Goal: Task Accomplishment & Management: Use online tool/utility

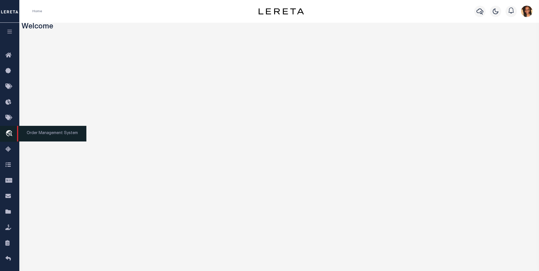
click at [10, 135] on icon "travel_explore" at bounding box center [9, 133] width 9 height 7
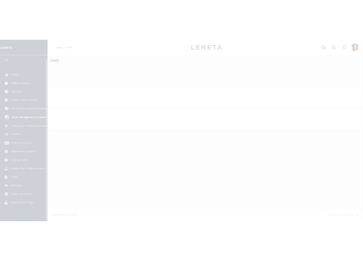
scroll to position [6, 0]
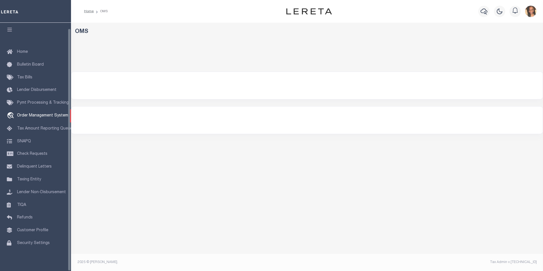
select select "200"
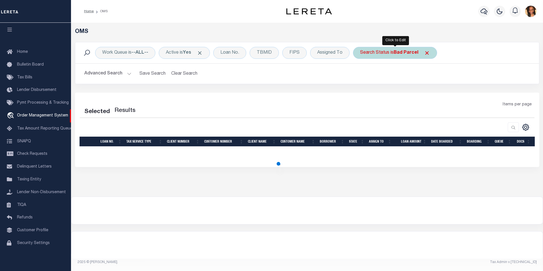
select select "200"
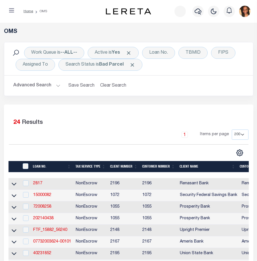
click at [53, 24] on div "OMS Work Queue is --ALL-- Active is Yes Loan No. TBMID FIPS Assigned To Search …" at bounding box center [128, 257] width 257 height 468
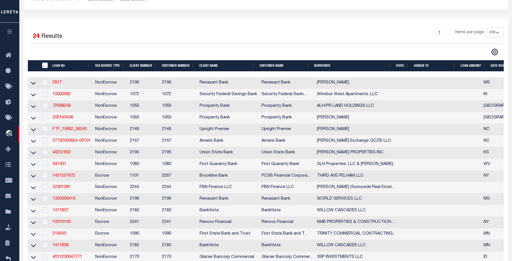
scroll to position [73, 0]
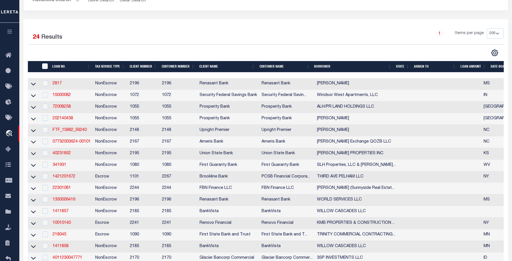
click at [59, 89] on td "2817" at bounding box center [71, 84] width 43 height 12
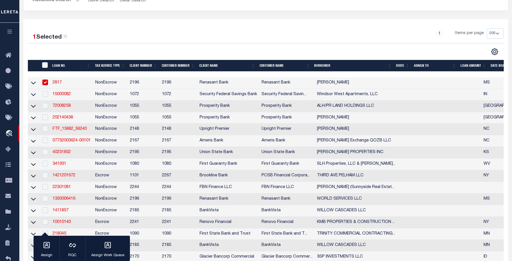
click at [63, 87] on td "2817" at bounding box center [71, 83] width 43 height 12
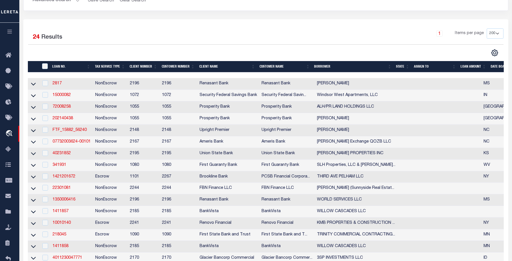
click at [60, 90] on td "2817" at bounding box center [71, 84] width 43 height 12
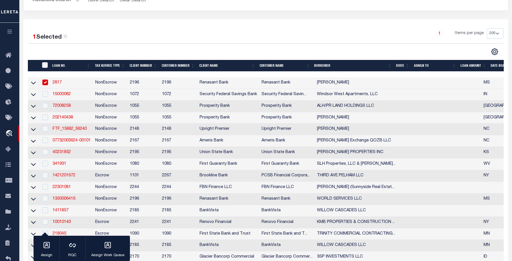
click at [60, 86] on td "2817" at bounding box center [71, 83] width 43 height 12
checkbox input "false"
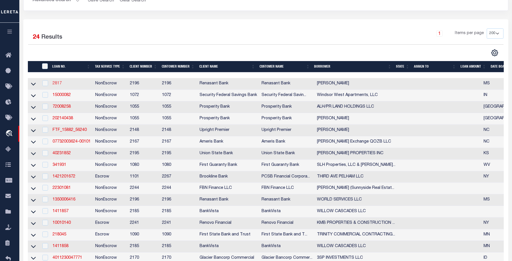
click at [59, 83] on link "2817" at bounding box center [57, 84] width 9 height 4
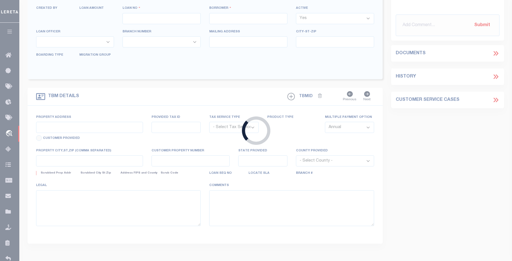
type input "2817"
type input "NEWMAN, RODNEY"
select select
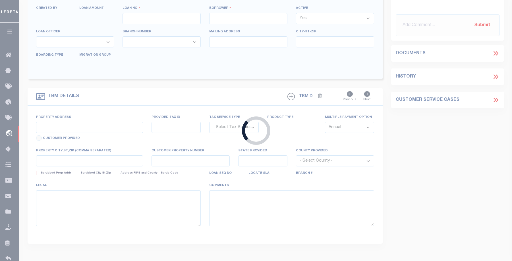
select select
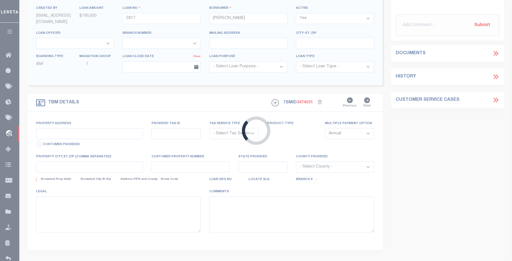
type input "3201 PHIL DAVIS"
radio input "true"
select select "NonEscrow"
select select
type input "OCEAN SPRINGS MS 39564"
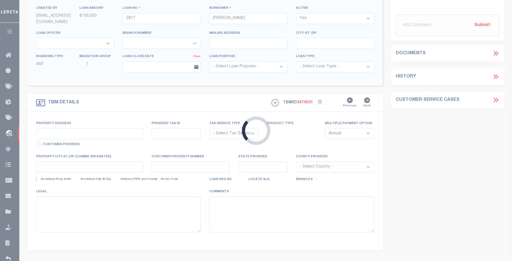
type input "2817"
type input "MS"
select select "4983"
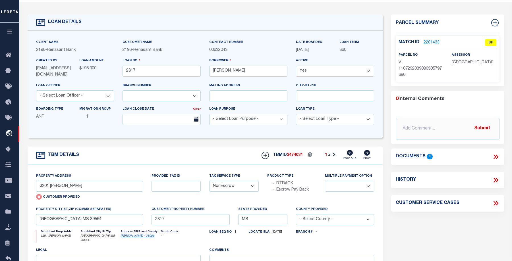
scroll to position [7, 0]
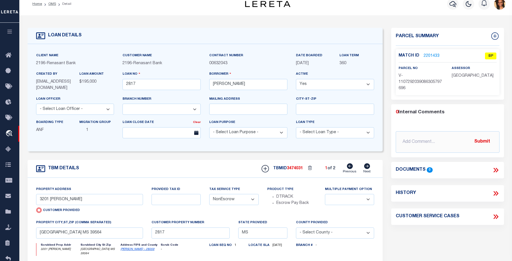
click at [437, 59] on div "Match ID 2201433 BP" at bounding box center [447, 58] width 98 height 10
click at [431, 54] on link "2201433" at bounding box center [431, 56] width 16 height 6
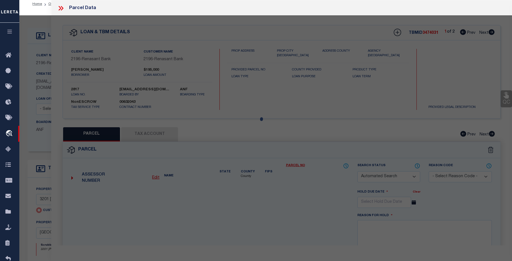
checkbox input "false"
select select "BP"
type input "3201 PHIL DAVIS"
checkbox input "false"
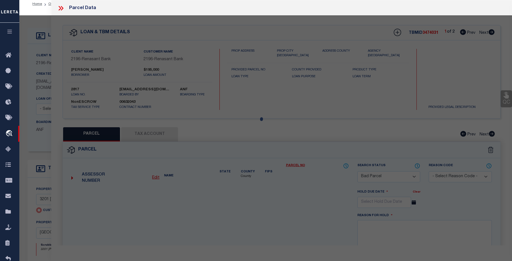
type input "OCEAN SPRINGS MS 39564"
type textarea "Incorrect Parcel The correct one that matches for the given Owner & Address is …"
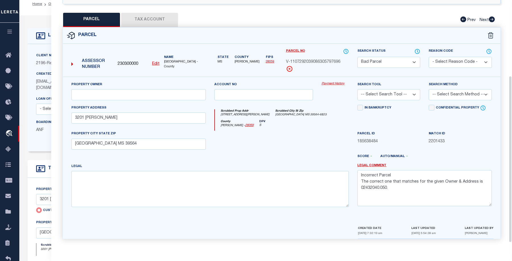
scroll to position [116, 0]
click at [168, 27] on div "Parcel Edit" at bounding box center [281, 133] width 438 height 212
click at [147, 18] on button "Tax Account" at bounding box center [149, 19] width 57 height 14
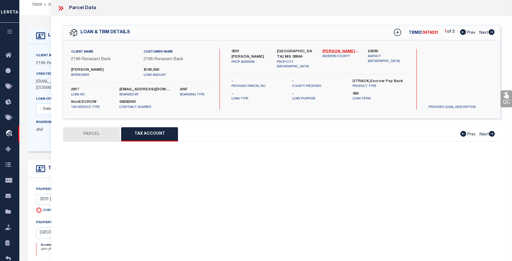
scroll to position [0, 0]
select select "100"
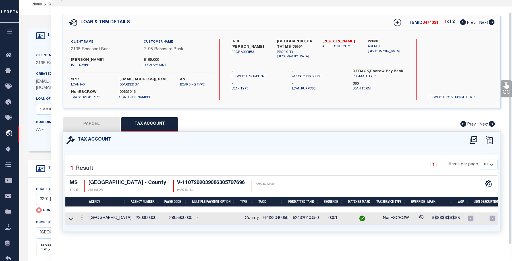
scroll to position [13, 0]
click at [86, 218] on td at bounding box center [81, 218] width 11 height 12
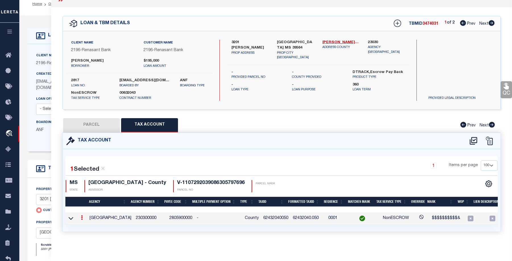
click at [86, 218] on td at bounding box center [81, 218] width 11 height 12
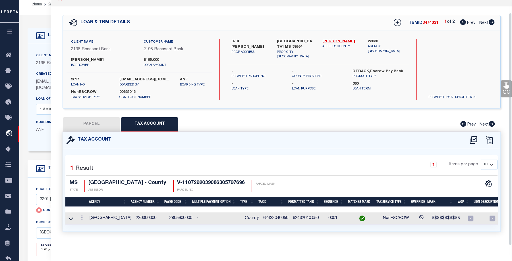
click at [86, 218] on td at bounding box center [81, 218] width 11 height 12
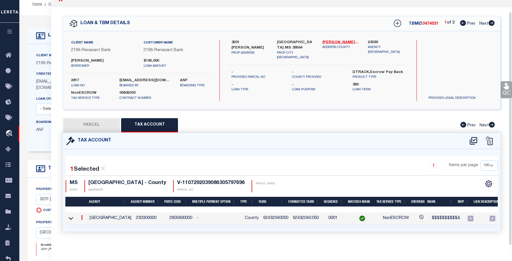
scroll to position [12, 0]
click at [87, 217] on td "JACKSON COUNTY" at bounding box center [110, 218] width 46 height 12
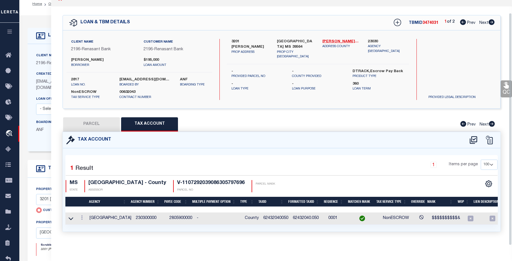
scroll to position [13, 0]
click at [85, 218] on td at bounding box center [81, 218] width 11 height 12
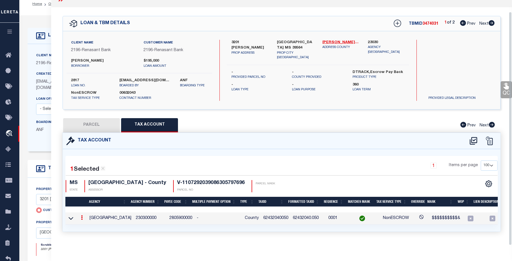
click at [85, 218] on td at bounding box center [81, 218] width 11 height 12
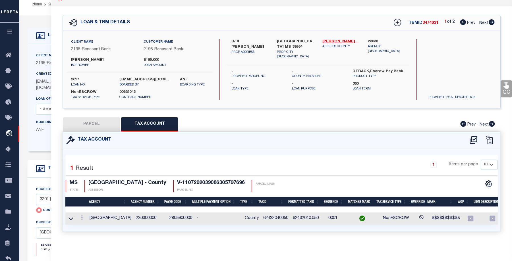
click at [86, 220] on td at bounding box center [81, 218] width 11 height 12
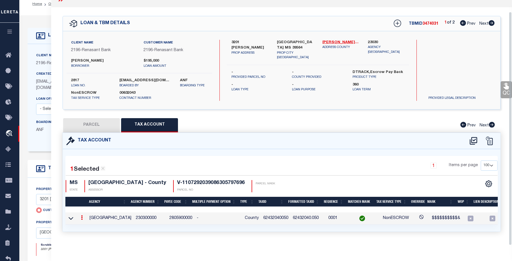
click at [86, 220] on td at bounding box center [81, 218] width 11 height 12
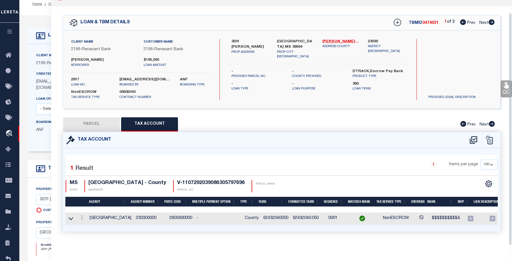
click at [86, 220] on td at bounding box center [81, 218] width 11 height 12
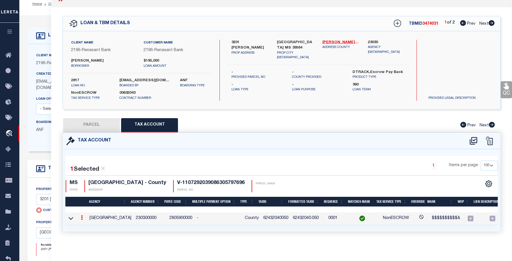
click at [86, 218] on td at bounding box center [81, 218] width 11 height 12
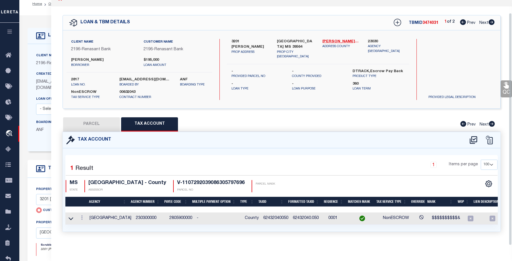
scroll to position [13, 0]
click at [86, 220] on td at bounding box center [81, 218] width 11 height 12
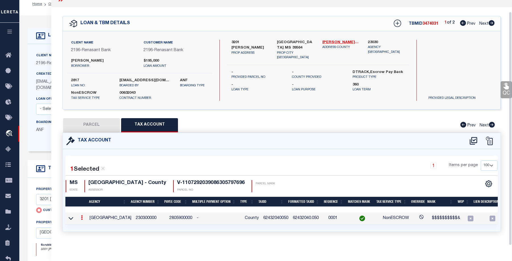
click at [86, 220] on td at bounding box center [81, 218] width 11 height 12
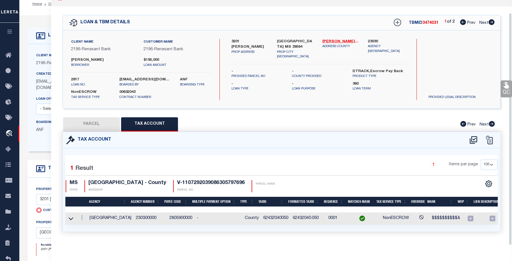
click at [86, 220] on td at bounding box center [81, 218] width 11 height 12
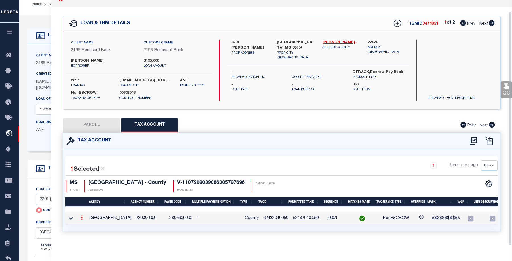
click at [86, 220] on td at bounding box center [81, 218] width 11 height 12
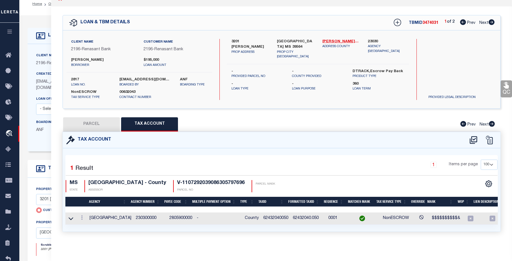
drag, startPoint x: 86, startPoint y: 220, endPoint x: 75, endPoint y: 220, distance: 11.1
click at [75, 220] on td at bounding box center [70, 218] width 11 height 12
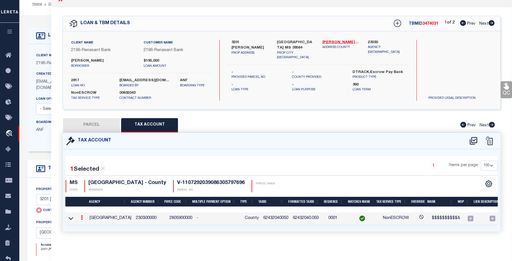
click at [86, 218] on td at bounding box center [81, 218] width 11 height 12
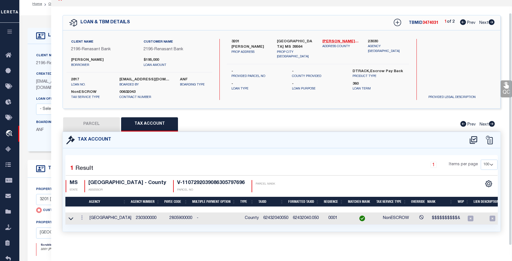
click at [86, 218] on td at bounding box center [81, 218] width 11 height 12
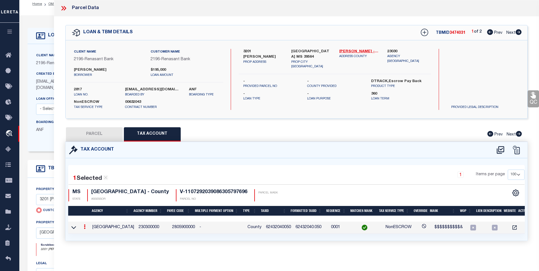
scroll to position [2, 0]
click at [89, 228] on td at bounding box center [84, 228] width 11 height 12
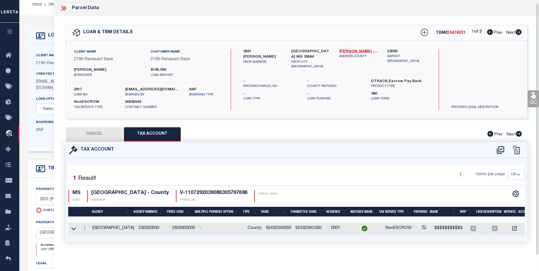
scroll to position [3, 0]
click at [88, 230] on td at bounding box center [84, 228] width 11 height 12
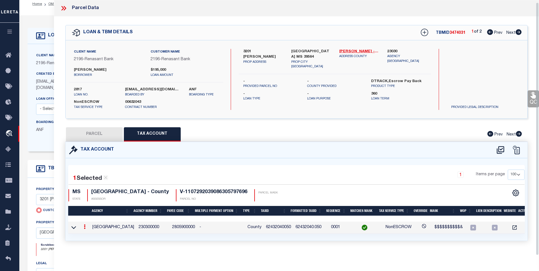
click at [89, 229] on td at bounding box center [84, 228] width 11 height 12
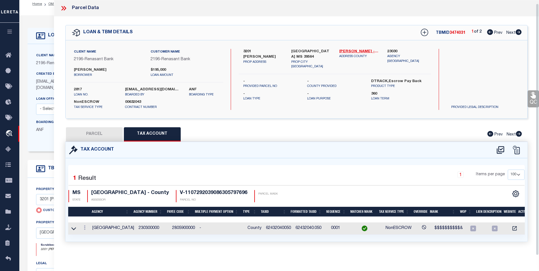
click at [89, 229] on td at bounding box center [84, 228] width 11 height 12
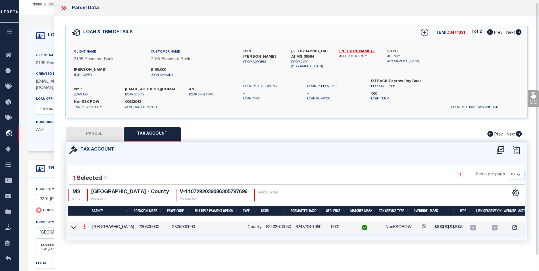
click at [89, 229] on td at bounding box center [84, 228] width 11 height 12
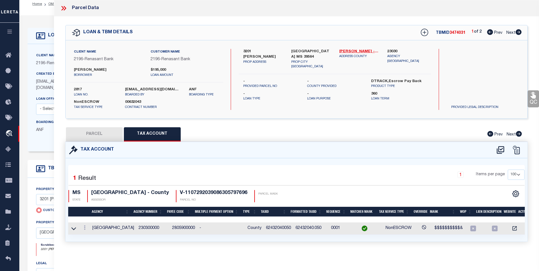
click at [89, 229] on td at bounding box center [84, 228] width 11 height 12
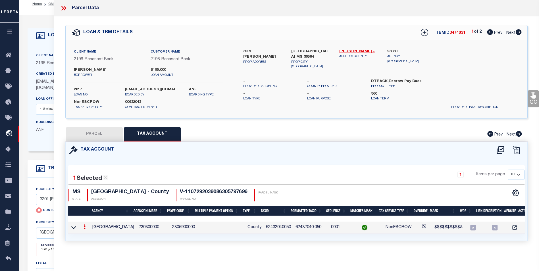
click at [79, 228] on td at bounding box center [84, 228] width 11 height 12
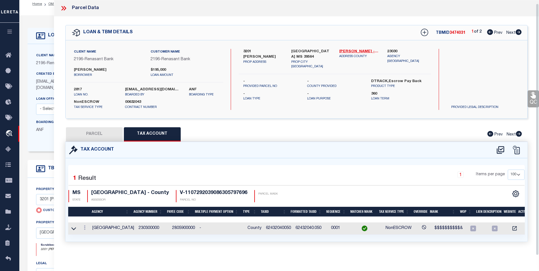
click at [79, 229] on td at bounding box center [84, 228] width 11 height 12
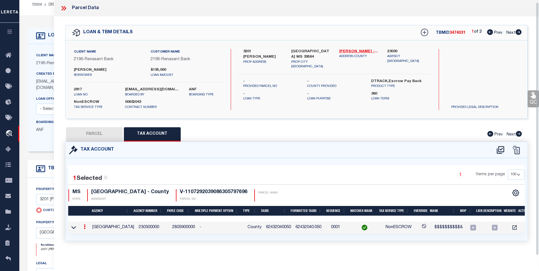
click at [79, 229] on td at bounding box center [84, 228] width 11 height 12
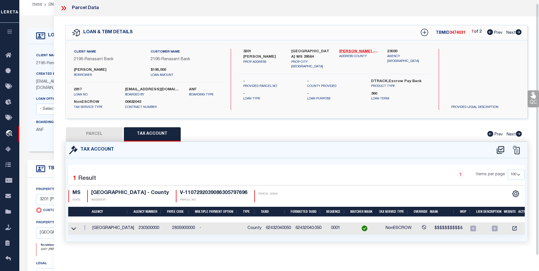
click at [79, 229] on td at bounding box center [84, 228] width 11 height 12
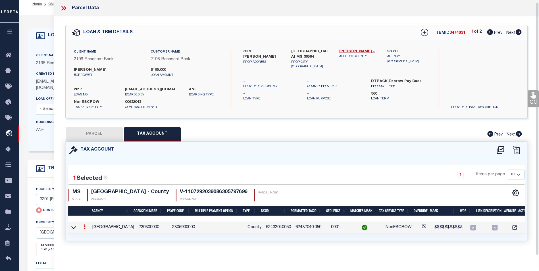
click at [79, 229] on td at bounding box center [84, 228] width 11 height 12
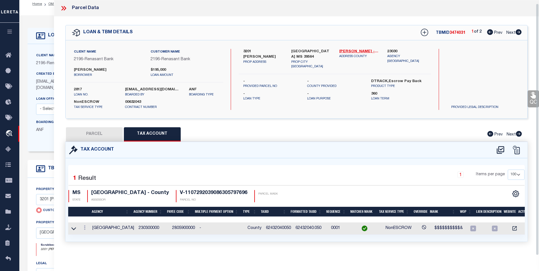
click at [104, 227] on td "JACKSON COUNTY" at bounding box center [113, 228] width 46 height 12
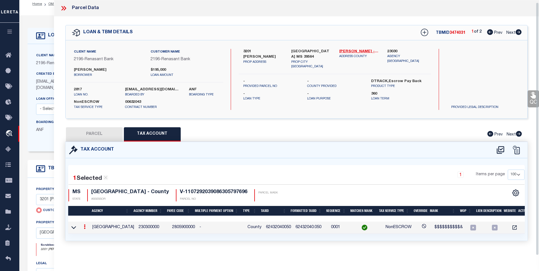
click at [104, 227] on td "JACKSON COUNTY" at bounding box center [113, 228] width 46 height 12
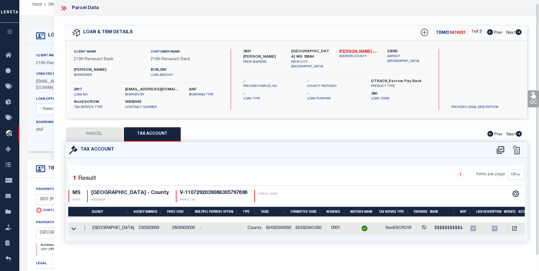
click at [89, 229] on td at bounding box center [84, 228] width 11 height 12
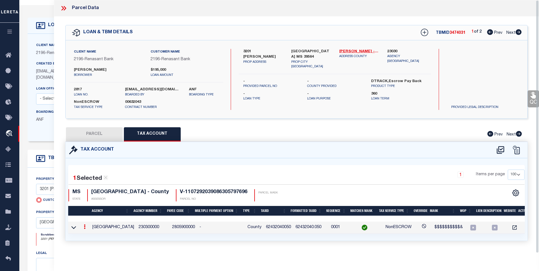
scroll to position [0, 0]
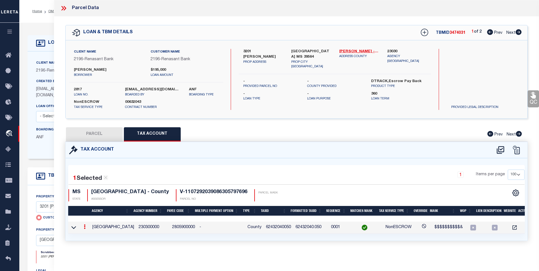
click at [88, 231] on td at bounding box center [84, 228] width 11 height 12
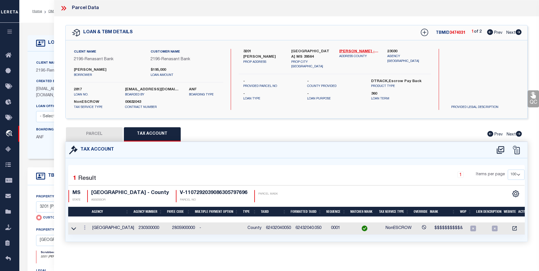
click at [75, 233] on td at bounding box center [73, 228] width 11 height 12
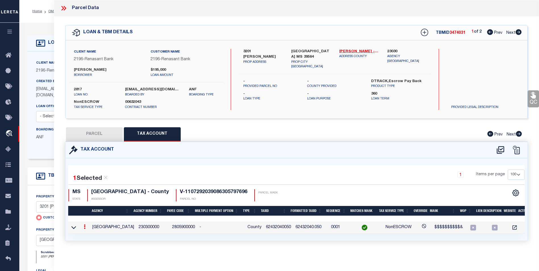
click at [77, 231] on td at bounding box center [73, 228] width 11 height 12
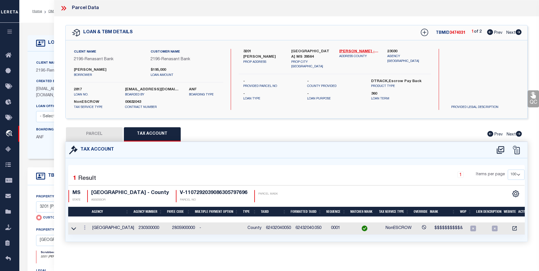
click at [77, 231] on td at bounding box center [73, 228] width 11 height 12
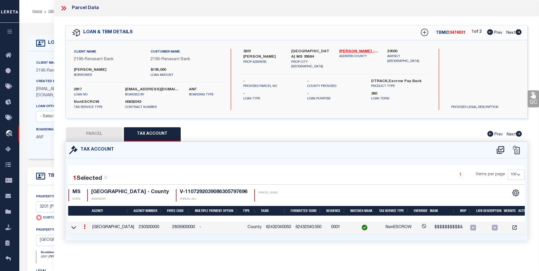
click at [90, 231] on td "JACKSON COUNTY" at bounding box center [113, 228] width 46 height 12
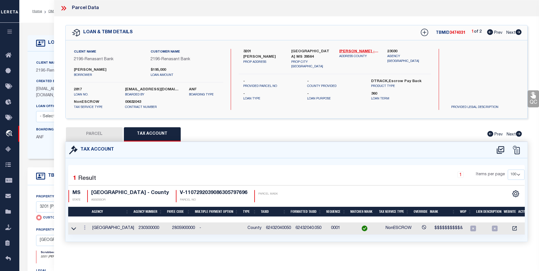
click at [89, 231] on td at bounding box center [84, 228] width 11 height 12
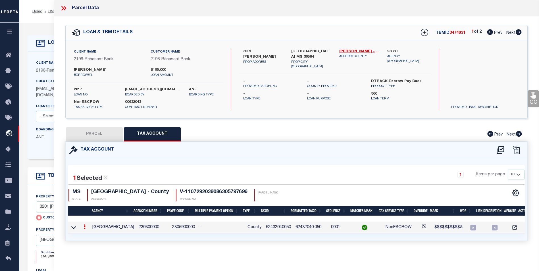
click at [89, 231] on td at bounding box center [84, 228] width 11 height 12
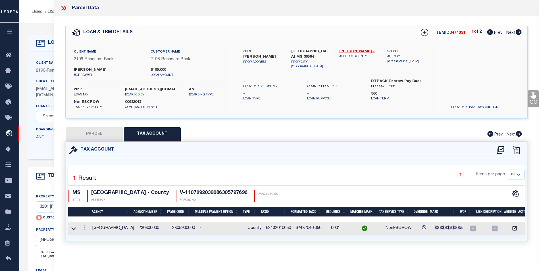
click at [98, 228] on td "JACKSON COUNTY" at bounding box center [113, 228] width 46 height 12
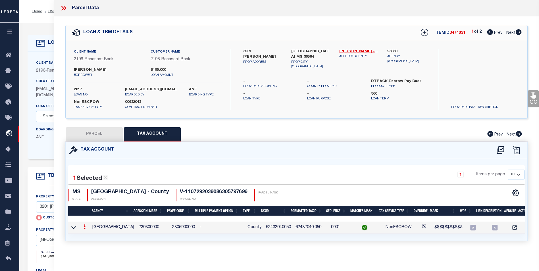
click at [120, 232] on td "JACKSON COUNTY" at bounding box center [113, 228] width 46 height 12
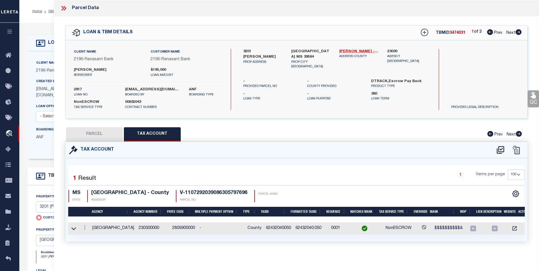
click at [121, 229] on td "JACKSON COUNTY" at bounding box center [113, 228] width 46 height 12
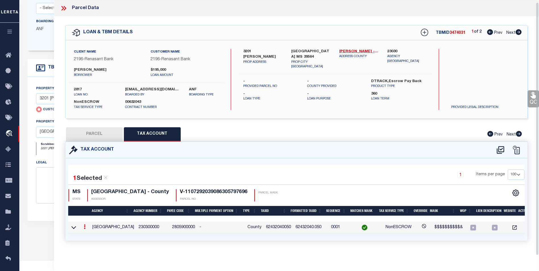
scroll to position [114, 0]
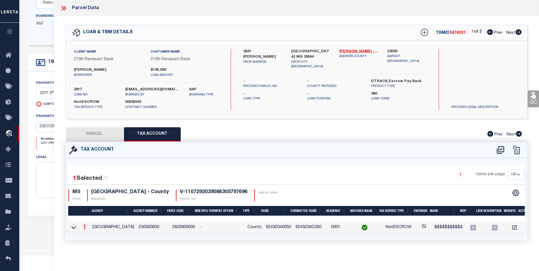
click at [87, 227] on div at bounding box center [85, 227] width 6 height 7
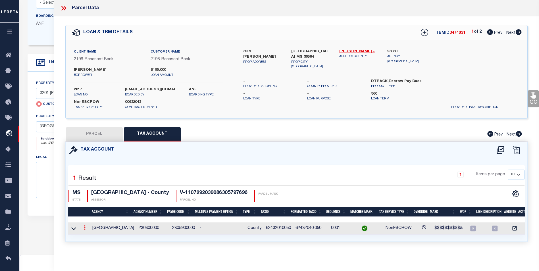
click at [86, 226] on link at bounding box center [85, 228] width 6 height 5
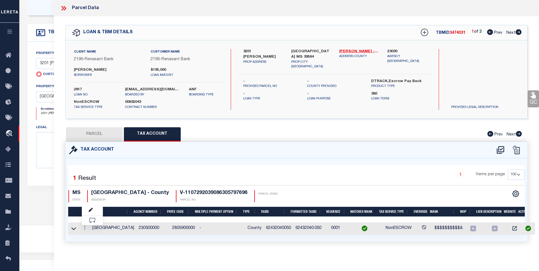
scroll to position [165, 0]
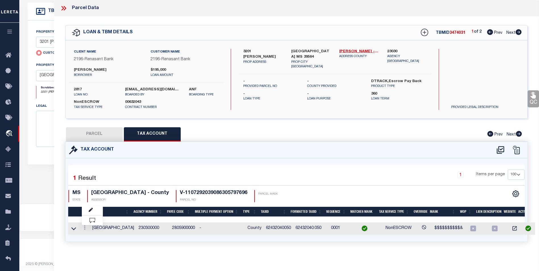
click at [174, 229] on td "2805900000" at bounding box center [183, 228] width 27 height 12
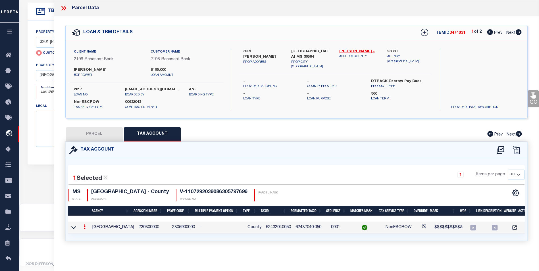
click at [174, 229] on td "2805900000" at bounding box center [183, 228] width 27 height 12
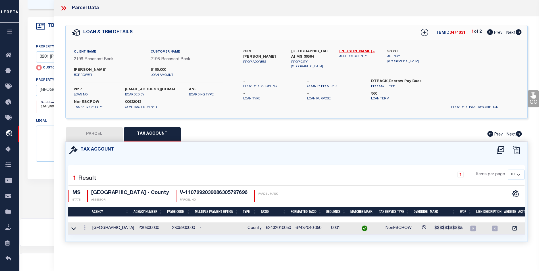
scroll to position [136, 0]
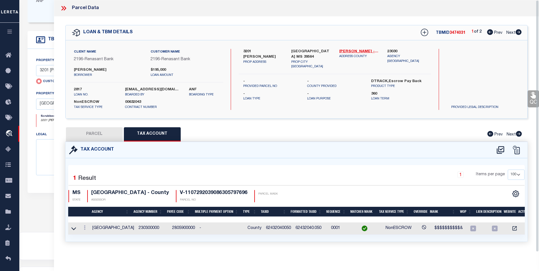
click at [67, 10] on icon at bounding box center [63, 8] width 7 height 7
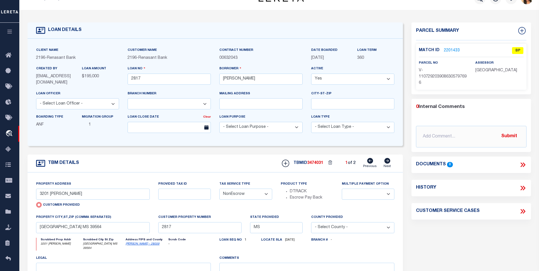
scroll to position [0, 0]
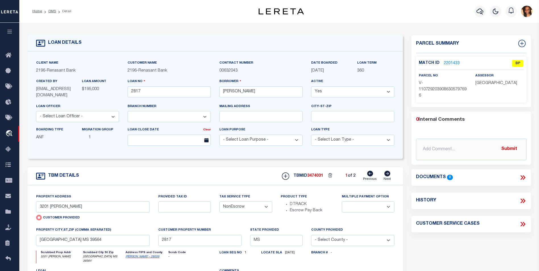
click at [459, 64] on div "Match ID 2201433" at bounding box center [443, 63] width 48 height 6
click at [458, 66] on div "Match ID 2201433 BP" at bounding box center [471, 65] width 105 height 10
click at [444, 63] on link "2201433" at bounding box center [452, 63] width 16 height 6
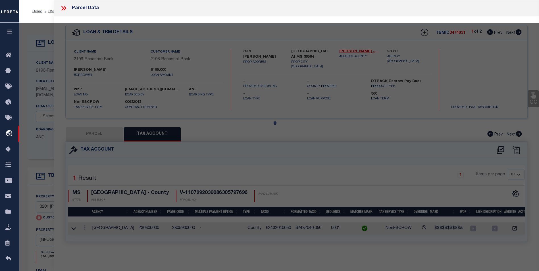
select select "AS"
checkbox input "false"
select select "BP"
type input "3201 PHIL DAVIS"
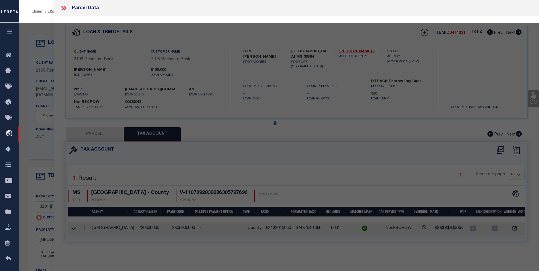
checkbox input "false"
type input "OCEAN SPRINGS MS 39564"
type textarea "Incorrect Parcel The correct one that matches for the given Owner & Address is …"
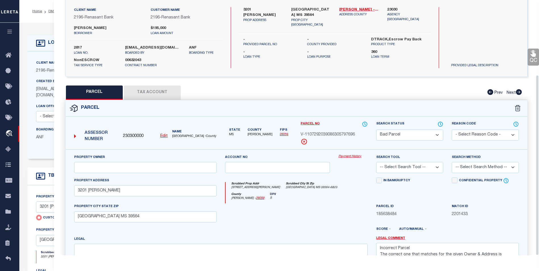
scroll to position [106, 0]
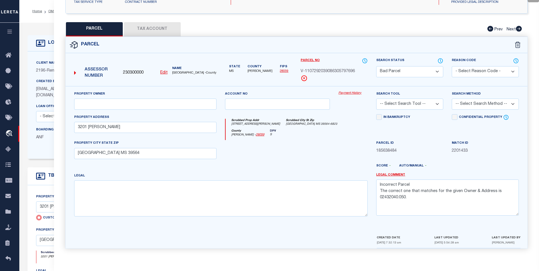
click at [153, 29] on button "Tax Account" at bounding box center [152, 29] width 57 height 14
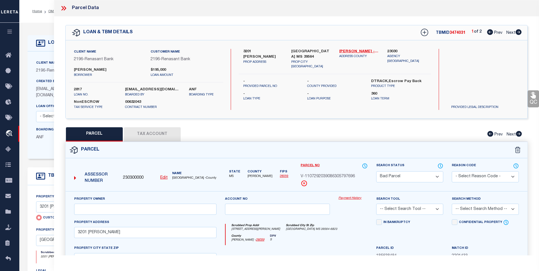
select select "100"
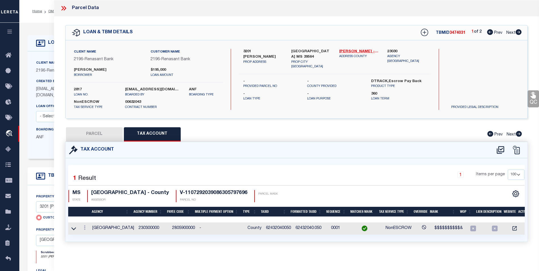
click at [89, 232] on td at bounding box center [84, 228] width 11 height 12
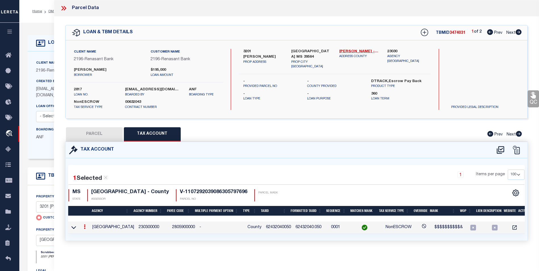
click at [276, 228] on td "62432040050" at bounding box center [279, 228] width 30 height 12
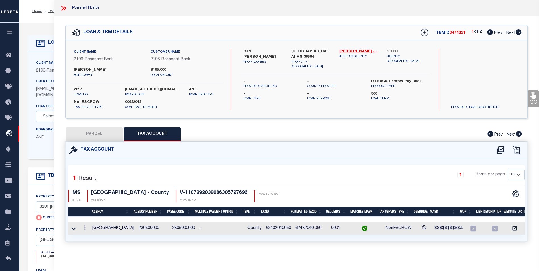
click at [275, 231] on td "62432040050" at bounding box center [279, 228] width 30 height 12
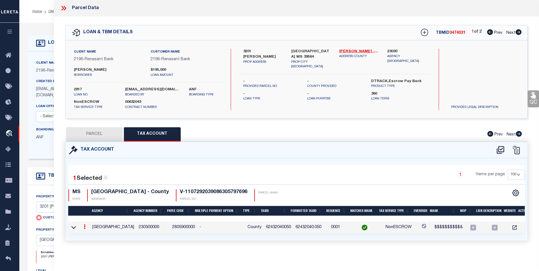
click at [91, 231] on td "JACKSON COUNTY" at bounding box center [113, 228] width 46 height 12
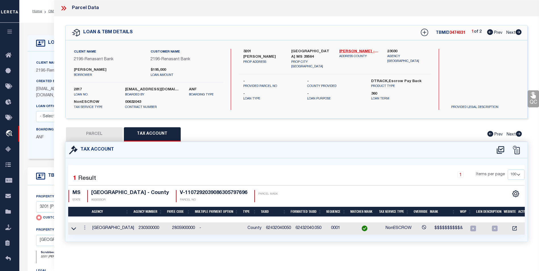
click at [90, 231] on td "JACKSON COUNTY" at bounding box center [113, 228] width 46 height 12
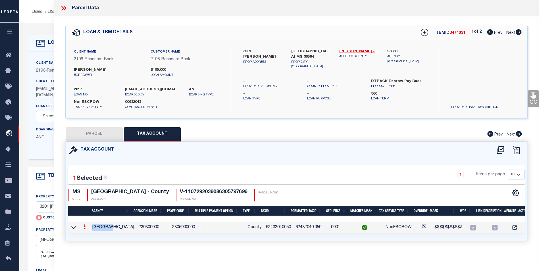
click at [90, 231] on td "JACKSON COUNTY" at bounding box center [113, 228] width 46 height 12
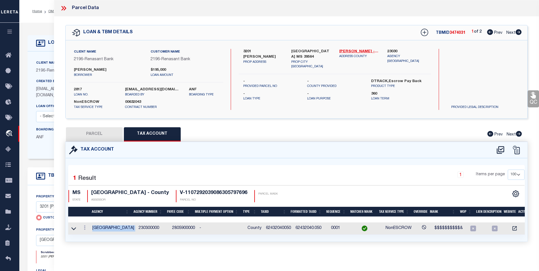
click at [90, 231] on td "JACKSON COUNTY" at bounding box center [113, 228] width 46 height 12
click at [87, 231] on div at bounding box center [85, 228] width 6 height 7
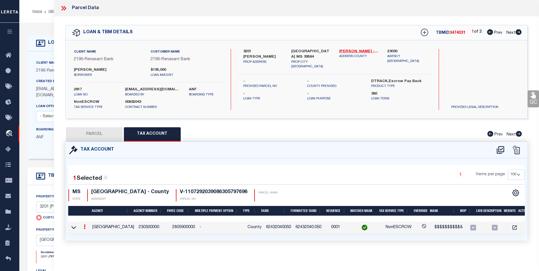
click at [80, 232] on td at bounding box center [84, 228] width 11 height 12
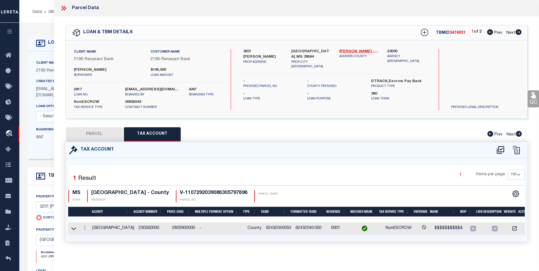
click at [80, 232] on td at bounding box center [84, 228] width 11 height 12
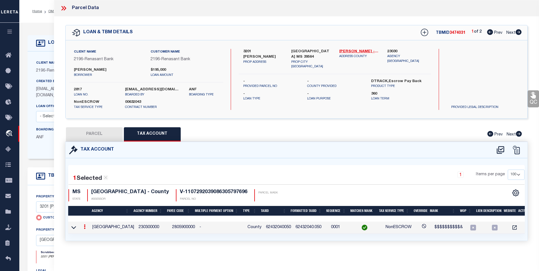
click at [90, 231] on td "JACKSON COUNTY" at bounding box center [113, 228] width 46 height 12
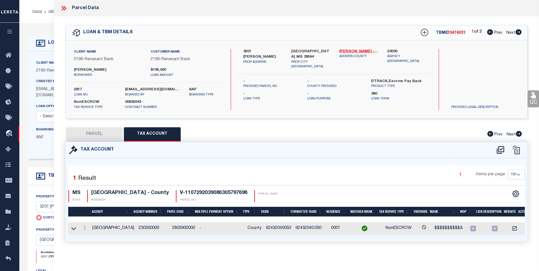
click at [90, 231] on td "JACKSON COUNTY" at bounding box center [113, 228] width 46 height 12
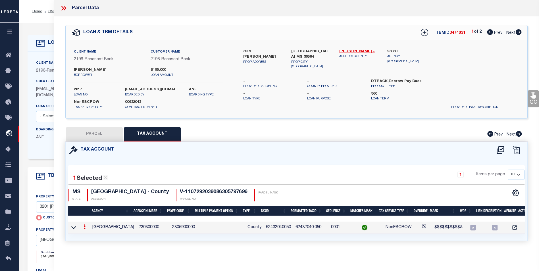
click at [89, 229] on td at bounding box center [84, 228] width 11 height 12
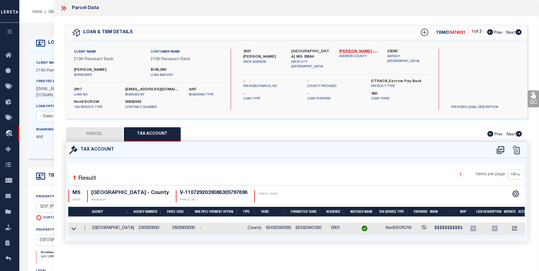
click at [76, 231] on td at bounding box center [73, 228] width 11 height 12
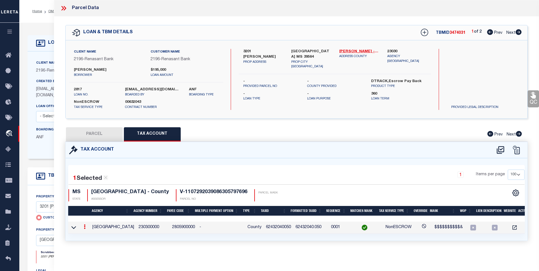
click at [89, 230] on td at bounding box center [84, 228] width 11 height 12
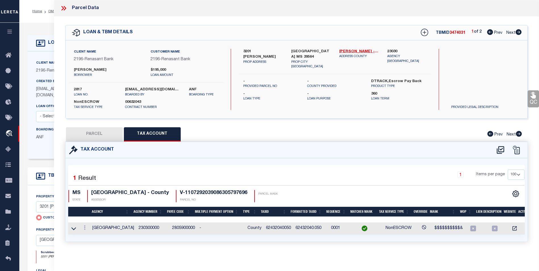
click at [171, 232] on td "2805900000" at bounding box center [183, 228] width 27 height 12
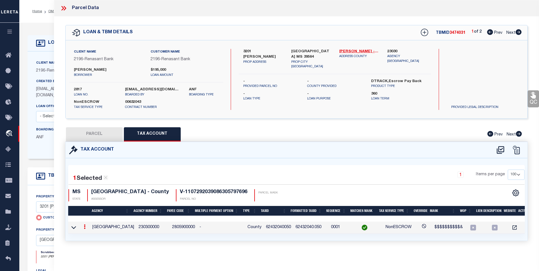
drag, startPoint x: 176, startPoint y: 230, endPoint x: 185, endPoint y: 230, distance: 8.2
click at [177, 230] on td "2805900000" at bounding box center [183, 228] width 27 height 12
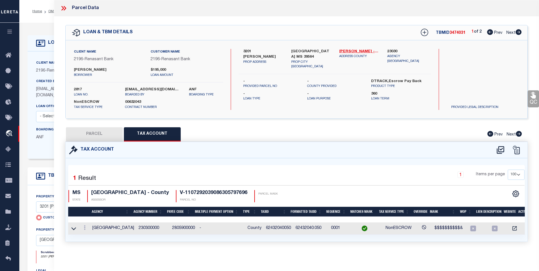
click at [470, 231] on td at bounding box center [473, 228] width 16 height 12
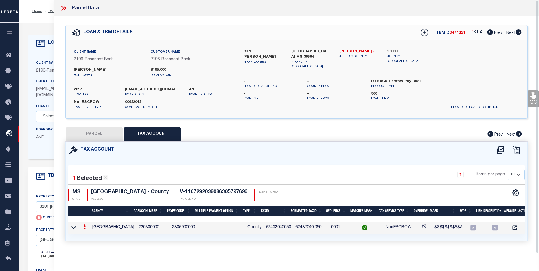
click at [524, 37] on div "LOAN & TBM DETAILS TBMID 3474031 1 of 2 Prev Next" at bounding box center [297, 32] width 462 height 15
click at [495, 37] on div "LOAN & TBM DETAILS TBMID 3474031 1 of 2 Prev Next" at bounding box center [297, 32] width 462 height 15
click at [67, 12] on div "Parcel Data" at bounding box center [296, 8] width 485 height 16
click at [89, 226] on td at bounding box center [84, 228] width 11 height 12
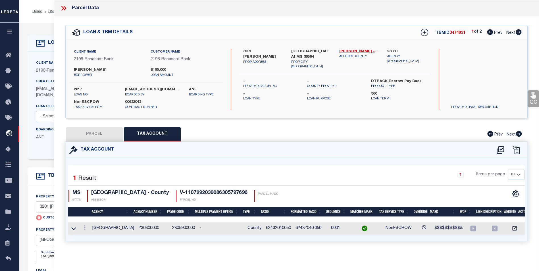
click at [89, 226] on td at bounding box center [84, 228] width 11 height 12
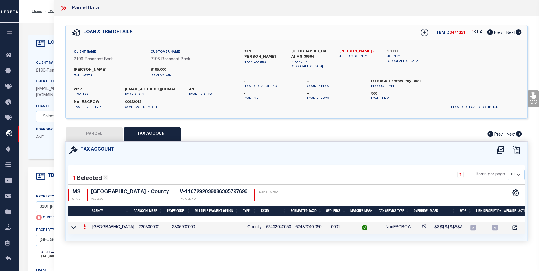
click at [89, 228] on td at bounding box center [84, 228] width 11 height 12
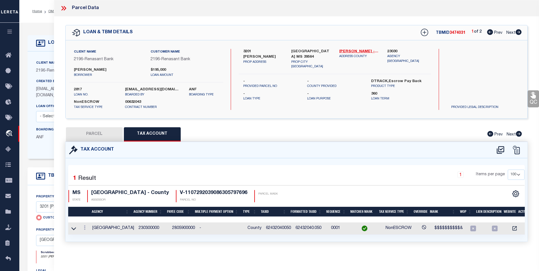
click at [91, 223] on td "JACKSON COUNTY" at bounding box center [113, 228] width 46 height 12
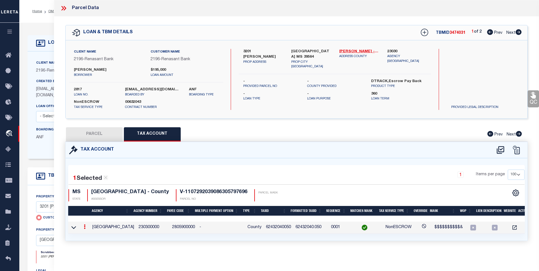
click at [67, 11] on div at bounding box center [66, 8] width 12 height 7
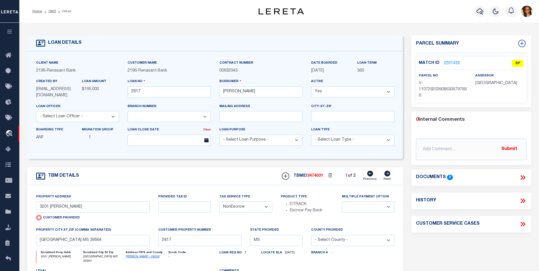
click at [452, 62] on link "2201433" at bounding box center [452, 63] width 16 height 6
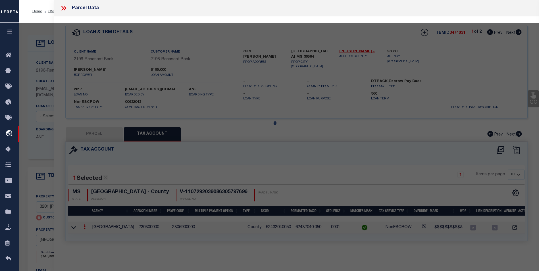
select select "AS"
checkbox input "false"
select select "BP"
type input "3201 PHIL DAVIS"
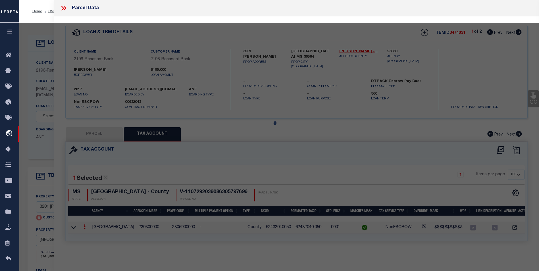
checkbox input "false"
type input "OCEAN SPRINGS MS 39564"
type textarea "Incorrect Parcel The correct one that matches for the given Owner & Address is …"
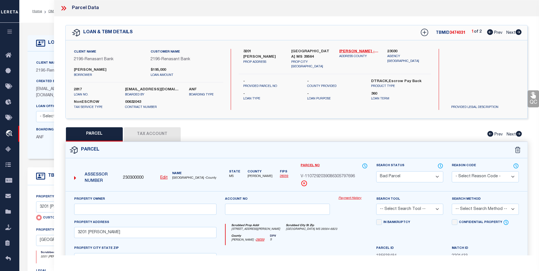
click at [521, 34] on div "LOAN & TBM DETAILS TBMID 3474031 1 of 2 Prev Next" at bounding box center [297, 32] width 462 height 15
click at [522, 32] on div "LOAN & TBM DETAILS TBMID 3474031 1 of 2 Prev Next" at bounding box center [297, 32] width 462 height 15
click at [524, 38] on div "LOAN & TBM DETAILS TBMID 3474031 1 of 2 Prev Next" at bounding box center [297, 32] width 462 height 15
click at [491, 38] on div "LOAN & TBM DETAILS TBMID 3474031 1 of 2 Prev Next" at bounding box center [297, 32] width 462 height 15
click at [519, 34] on icon at bounding box center [518, 32] width 6 height 6
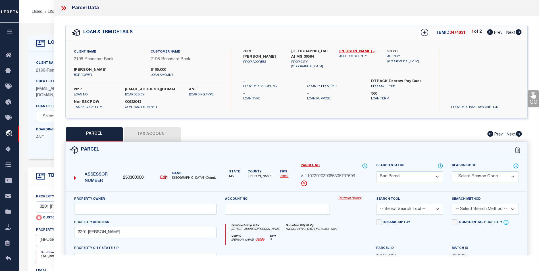
select select "AS"
checkbox input "false"
select select "PR"
type input "3201 PHIL DAVIS ROAD"
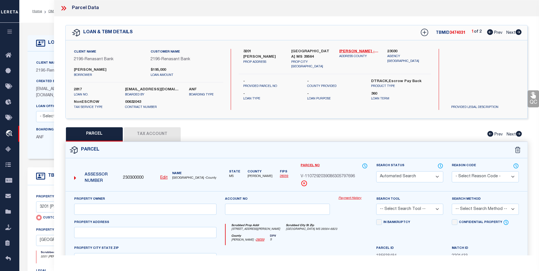
checkbox input "false"
type textarea "Legacy Inactive"
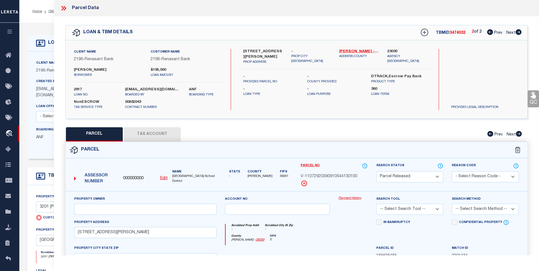
click at [495, 37] on div "TBMID 3474032 2 of 2 Prev Next" at bounding box center [467, 33] width 108 height 10
click at [493, 35] on div "2 of 2 Prev Next" at bounding box center [496, 32] width 50 height 7
click at [494, 31] on span "Prev" at bounding box center [498, 33] width 8 height 4
select select "AS"
checkbox input "false"
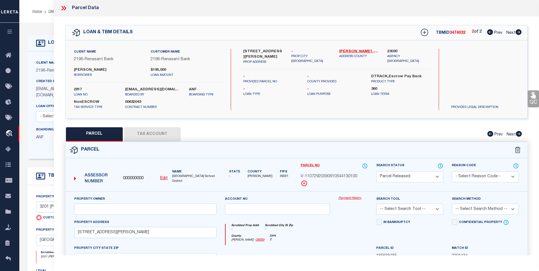
checkbox input "false"
select select "BP"
type input "3201 PHIL DAVIS"
checkbox input "false"
type input "OCEAN SPRINGS MS 39564"
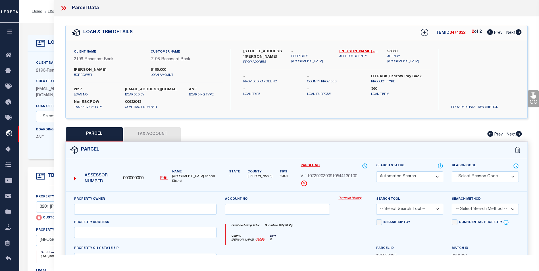
type textarea "Incorrect Parcel The correct one that matches for the given Owner & Address is …"
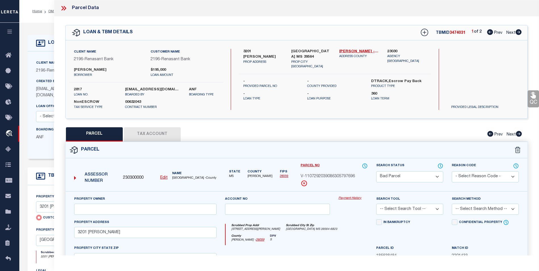
click at [147, 138] on button "Tax Account" at bounding box center [152, 134] width 57 height 14
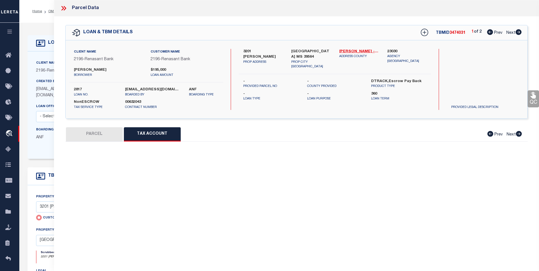
select select "100"
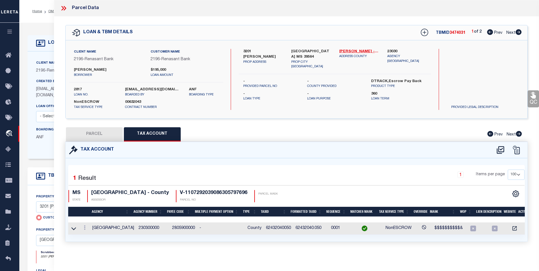
click at [89, 231] on td at bounding box center [84, 228] width 11 height 12
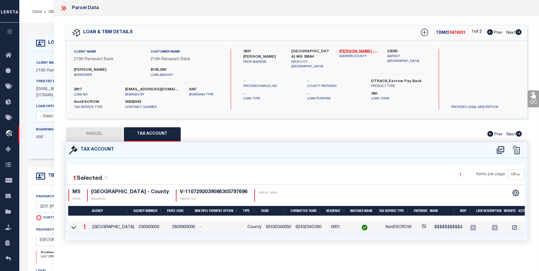
click at [89, 228] on td at bounding box center [84, 228] width 11 height 12
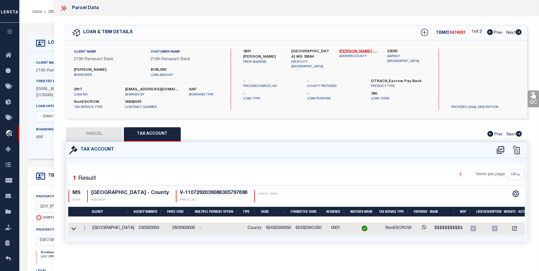
click at [89, 227] on td at bounding box center [84, 228] width 11 height 12
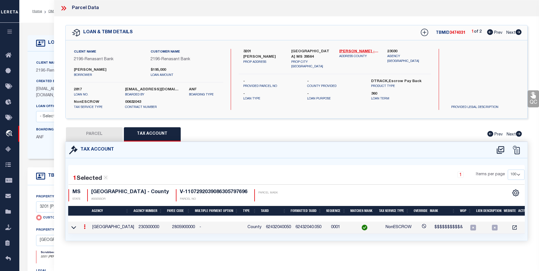
click at [89, 231] on td at bounding box center [84, 228] width 11 height 12
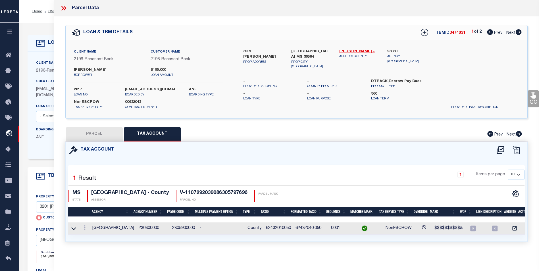
click at [89, 231] on td at bounding box center [84, 228] width 11 height 12
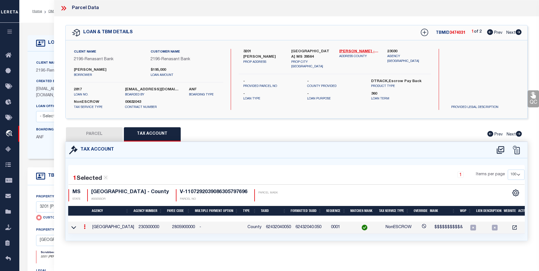
click at [89, 231] on td at bounding box center [84, 228] width 11 height 12
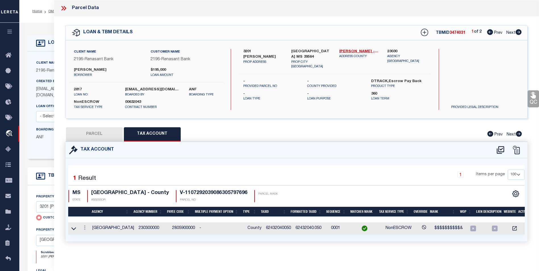
click at [89, 231] on td at bounding box center [84, 228] width 11 height 12
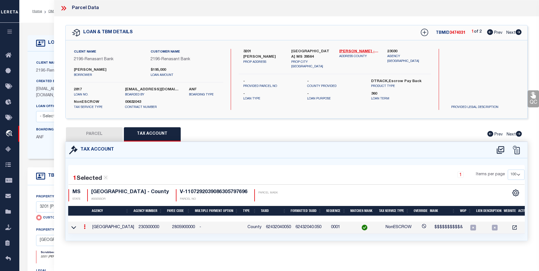
click at [90, 231] on td "JACKSON COUNTY" at bounding box center [113, 228] width 46 height 12
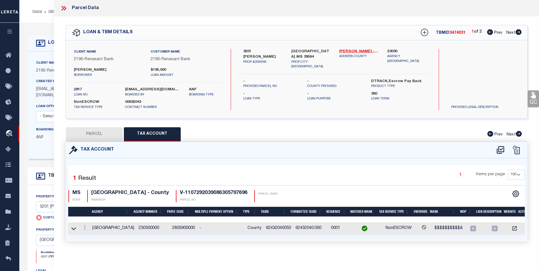
click at [89, 231] on td at bounding box center [84, 228] width 11 height 12
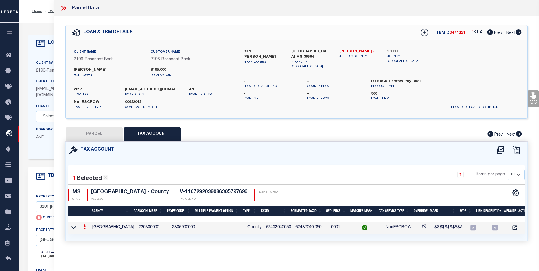
click at [89, 231] on td at bounding box center [84, 228] width 11 height 12
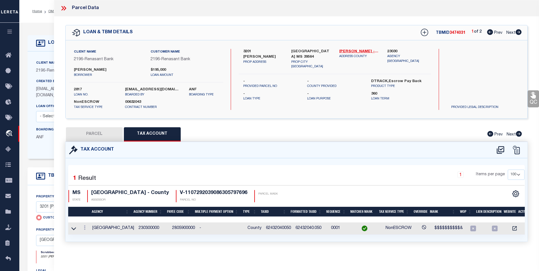
click at [89, 231] on td at bounding box center [84, 228] width 11 height 12
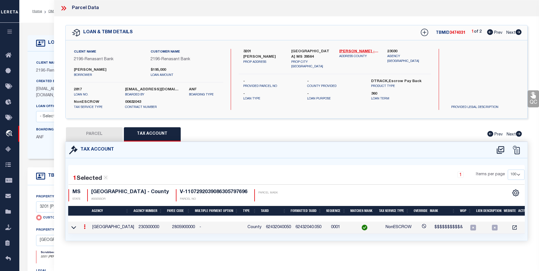
click at [89, 231] on td at bounding box center [84, 228] width 11 height 12
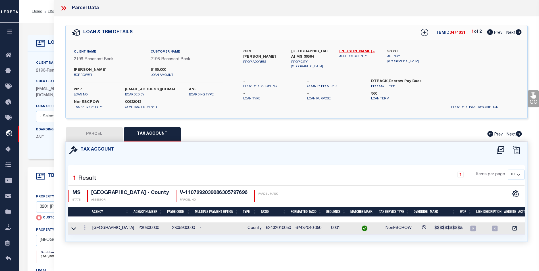
click at [89, 231] on td at bounding box center [84, 228] width 11 height 12
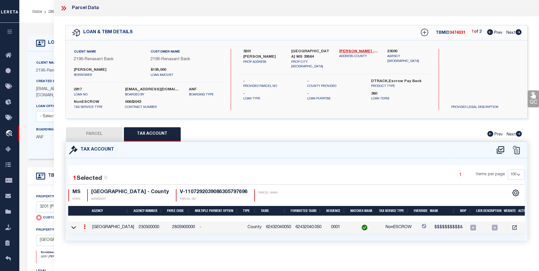
click at [89, 231] on td at bounding box center [84, 228] width 11 height 12
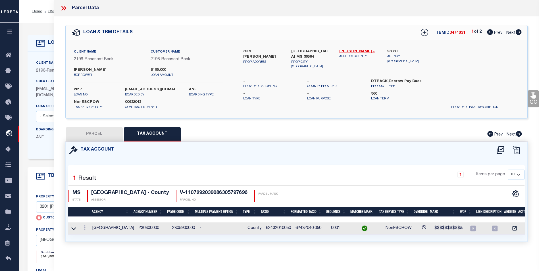
drag, startPoint x: 88, startPoint y: 231, endPoint x: 206, endPoint y: 174, distance: 131.6
click at [206, 174] on div "1 Items per page 10 25 50 100" at bounding box center [355, 177] width 340 height 15
click at [89, 232] on td at bounding box center [84, 228] width 11 height 12
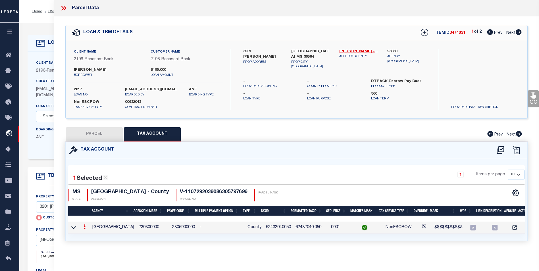
click at [88, 230] on td at bounding box center [84, 228] width 11 height 12
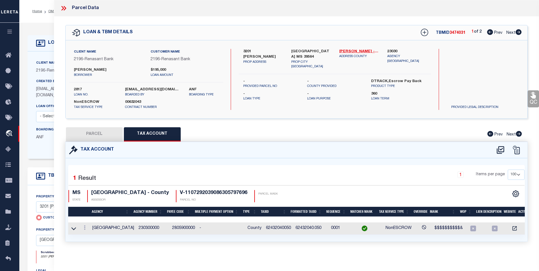
click at [88, 230] on td at bounding box center [84, 228] width 11 height 12
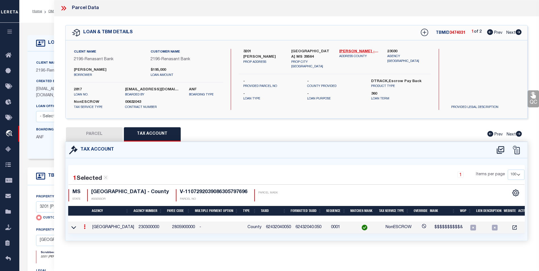
click at [79, 233] on td at bounding box center [84, 228] width 11 height 12
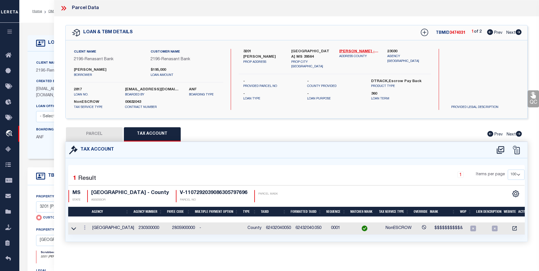
click at [79, 233] on td at bounding box center [84, 228] width 11 height 12
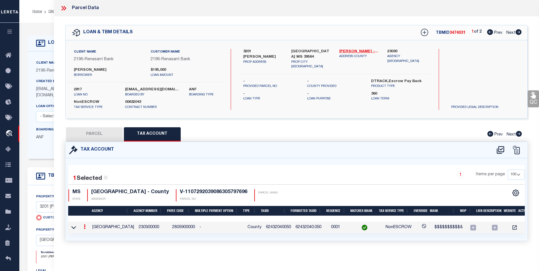
click at [87, 232] on td at bounding box center [84, 228] width 11 height 12
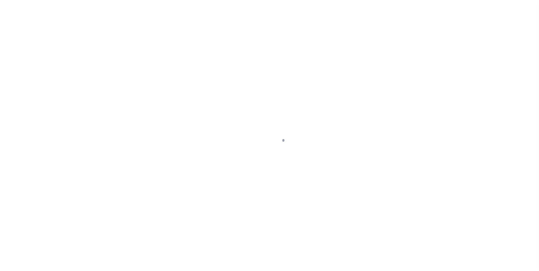
select select "4581"
select select "NonEscrow"
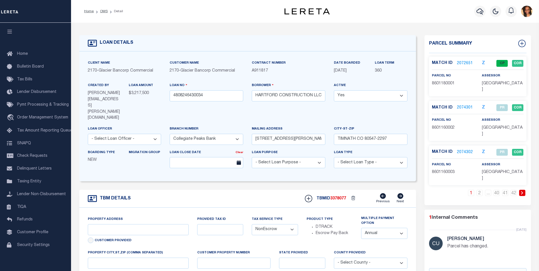
type input "60 TOWNHOME LOTS TIMNATH RANCH FILING 8"
type input "TIMNATH CO 80547"
type input "CO"
select select
select select "2"
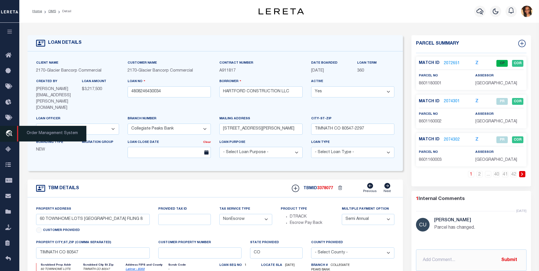
click at [9, 137] on icon "travel_explore" at bounding box center [9, 133] width 9 height 7
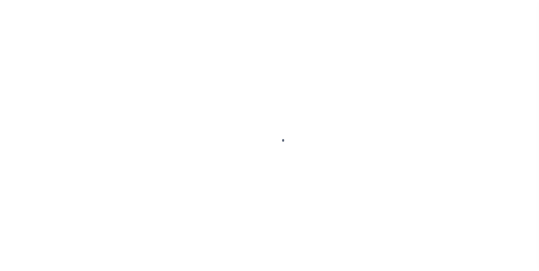
scroll to position [6, 0]
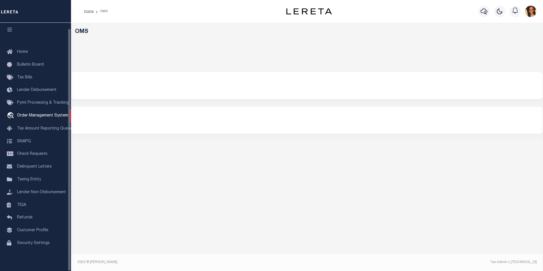
select select "200"
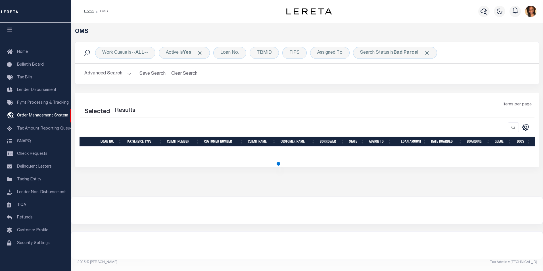
select select "200"
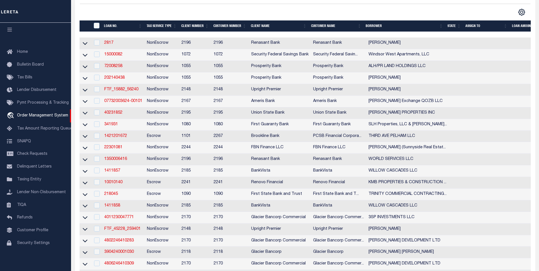
scroll to position [85, 0]
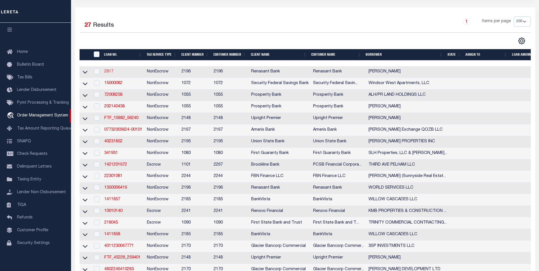
click at [111, 72] on link "2817" at bounding box center [108, 72] width 9 height 4
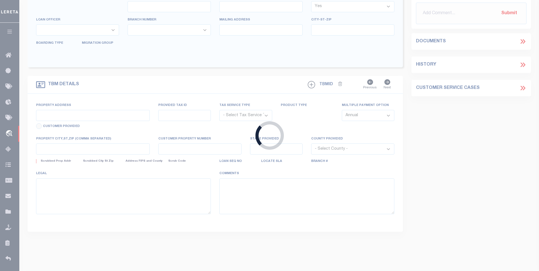
type input "2817"
type input "NEWMAN, RODNEY"
select select
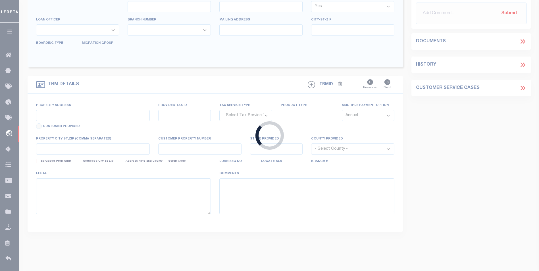
select select
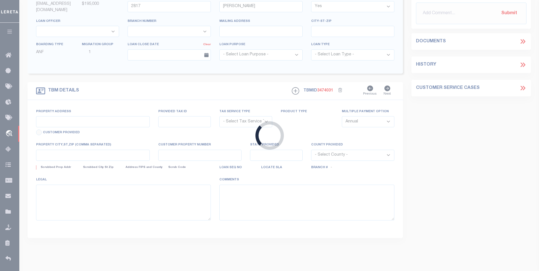
type input "3201 PHIL DAVIS"
radio input "true"
select select "NonEscrow"
select select
type input "OCEAN SPRINGS MS 39564"
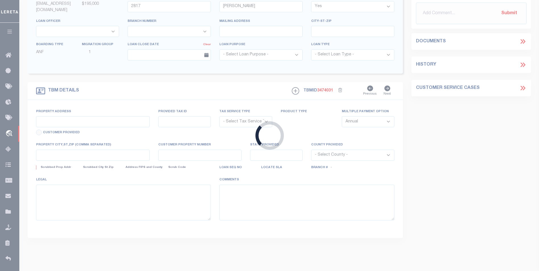
type input "2817"
type input "MS"
select select "4983"
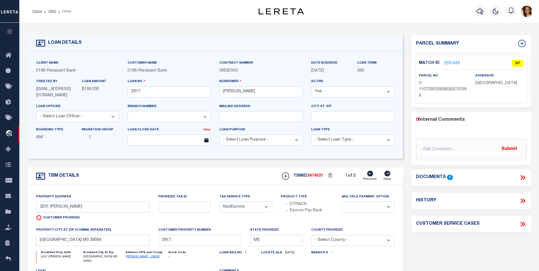
click at [454, 63] on link "2201433" at bounding box center [452, 63] width 16 height 6
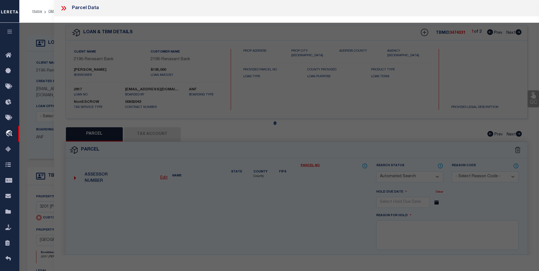
checkbox input "false"
select select "BP"
type input "3201 PHIL DAVIS"
checkbox input "false"
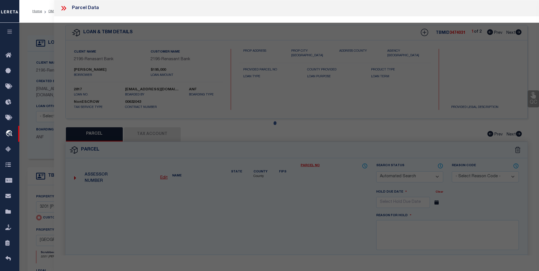
type input "OCEAN SPRINGS MS 39564"
type textarea "Incorrect Parcel The correct one that matches for the given Owner & Address is …"
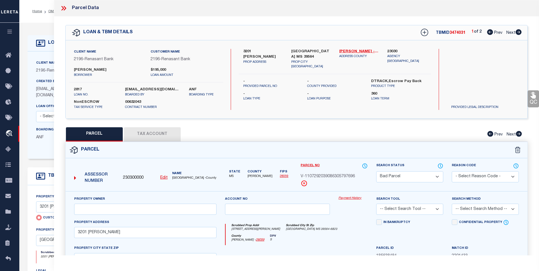
click at [155, 133] on button "Tax Account" at bounding box center [152, 134] width 57 height 14
select select "100"
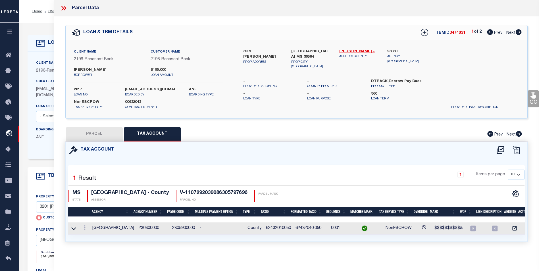
click at [89, 231] on td at bounding box center [84, 228] width 11 height 12
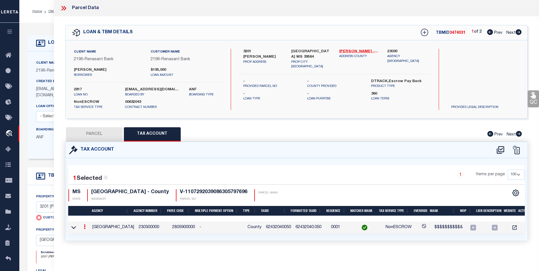
click at [89, 233] on td at bounding box center [84, 228] width 11 height 12
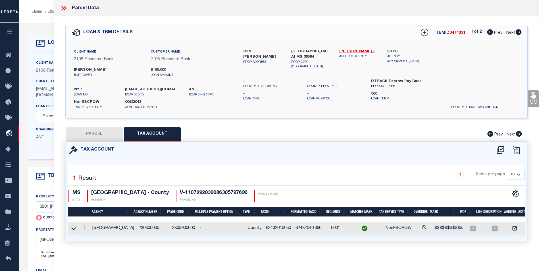
click at [87, 231] on td at bounding box center [84, 228] width 11 height 12
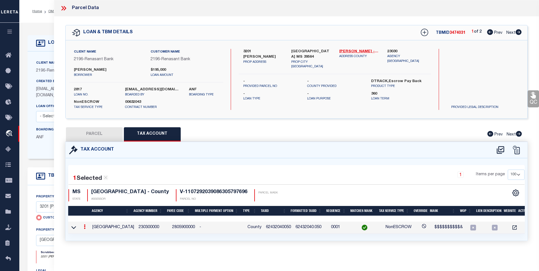
drag, startPoint x: 86, startPoint y: 229, endPoint x: 92, endPoint y: 233, distance: 7.4
click at [92, 233] on td "JACKSON COUNTY" at bounding box center [113, 228] width 46 height 12
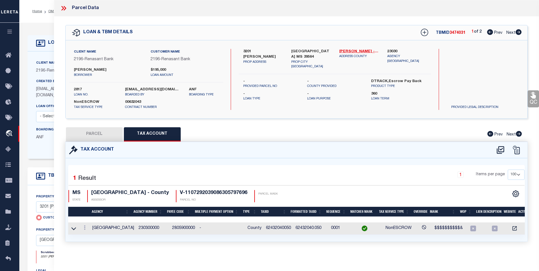
click at [92, 233] on td "JACKSON COUNTY" at bounding box center [113, 228] width 46 height 12
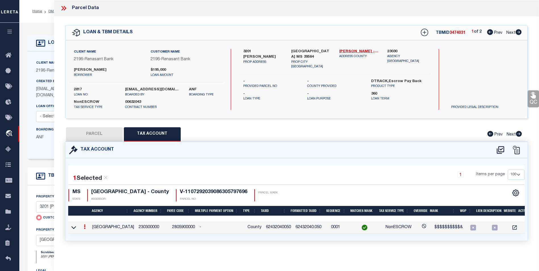
click at [95, 231] on td "JACKSON COUNTY" at bounding box center [113, 228] width 46 height 12
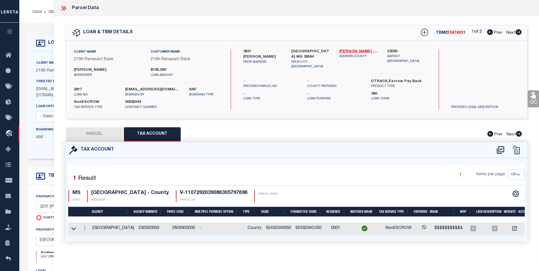
click at [92, 230] on td "JACKSON COUNTY" at bounding box center [113, 228] width 46 height 12
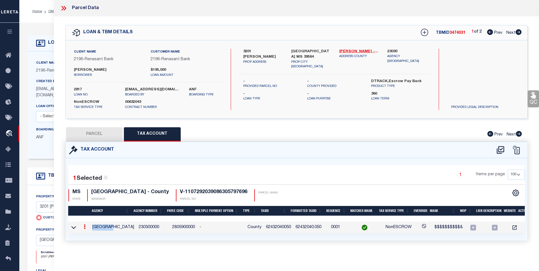
click at [92, 230] on td "JACKSON COUNTY" at bounding box center [113, 228] width 46 height 12
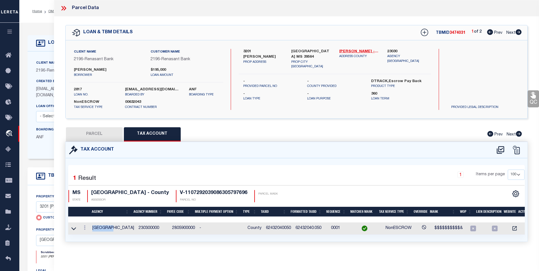
click at [91, 231] on td "JACKSON COUNTY" at bounding box center [113, 228] width 46 height 12
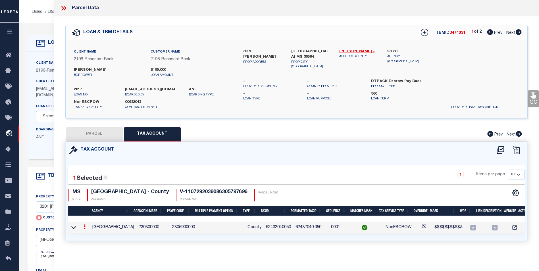
click at [90, 231] on td "JACKSON COUNTY" at bounding box center [113, 228] width 46 height 12
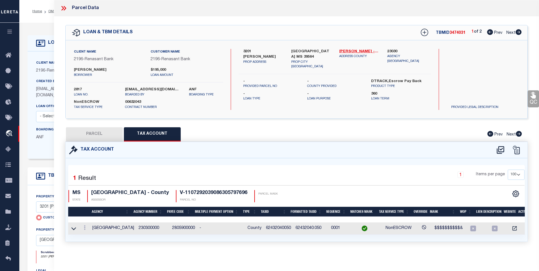
click at [89, 231] on td at bounding box center [84, 228] width 11 height 12
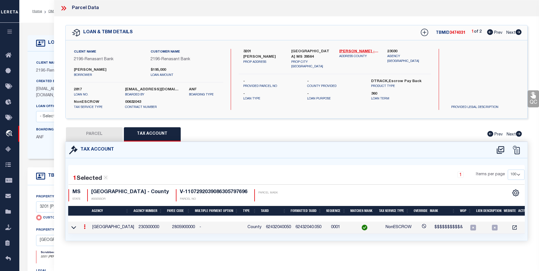
click at [89, 231] on td at bounding box center [84, 228] width 11 height 12
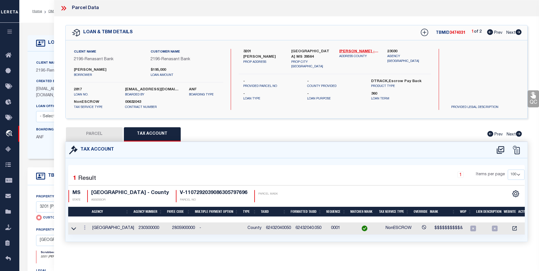
click at [89, 231] on td at bounding box center [84, 228] width 11 height 12
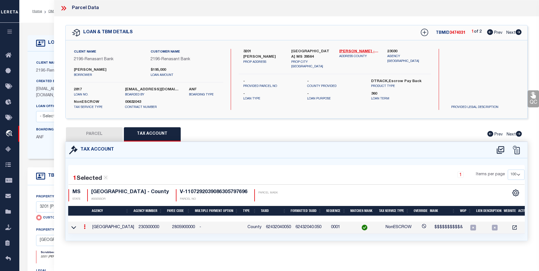
click at [88, 231] on td at bounding box center [84, 228] width 11 height 12
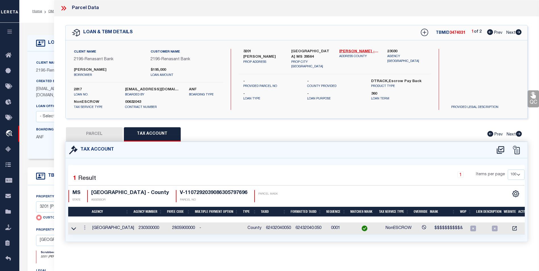
click at [88, 231] on td at bounding box center [84, 228] width 11 height 12
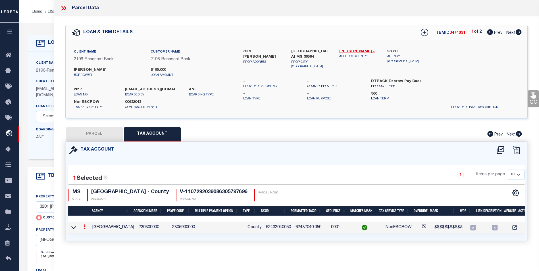
click at [87, 229] on div at bounding box center [85, 227] width 6 height 7
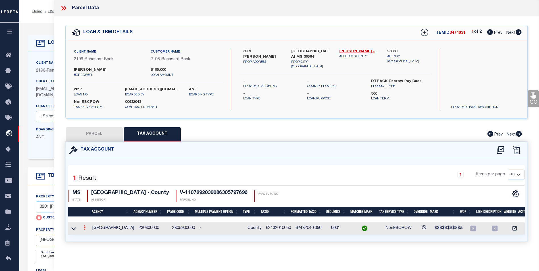
click at [87, 228] on link at bounding box center [85, 228] width 6 height 5
click at [92, 236] on icon "" at bounding box center [91, 236] width 4 height 4
type input "62432040050"
type textarea "$$$$$$$$$$&"
checkbox input "true"
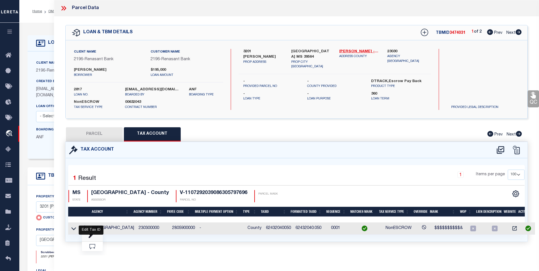
type input "XXXXXXXX.XXX*"
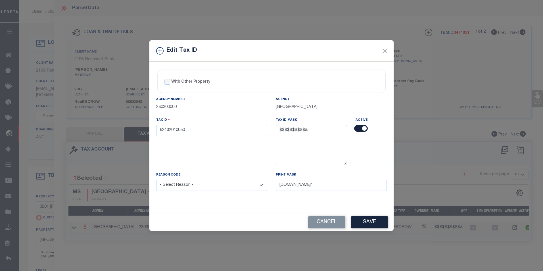
click at [390, 55] on div "Edit Tax ID" at bounding box center [271, 50] width 244 height 21
click at [389, 52] on div "Edit Tax ID" at bounding box center [271, 50] width 244 height 21
click at [389, 55] on div "Edit Tax ID" at bounding box center [271, 50] width 244 height 21
click at [392, 56] on div "Edit Tax ID" at bounding box center [271, 50] width 244 height 21
click at [385, 54] on button "Close" at bounding box center [384, 50] width 7 height 7
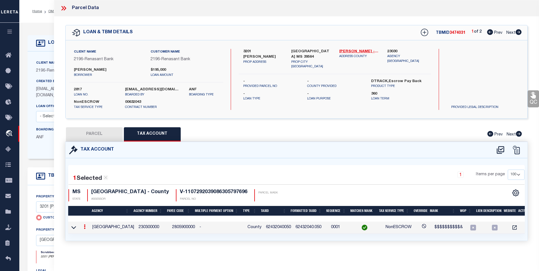
click at [101, 136] on button "PARCEL" at bounding box center [94, 134] width 57 height 14
select select "AS"
checkbox input "false"
select select "BP"
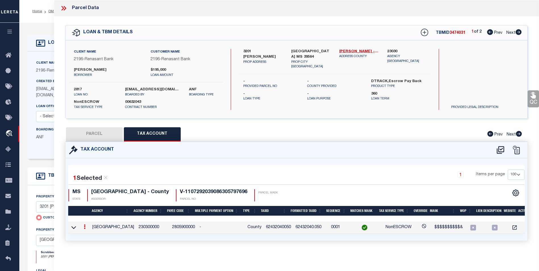
type input "3201 PHIL DAVIS"
checkbox input "false"
type input "OCEAN SPRINGS MS 39564"
type textarea "Incorrect Parcel The correct one that matches for the given Owner & Address is …"
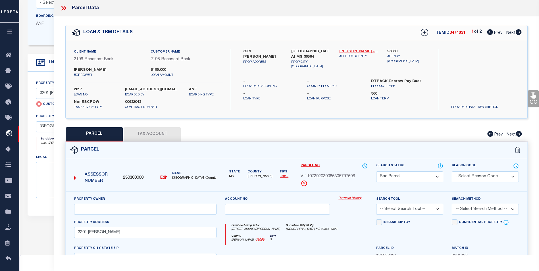
click at [351, 51] on link "Jackson - 28059" at bounding box center [358, 52] width 39 height 6
click at [65, 10] on icon at bounding box center [65, 8] width 3 height 5
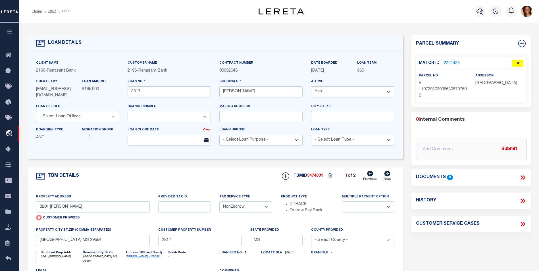
click at [458, 68] on div "Match ID 2201433 BP" at bounding box center [471, 65] width 105 height 10
click at [451, 63] on link "2201433" at bounding box center [452, 63] width 16 height 6
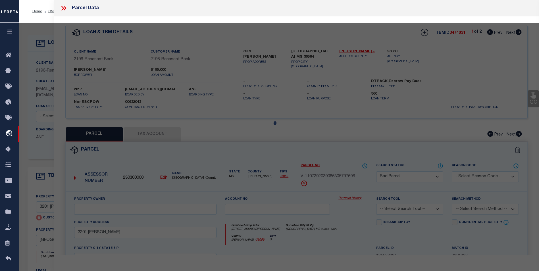
select select "AS"
checkbox input "false"
select select "BP"
type input "3201 PHIL DAVIS"
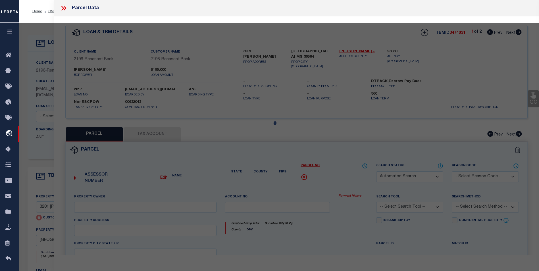
checkbox input "false"
type input "OCEAN SPRINGS MS 39564"
type textarea "Incorrect Parcel The correct one that matches for the given Owner & Address is …"
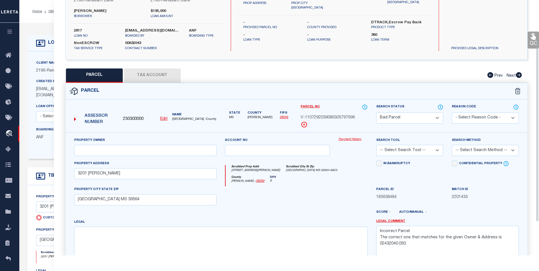
scroll to position [85, 0]
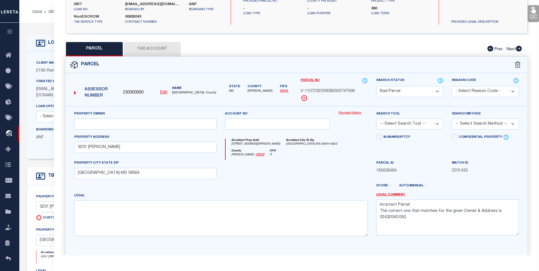
click at [168, 96] on div "Assessor Number 230300000 Edit Name JACKSON COUNTY -County" at bounding box center [145, 91] width 147 height 22
click at [167, 92] on u "Edit" at bounding box center [163, 93] width 7 height 4
type input "230300000"
type input "V-1107292039086305797696"
select select "BP"
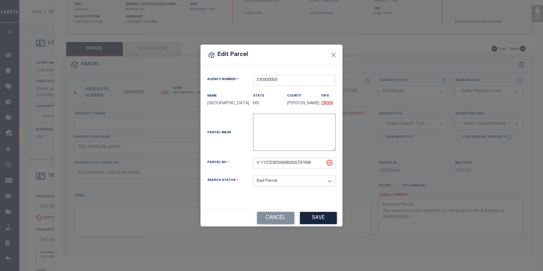
click at [338, 57] on div "Edit Parcel" at bounding box center [272, 55] width 142 height 21
click at [339, 52] on div "Edit Parcel" at bounding box center [272, 55] width 142 height 21
click at [339, 57] on div "Edit Parcel" at bounding box center [272, 55] width 142 height 21
click at [342, 60] on div "Edit Parcel" at bounding box center [272, 55] width 142 height 21
click at [335, 57] on div "Edit Parcel" at bounding box center [272, 55] width 142 height 21
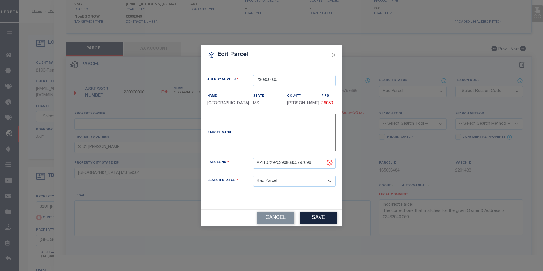
click at [341, 54] on div "Edit Parcel" at bounding box center [272, 55] width 142 height 21
click at [339, 58] on div "Edit Parcel" at bounding box center [272, 55] width 142 height 21
click at [339, 57] on div "Edit Parcel" at bounding box center [272, 55] width 142 height 21
click at [342, 53] on div "Edit Parcel" at bounding box center [272, 55] width 142 height 21
click at [338, 51] on div "Edit Parcel" at bounding box center [272, 55] width 142 height 21
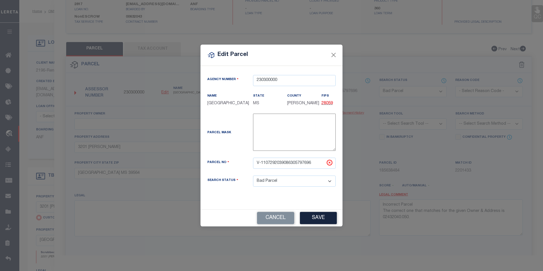
click at [343, 62] on div "Edit Parcel Agency Number 230300000 Name State" at bounding box center [271, 135] width 543 height 271
click at [282, 224] on button "Cancel" at bounding box center [275, 218] width 37 height 12
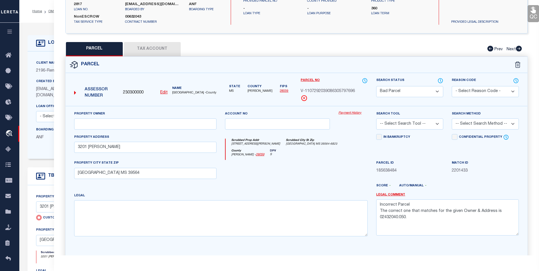
click at [402, 92] on select "Automated Search Bad Parcel Complete Duplicate Parcel High Dollar Reporting In …" at bounding box center [409, 91] width 67 height 11
click at [407, 92] on select "Automated Search Bad Parcel Complete Duplicate Parcel High Dollar Reporting In …" at bounding box center [409, 91] width 67 height 11
click at [376, 86] on select "Automated Search Bad Parcel Complete Duplicate Parcel High Dollar Reporting In …" at bounding box center [409, 91] width 67 height 11
click at [411, 94] on select "Automated Search Bad Parcel Complete Duplicate Parcel High Dollar Reporting In …" at bounding box center [409, 91] width 67 height 11
select select "PR"
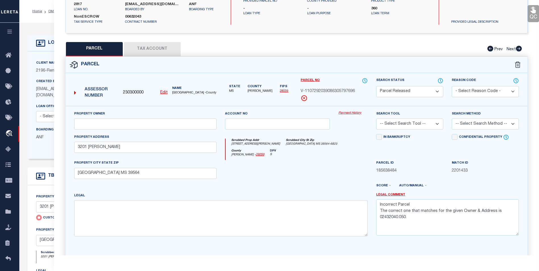
click at [376, 86] on select "Automated Search Bad Parcel Complete Duplicate Parcel High Dollar Reporting In …" at bounding box center [409, 91] width 67 height 11
click at [480, 91] on select "- Select Reason Code - 099 - Other (Provide additional detail) ACT - Agency Cha…" at bounding box center [485, 91] width 67 height 11
click at [452, 86] on select "- Select Reason Code - 099 - Other (Provide additional detail) ACT - Agency Cha…" at bounding box center [485, 91] width 67 height 11
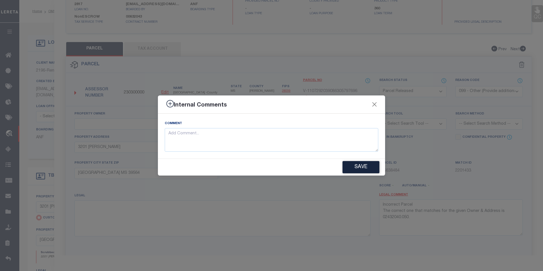
click at [378, 109] on div "Internal Comments" at bounding box center [271, 104] width 227 height 18
click at [379, 109] on div "Internal Comments" at bounding box center [271, 104] width 227 height 18
click at [377, 105] on button "Close" at bounding box center [374, 104] width 7 height 7
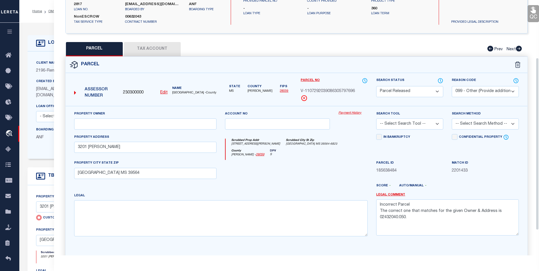
click at [483, 93] on select "- Select Reason Code - 099 - Other (Provide additional detail) ACT - Agency Cha…" at bounding box center [485, 91] width 67 height 11
select select "ACT"
click at [452, 86] on select "- Select Reason Code - 099 - Other (Provide additional detail) ACT - Agency Cha…" at bounding box center [485, 91] width 67 height 11
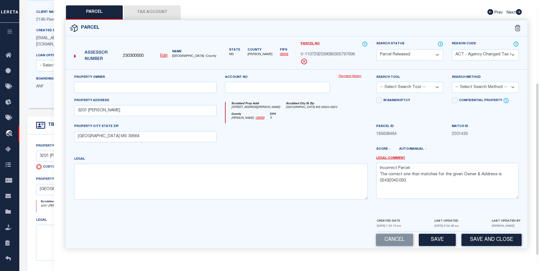
scroll to position [57, 0]
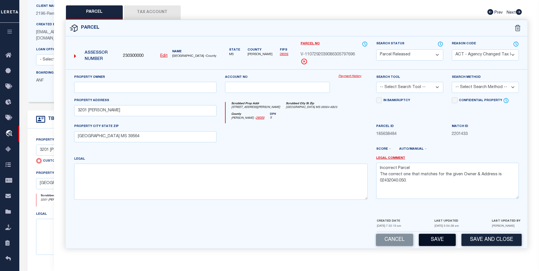
click at [439, 237] on button "Save" at bounding box center [437, 240] width 37 height 12
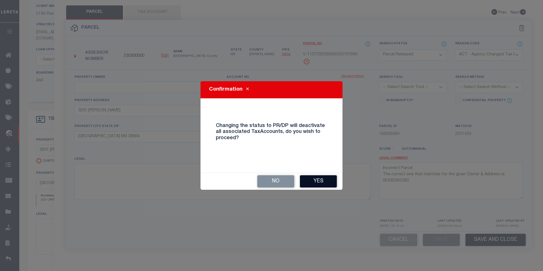
click at [313, 181] on button "Yes" at bounding box center [318, 181] width 37 height 12
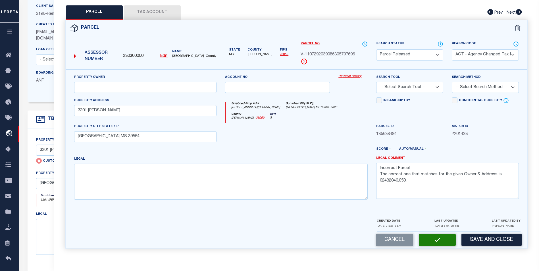
select select "AS"
select select
checkbox input "false"
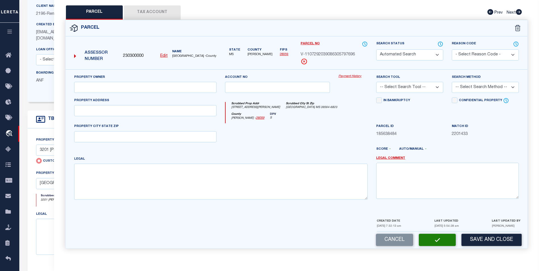
select select "PR"
select select "ACT"
type input "3201 PHIL DAVIS"
type input "OCEAN SPRINGS MS 39564"
type textarea "Incorrect Parcel The correct one that matches for the given Owner & Address is …"
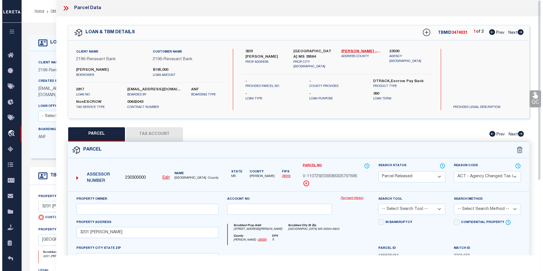
scroll to position [0, 0]
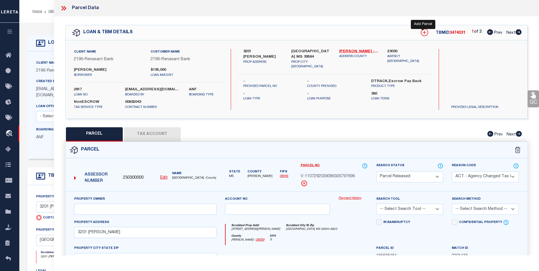
click at [423, 34] on icon at bounding box center [424, 32] width 7 height 7
select select "IP"
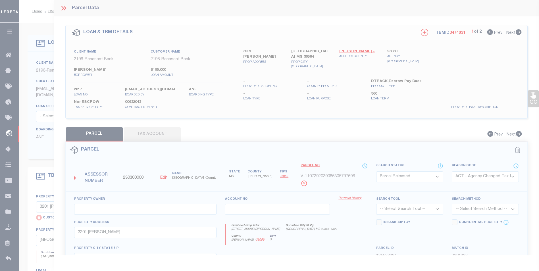
type textarea "-"
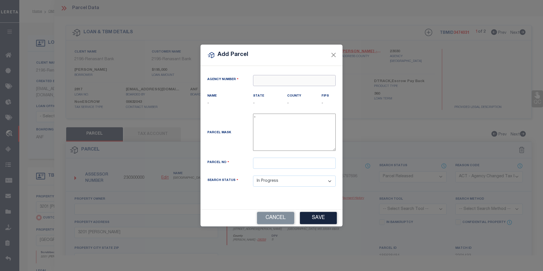
click at [270, 83] on input "text" at bounding box center [294, 80] width 83 height 11
click at [280, 93] on div "230300000 : JACKSON COUNTY" at bounding box center [294, 95] width 82 height 16
type input "230300000"
click at [275, 168] on input "text" at bounding box center [294, 163] width 83 height 11
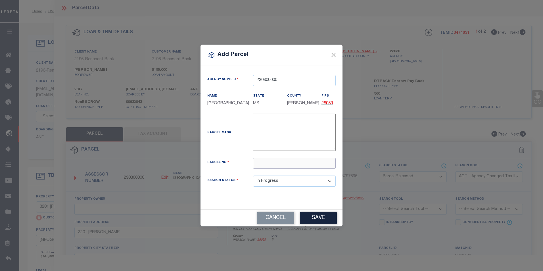
click at [262, 168] on input "text" at bounding box center [294, 163] width 83 height 11
paste input "https://www.deltacomputersystems.com/cgi-lrm5/LRMC"
type input "h"
click at [269, 169] on input "text" at bounding box center [294, 163] width 83 height 11
paste input "02432040.050"
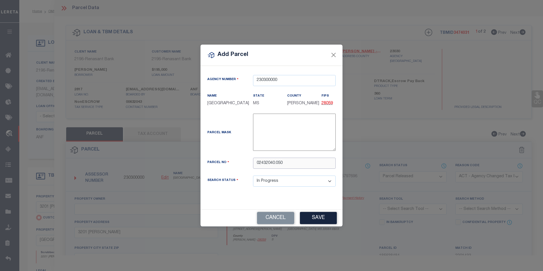
click at [277, 165] on input "02432040.050" at bounding box center [294, 163] width 83 height 11
type input "02432040050"
click at [326, 221] on button "Save" at bounding box center [318, 218] width 37 height 12
select select "IP"
select select
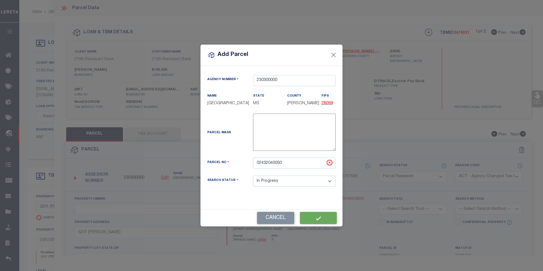
checkbox input "false"
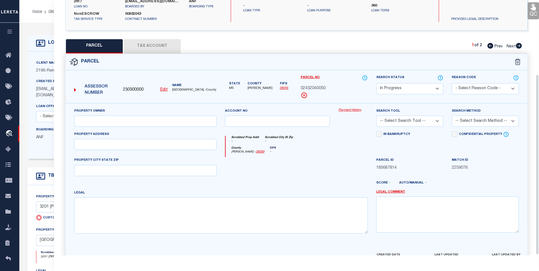
scroll to position [106, 0]
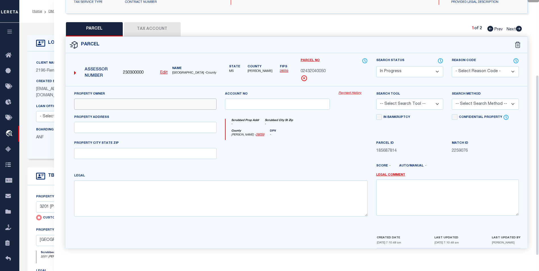
click at [108, 107] on input "text" at bounding box center [145, 104] width 143 height 11
paste input "NEWMAN RODNEY R"
type input "NEWMAN RODNEY R"
click at [102, 132] on input "text" at bounding box center [145, 127] width 143 height 11
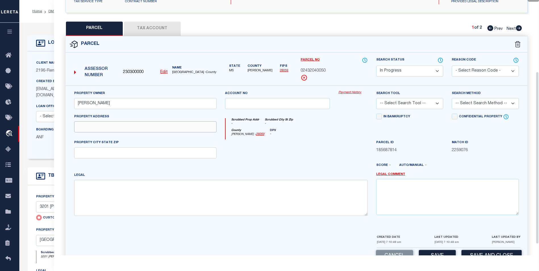
click at [90, 128] on input "text" at bounding box center [145, 126] width 143 height 11
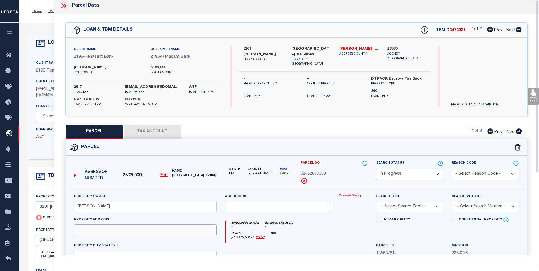
scroll to position [0, 0]
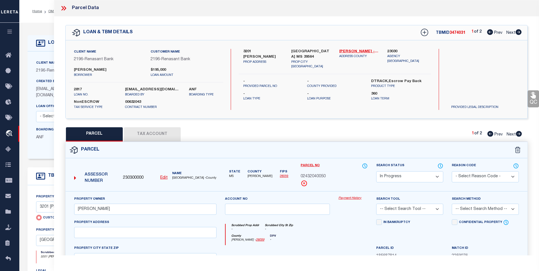
click at [248, 60] on p "PROP ADDRESS" at bounding box center [262, 62] width 39 height 5
drag, startPoint x: 246, startPoint y: 52, endPoint x: 272, endPoint y: 54, distance: 26.2
click at [272, 54] on div "3201 PHIL DAVIS PROP ADDRESS" at bounding box center [262, 57] width 39 height 16
click at [261, 60] on p "PROP ADDRESS" at bounding box center [262, 62] width 39 height 5
drag, startPoint x: 278, startPoint y: 54, endPoint x: 249, endPoint y: 54, distance: 29.3
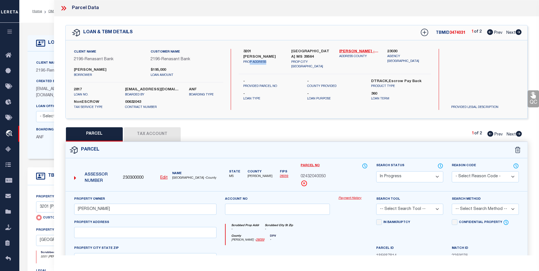
click at [249, 60] on p "PROP ADDRESS" at bounding box center [262, 62] width 39 height 5
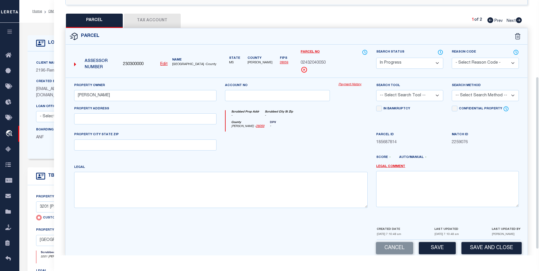
scroll to position [122, 0]
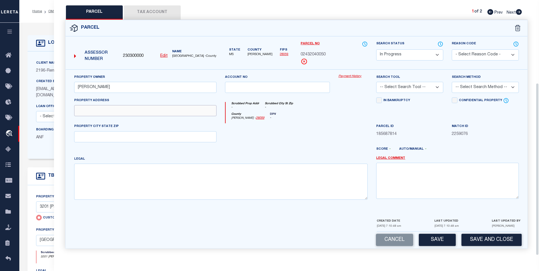
click at [127, 109] on input "text" at bounding box center [145, 110] width 143 height 11
type input "3201 Phil Davis"
click at [123, 138] on input "text" at bounding box center [145, 136] width 143 height 11
type input "Ocean Spring, MS"
click at [121, 182] on textarea at bounding box center [221, 182] width 294 height 36
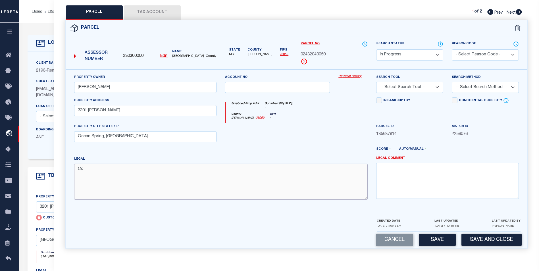
type textarea "C"
click at [441, 88] on select "-- Select Search Tool -- 3rd Party Website Agency File Agency Website ATLS CNV-…" at bounding box center [409, 87] width 67 height 11
select select "AGF"
click at [376, 82] on select "-- Select Search Tool -- 3rd Party Website Agency File Agency Website ATLS CNV-…" at bounding box center [409, 87] width 67 height 11
click at [505, 91] on select "-- Select Search Method -- Property Address Legal Liability Info Provided" at bounding box center [485, 87] width 67 height 11
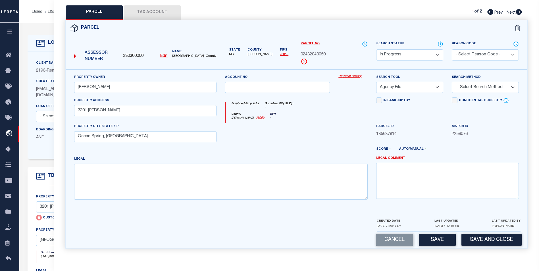
select select "ADD"
click at [452, 82] on select "-- Select Search Method -- Property Address Legal Liability Info Provided" at bounding box center [485, 87] width 67 height 11
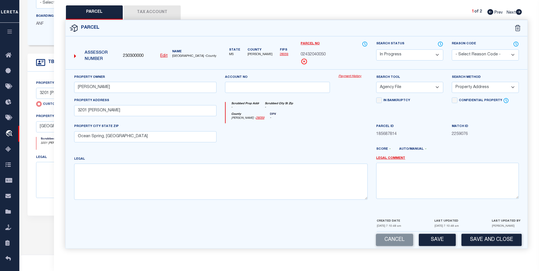
scroll to position [165, 0]
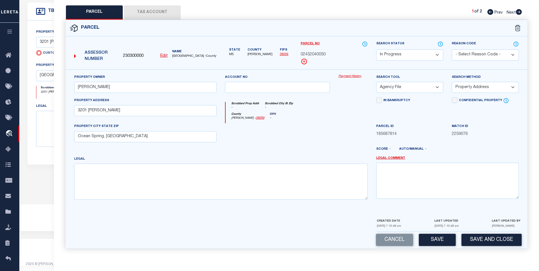
click at [421, 90] on select "-- Select Search Tool -- 3rd Party Website Agency File Agency Website ATLS CNV-…" at bounding box center [409, 87] width 67 height 11
select select "AGW"
click at [376, 82] on select "-- Select Search Tool -- 3rd Party Website Agency File Agency Website ATLS CNV-…" at bounding box center [409, 87] width 67 height 11
click at [444, 240] on button "Save" at bounding box center [437, 240] width 37 height 12
select select "AS"
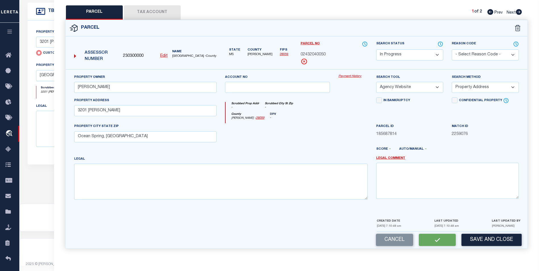
select select
checkbox input "false"
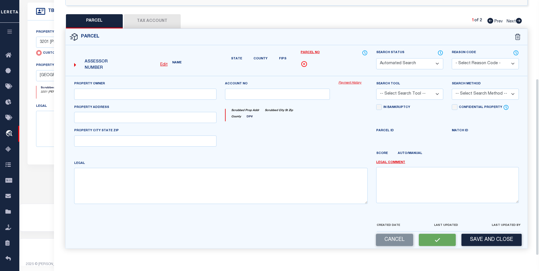
select select "IP"
type input "NEWMAN RODNEY R"
select select "AGW"
select select "ADD"
type input "3201 Phil Davis"
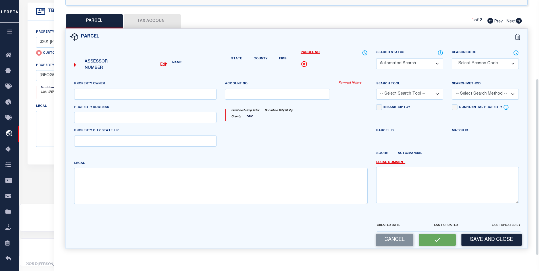
type input "Ocean Spring, MS"
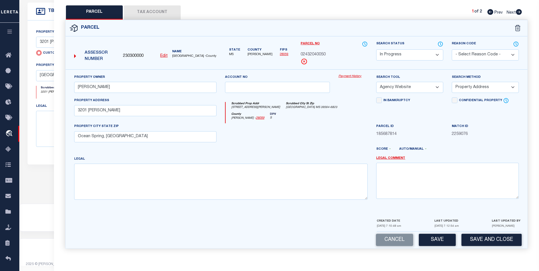
click at [149, 11] on button "Tax Account" at bounding box center [152, 12] width 57 height 14
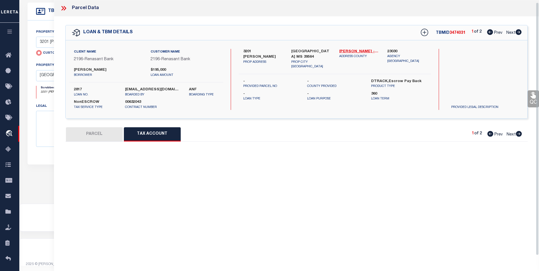
scroll to position [0, 0]
select select "100"
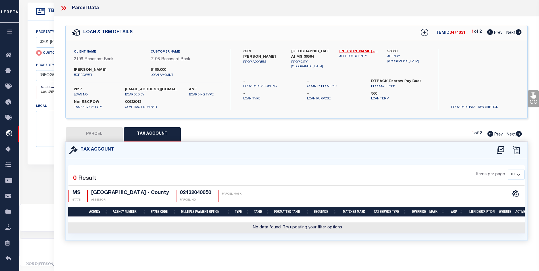
click at [506, 150] on div at bounding box center [508, 149] width 32 height 9
click at [506, 146] on div at bounding box center [508, 149] width 32 height 9
click at [500, 151] on icon at bounding box center [499, 150] width 7 height 8
select select "100"
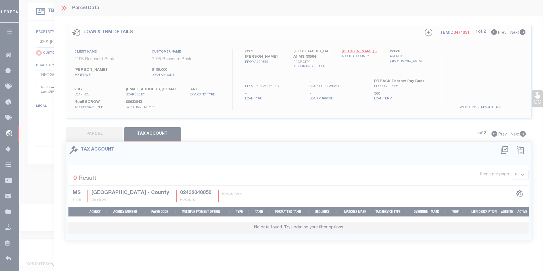
select select "100"
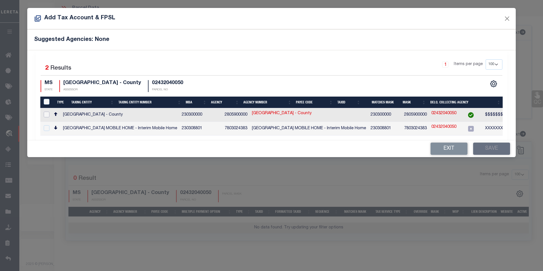
click at [48, 116] on input "checkbox" at bounding box center [47, 115] width 6 height 6
checkbox input "true"
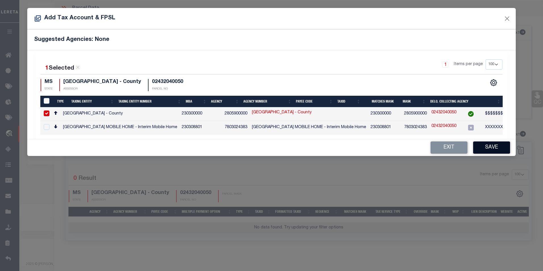
click at [498, 148] on button "Save" at bounding box center [491, 147] width 37 height 12
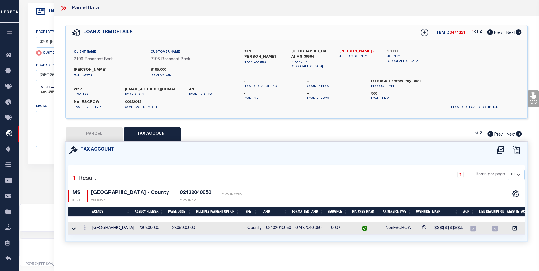
scroll to position [3, 0]
click at [92, 129] on button "PARCEL" at bounding box center [94, 134] width 57 height 14
select select "AS"
select select
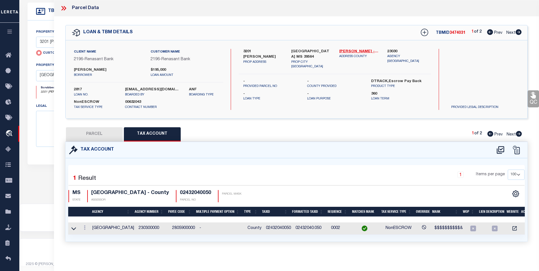
checkbox input "false"
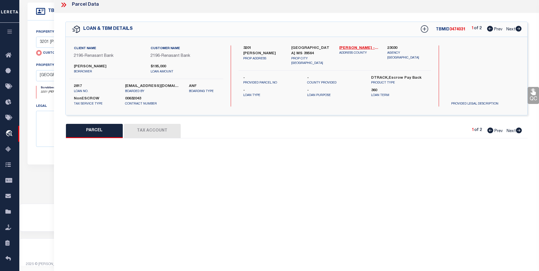
select select "IP"
type input "NEWMAN RODNEY R"
select select "AGW"
select select "ADD"
type input "3201 Phil Davis"
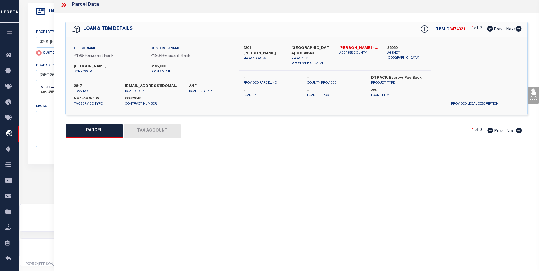
type input "Ocean Spring, MS"
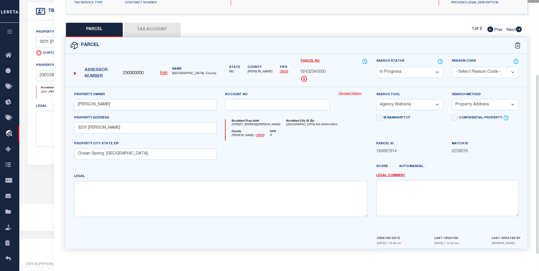
scroll to position [106, 0]
click at [426, 75] on select "Automated Search Bad Parcel Complete Duplicate Parcel High Dollar Reporting In …" at bounding box center [409, 71] width 67 height 11
click at [376, 66] on select "Automated Search Bad Parcel Complete Duplicate Parcel High Dollar Reporting In …" at bounding box center [409, 71] width 67 height 11
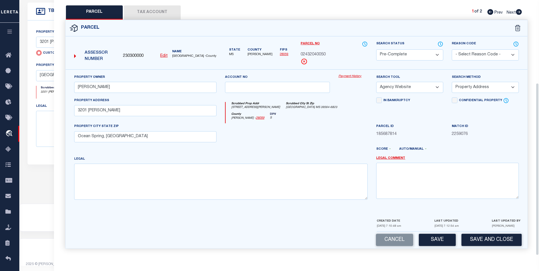
scroll to position [122, 0]
click at [439, 239] on button "Save" at bounding box center [437, 240] width 37 height 12
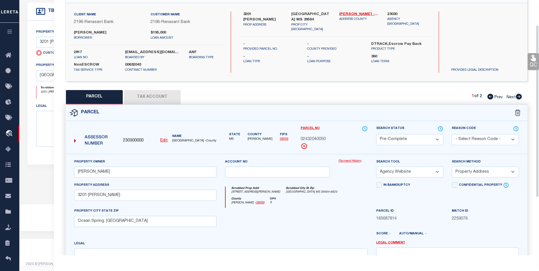
scroll to position [136, 0]
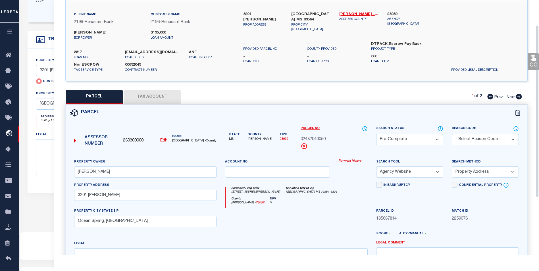
select select "AS"
select select
checkbox input "false"
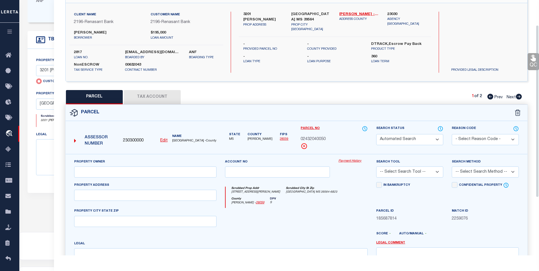
select select "PC"
type input "NEWMAN RODNEY R"
select select "AGW"
select select "ADD"
type input "3201 Phil Davis"
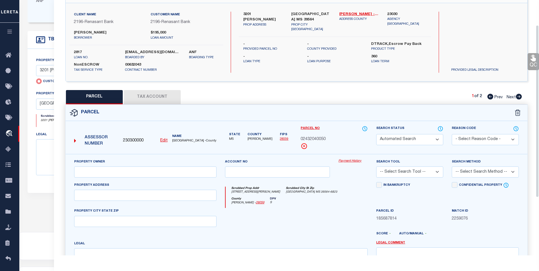
type input "Ocean Spring, MS"
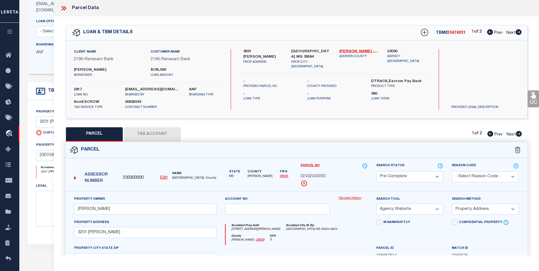
scroll to position [51, 0]
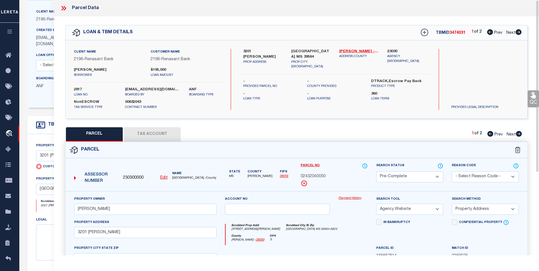
click at [65, 13] on div "Parcel Data" at bounding box center [296, 8] width 485 height 16
click at [69, 12] on div "Parcel Data" at bounding box center [296, 8] width 485 height 16
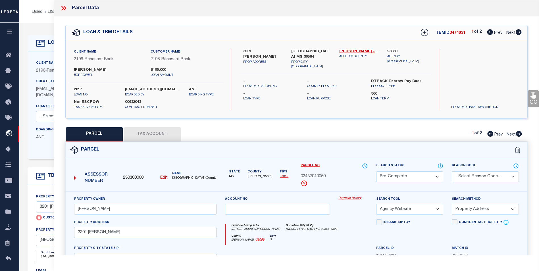
click at [63, 4] on div "Parcel Data" at bounding box center [296, 8] width 485 height 16
click at [66, 5] on icon at bounding box center [63, 8] width 7 height 7
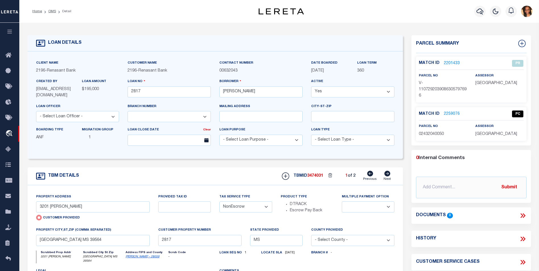
click at [56, 12] on li "Detail" at bounding box center [63, 11] width 15 height 5
click at [55, 16] on ol "Home OMS Detail" at bounding box center [52, 11] width 48 height 12
click at [55, 15] on ol "Home OMS Detail" at bounding box center [52, 11] width 48 height 12
click at [57, 14] on ol "Home OMS Detail" at bounding box center [52, 11] width 48 height 12
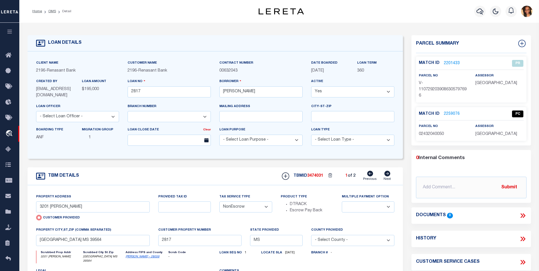
click at [56, 16] on ol "Home OMS Detail" at bounding box center [52, 11] width 48 height 12
click at [62, 15] on ol "Home OMS Detail" at bounding box center [52, 11] width 48 height 12
click at [57, 17] on ol "Home OMS Detail" at bounding box center [52, 11] width 48 height 12
click at [55, 12] on link "OMS" at bounding box center [52, 11] width 8 height 3
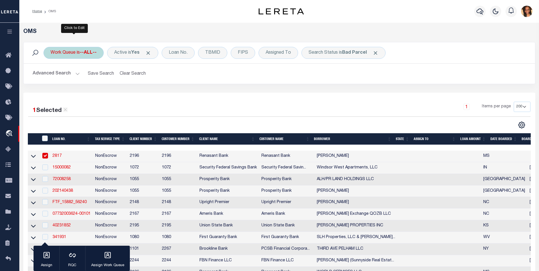
click at [79, 53] on div "Work Queue is --ALL--" at bounding box center [73, 53] width 60 height 12
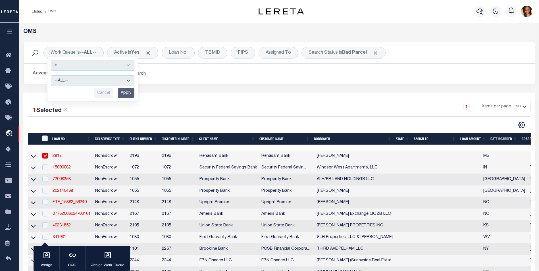
click at [173, 89] on div "Work Queue is --ALL-- Is Contains --ALL-- factRSystems General ThoughtFocus Can…" at bounding box center [279, 67] width 520 height 51
click at [40, 16] on ol "Home OMS" at bounding box center [44, 11] width 33 height 12
click at [41, 14] on li "Home" at bounding box center [37, 11] width 10 height 5
click at [53, 27] on div "OMS Work Queue is --ALL-- Is Contains --ALL-- factRSystems General ThoughtFocus…" at bounding box center [278, 260] width 519 height 475
click at [42, 15] on ol "Home OMS" at bounding box center [44, 11] width 33 height 12
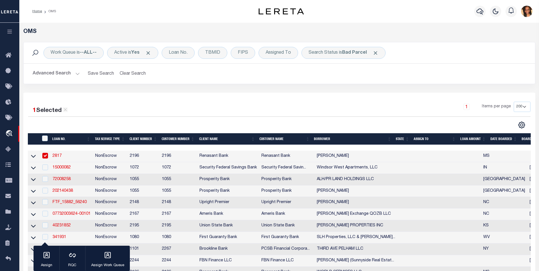
click at [40, 16] on ol "Home OMS" at bounding box center [44, 11] width 33 height 12
click at [43, 15] on ol "Home OMS" at bounding box center [44, 11] width 33 height 12
click at [40, 10] on link "Home" at bounding box center [37, 11] width 10 height 3
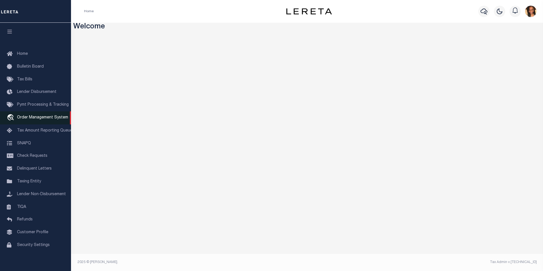
click at [49, 119] on span "Order Management System" at bounding box center [42, 118] width 51 height 4
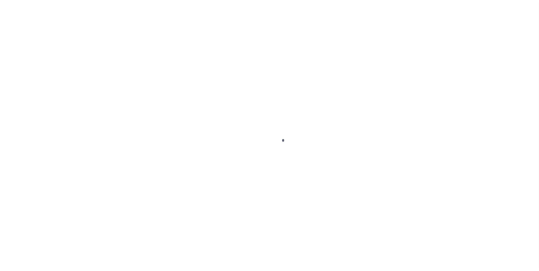
scroll to position [6, 0]
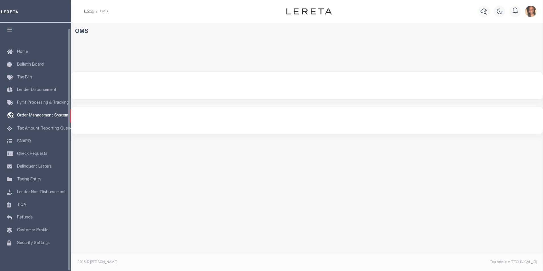
select select "200"
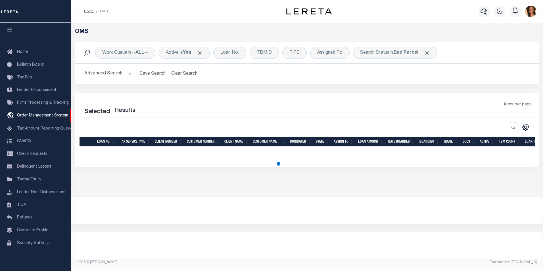
select select "200"
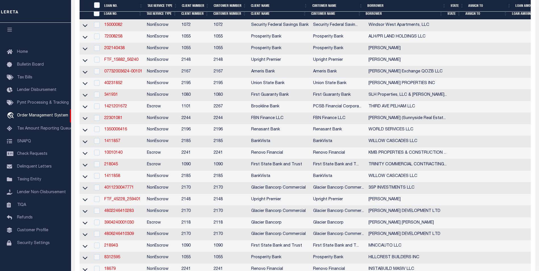
scroll to position [142, 0]
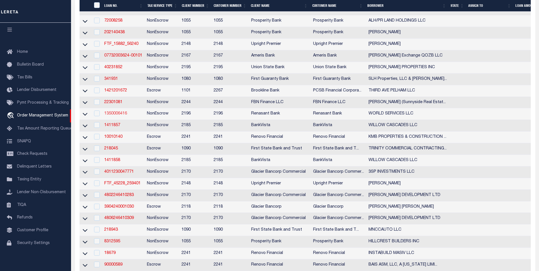
click at [119, 116] on link "1350006416" at bounding box center [115, 114] width 23 height 4
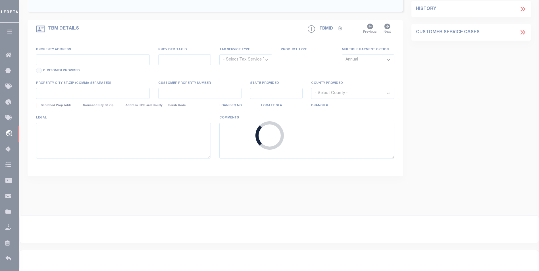
type input "1350006416"
type input "WORLD SERVICES LLC"
select select
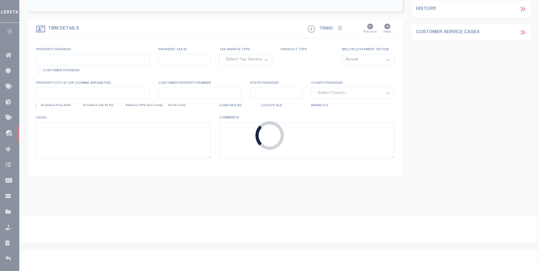
select select
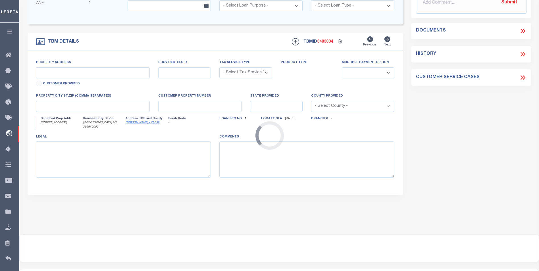
type input "[STREET_ADDRESS]"
radio input "true"
select select "NonEscrow"
select select
type input "[GEOGRAPHIC_DATA] MS 395640000"
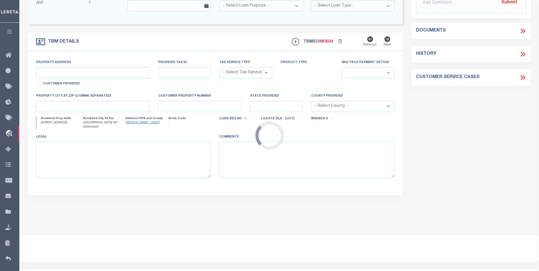
type input "1350006416"
type input "MS"
type textarea "COLLECTOR: ENTITY: PARCEL: 07165017.000"
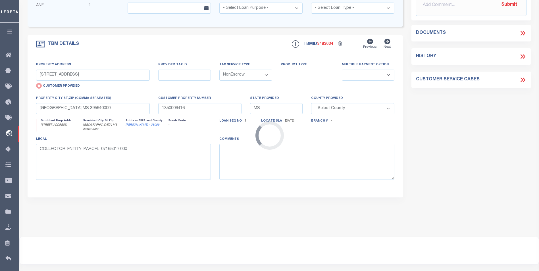
select select "4983"
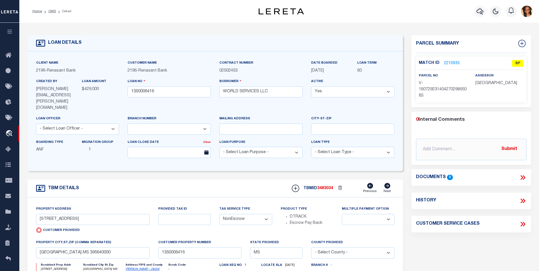
click at [452, 62] on link "2210935" at bounding box center [452, 63] width 16 height 6
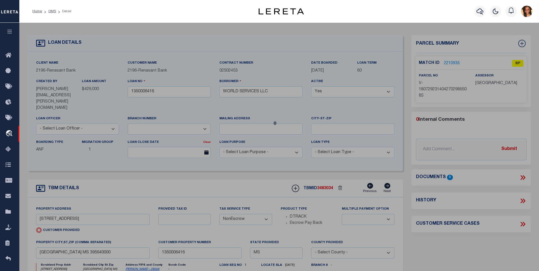
checkbox input "false"
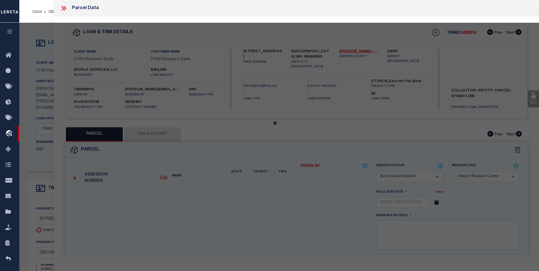
select select "BP"
select select "AGW"
select select
type input "6600 SUNPLEX DR"
checkbox input "false"
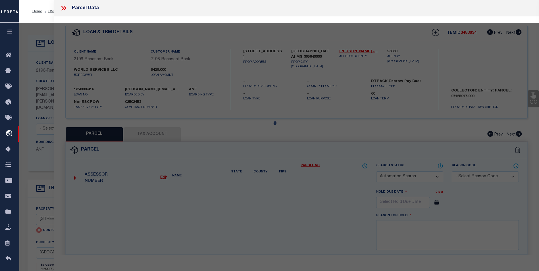
type input "OCEAN SPRINGS MS 395640000"
type textarea "Incorrect Parcel The correct one that matches for the given Owner & Address is …"
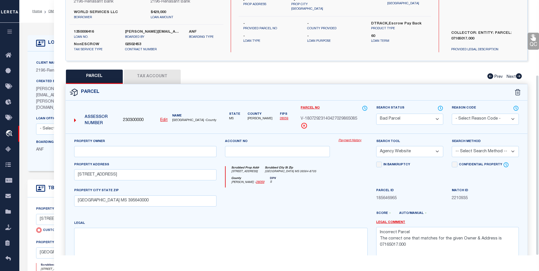
scroll to position [106, 0]
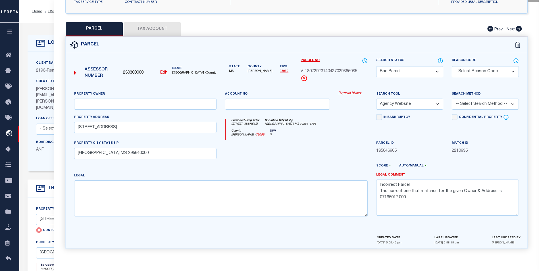
click at [162, 30] on button "Tax Account" at bounding box center [152, 29] width 57 height 14
select select "100"
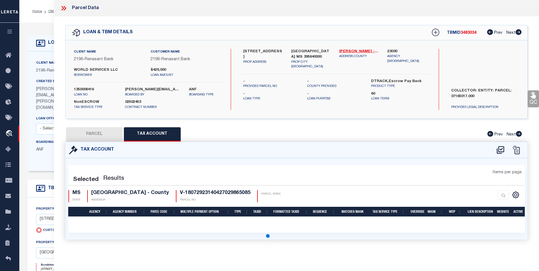
scroll to position [0, 0]
select select "100"
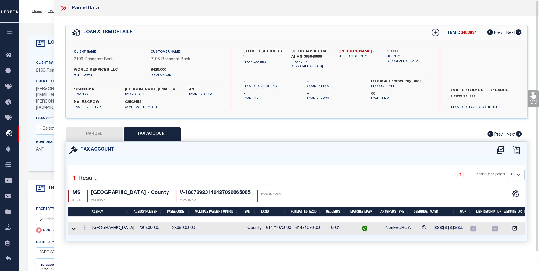
scroll to position [3, 0]
click at [103, 129] on button "PARCEL" at bounding box center [94, 134] width 57 height 14
select select "AS"
select select
checkbox input "false"
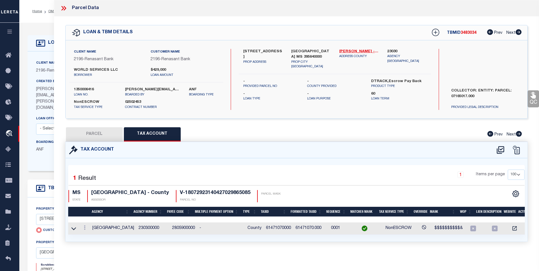
checkbox input "false"
select select "BP"
select select "AGW"
select select
type input "6600 SUNPLEX DR"
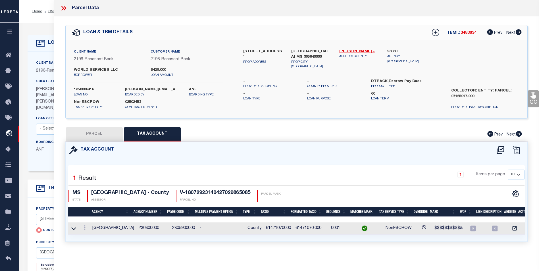
checkbox input "false"
type input "OCEAN SPRINGS MS 395640000"
type textarea "Incorrect Parcel The correct one that matches for the given Owner & Address is …"
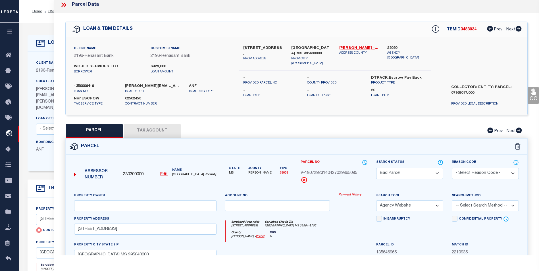
click at [443, 175] on select "Automated Search Bad Parcel Complete Duplicate Parcel High Dollar Reporting In …" at bounding box center [409, 173] width 67 height 11
click at [376, 168] on select "Automated Search Bad Parcel Complete Duplicate Parcel High Dollar Reporting In …" at bounding box center [409, 173] width 67 height 11
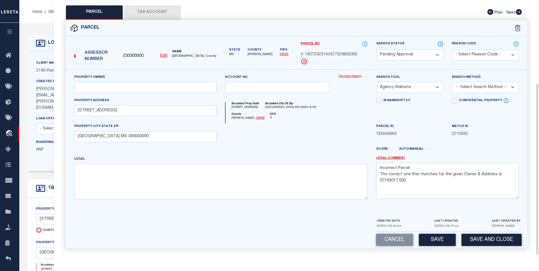
scroll to position [122, 0]
click at [480, 90] on select "-- Select Search Method -- Property Address Legal Liability Info Provided" at bounding box center [485, 87] width 67 height 11
click at [411, 59] on select "Automated Search Bad Parcel Complete Duplicate Parcel High Dollar Reporting In …" at bounding box center [409, 54] width 67 height 11
select select "PR"
click at [376, 49] on select "Automated Search Bad Parcel Complete Duplicate Parcel High Dollar Reporting In …" at bounding box center [409, 54] width 67 height 11
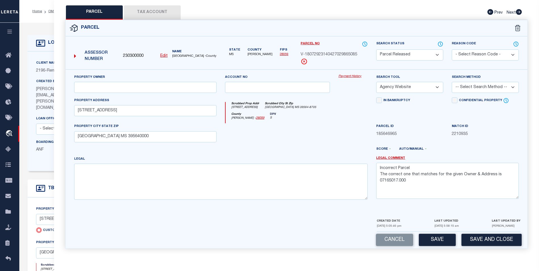
click at [469, 91] on select "-- Select Search Method -- Property Address Legal Liability Info Provided" at bounding box center [485, 87] width 67 height 11
click at [481, 53] on select "- Select Reason Code - 099 - Other (Provide additional detail) ACT - Agency Cha…" at bounding box center [485, 54] width 67 height 11
select select "ACT"
click at [452, 49] on select "- Select Reason Code - 099 - Other (Provide additional detail) ACT - Agency Cha…" at bounding box center [485, 54] width 67 height 11
click at [441, 241] on button "Save" at bounding box center [437, 240] width 37 height 12
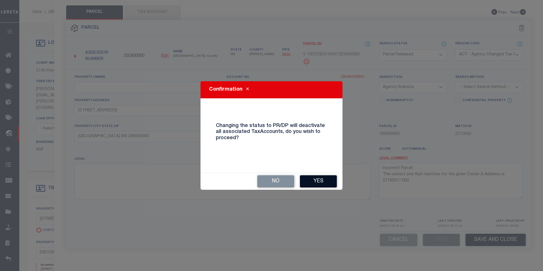
click at [327, 182] on button "Yes" at bounding box center [318, 181] width 37 height 12
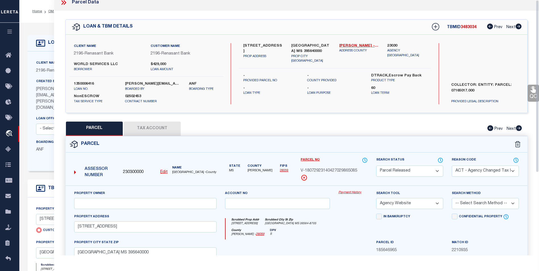
scroll to position [0, 0]
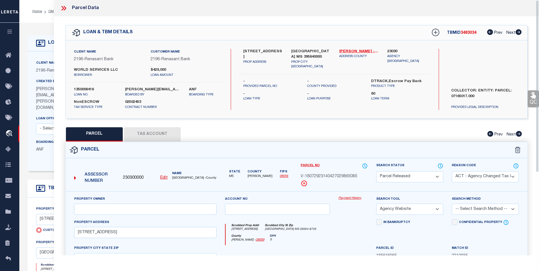
select select "AS"
select select
checkbox input "false"
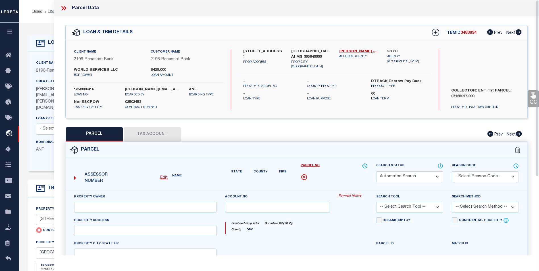
select select "PR"
select select "ACT"
select select "AGW"
select select
type input "6600 SUNPLEX DR"
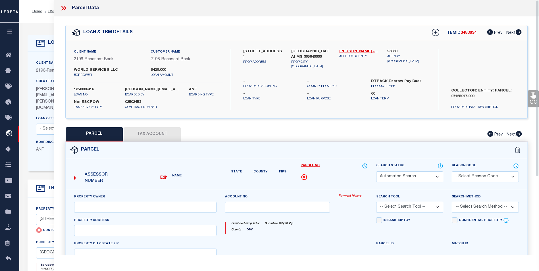
type input "OCEAN SPRINGS MS 395640000"
type textarea "Incorrect Parcel The correct one that matches for the given Owner & Address is …"
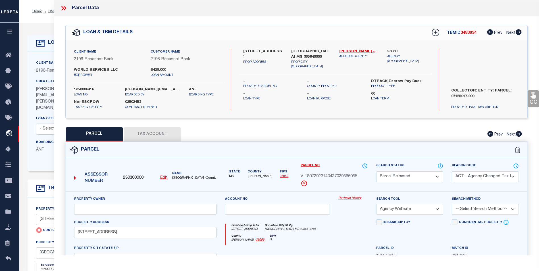
click at [440, 36] on div "TBMID 3483034 Prev Next" at bounding box center [472, 33] width 97 height 10
click at [436, 33] on icon at bounding box center [435, 32] width 7 height 7
select select "IP"
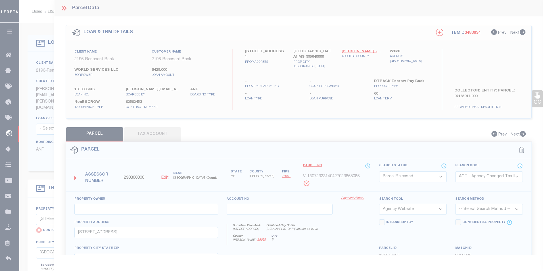
type textarea "-"
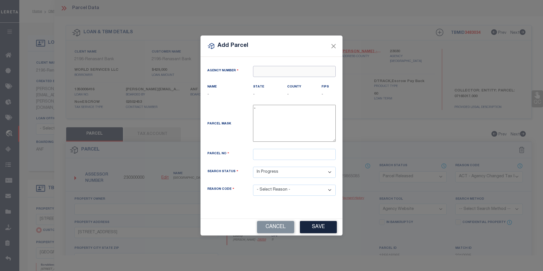
click at [277, 74] on input "text" at bounding box center [294, 71] width 83 height 11
click at [277, 82] on div "230300000 : JACKSON COUNTY" at bounding box center [294, 86] width 82 height 16
type input "230300000"
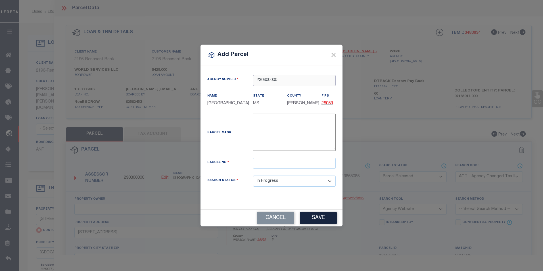
type input "230300000"
click at [268, 168] on input "text" at bounding box center [294, 163] width 83 height 11
click at [288, 169] on input "text" at bounding box center [294, 163] width 83 height 11
paste input "07165017.000"
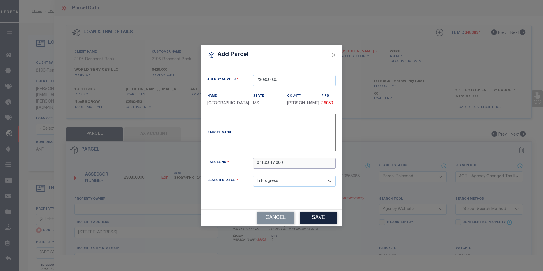
click at [276, 165] on input "07165017.000" at bounding box center [294, 163] width 83 height 11
type input "07165017000"
click at [318, 222] on button "Save" at bounding box center [318, 218] width 37 height 12
select select "IP"
select select
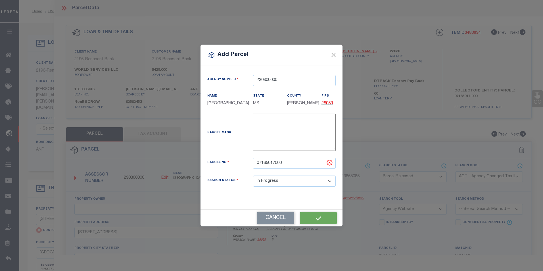
select select
checkbox input "false"
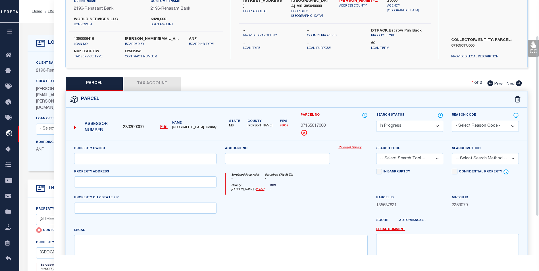
scroll to position [106, 0]
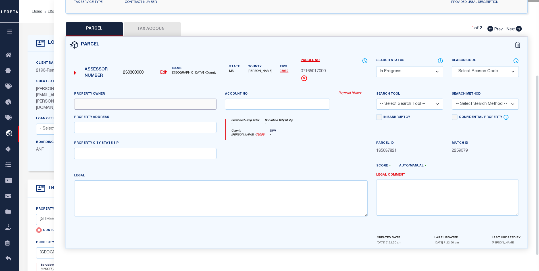
click at [165, 106] on input "text" at bounding box center [145, 104] width 143 height 11
type input "World Services LLC"
click at [130, 132] on input "text" at bounding box center [145, 127] width 143 height 11
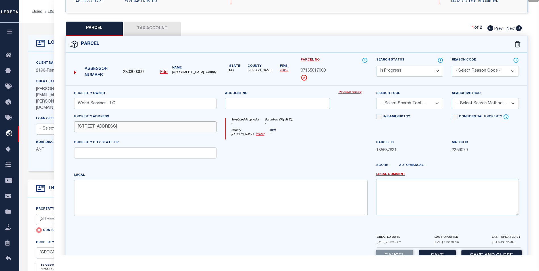
type input "6600 Sunplex Dr."
click at [111, 155] on input "text" at bounding box center [145, 152] width 143 height 11
type input "Ocean springs, MS"
click at [89, 193] on textarea at bounding box center [221, 198] width 294 height 36
type textarea "Lot 17 Sunplex Industrial Park"
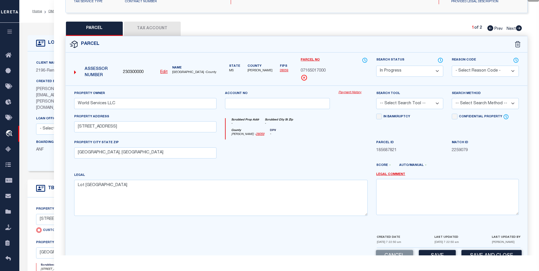
click at [429, 107] on select "-- Select Search Tool -- 3rd Party Website Agency File Agency Website ATLS CNV-…" at bounding box center [409, 103] width 67 height 11
click at [376, 98] on select "-- Select Search Tool -- 3rd Party Website Agency File Agency Website ATLS CNV-…" at bounding box center [409, 103] width 67 height 11
click at [426, 114] on div "In Bankruptcy" at bounding box center [409, 117] width 67 height 7
click at [429, 105] on select "-- Select Search Tool -- 3rd Party Website Agency File Agency Website ATLS CNV-…" at bounding box center [409, 103] width 67 height 11
click at [376, 98] on select "-- Select Search Tool -- 3rd Party Website Agency File Agency Website ATLS CNV-…" at bounding box center [409, 103] width 67 height 11
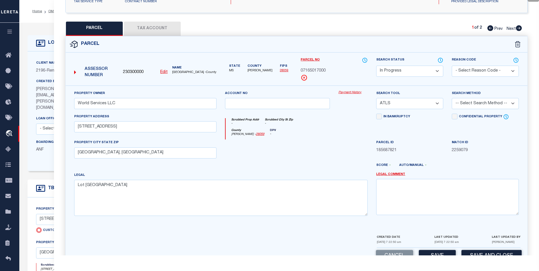
click at [421, 107] on select "-- Select Search Tool -- 3rd Party Website Agency File Agency Website ATLS CNV-…" at bounding box center [409, 103] width 67 height 11
select select "AGW"
click at [376, 98] on select "-- Select Search Tool -- 3rd Party Website Agency File Agency Website ATLS CNV-…" at bounding box center [409, 103] width 67 height 11
click at [477, 107] on select "-- Select Search Method -- Property Address Legal Liability Info Provided" at bounding box center [485, 103] width 67 height 11
select select "ADD"
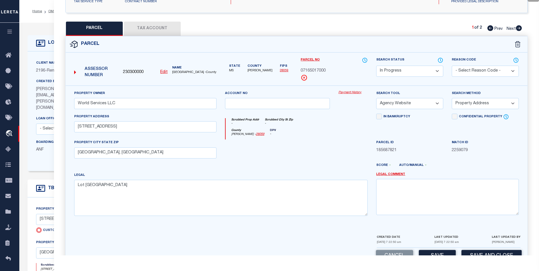
click at [452, 98] on select "-- Select Search Method -- Property Address Legal Liability Info Provided" at bounding box center [485, 103] width 67 height 11
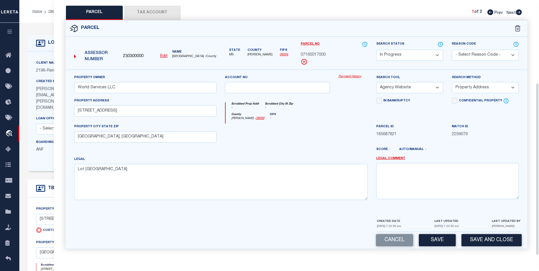
scroll to position [122, 0]
click at [437, 239] on button "Save" at bounding box center [437, 240] width 37 height 12
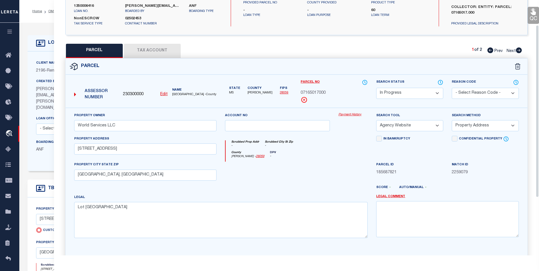
scroll to position [37, 0]
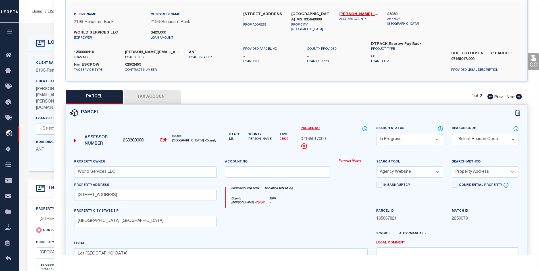
select select "AS"
select select
checkbox input "false"
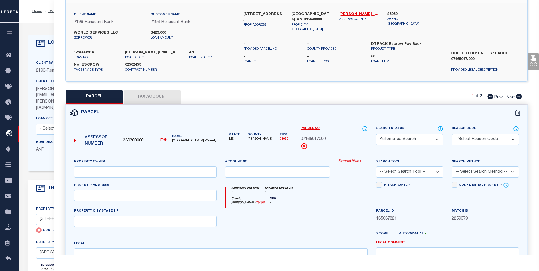
select select "IP"
type input "World Services LLC"
select select "AGW"
select select "ADD"
type input "6600 Sunplex Dr."
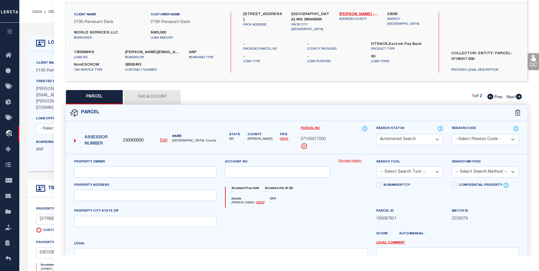
type input "Ocean springs, MS"
type textarea "Lot 17 Sunplex Industrial Park"
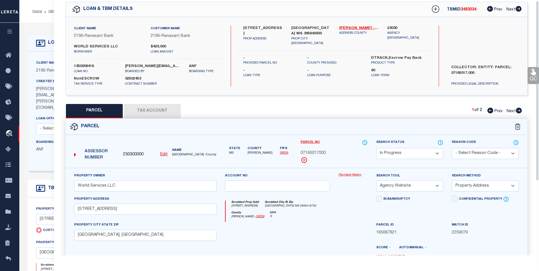
scroll to position [0, 0]
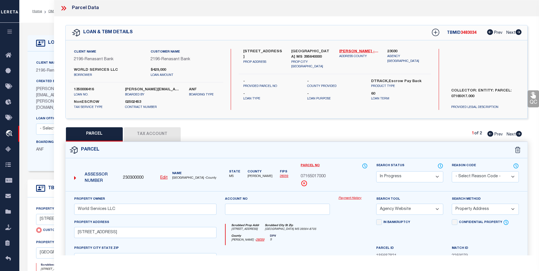
click at [164, 137] on button "Tax Account" at bounding box center [152, 134] width 57 height 14
select select "100"
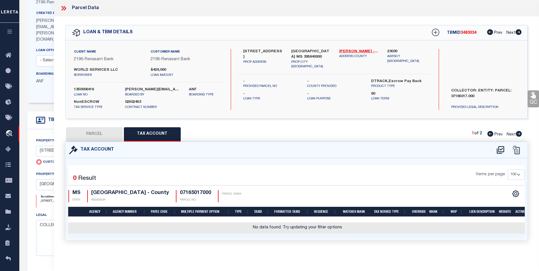
scroll to position [114, 0]
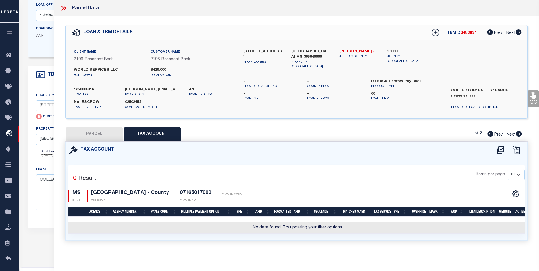
click at [506, 150] on div at bounding box center [508, 149] width 32 height 9
click at [502, 149] on icon at bounding box center [500, 149] width 9 height 9
select select "100"
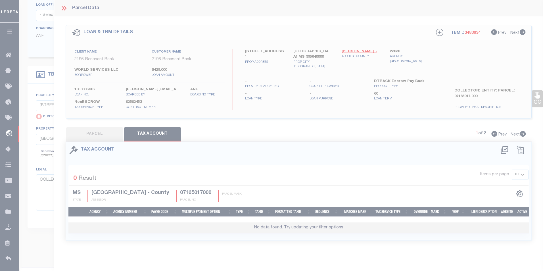
select select "100"
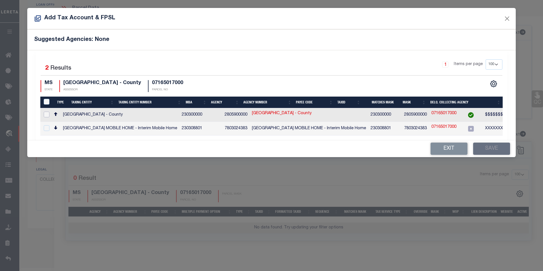
click at [49, 114] on input "checkbox" at bounding box center [47, 115] width 6 height 6
checkbox input "true"
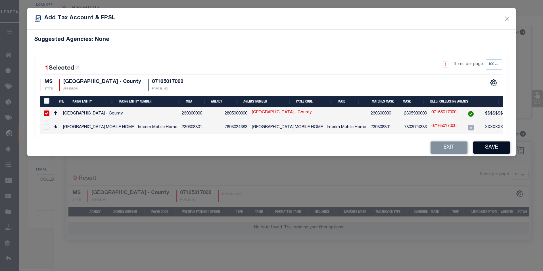
click at [486, 152] on button "Save" at bounding box center [491, 147] width 37 height 12
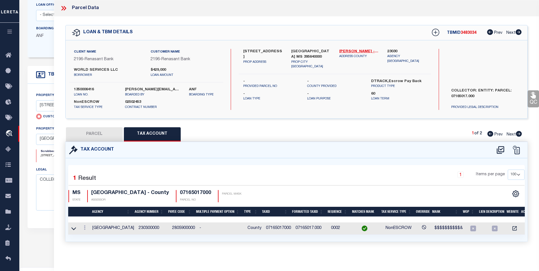
click at [101, 135] on button "PARCEL" at bounding box center [94, 134] width 57 height 14
select select "AS"
select select
checkbox input "false"
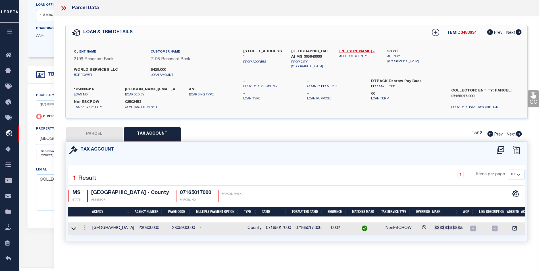
checkbox input "false"
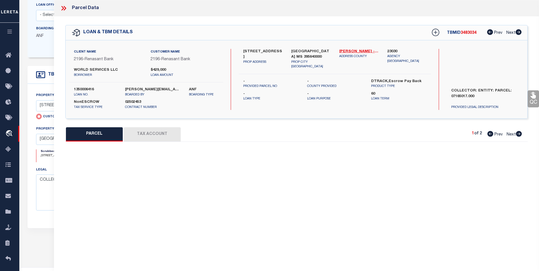
select select "IP"
type input "World Services LLC"
select select "AGW"
select select "ADD"
type input "6600 Sunplex Dr."
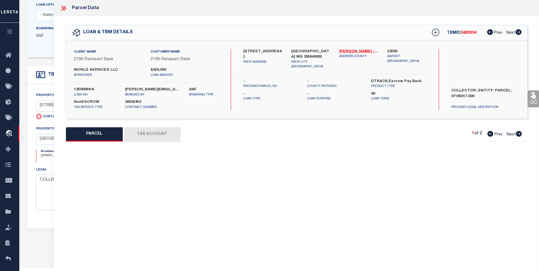
type input "Ocean springs, MS"
type textarea "Lot 17 Sunplex Industrial Park"
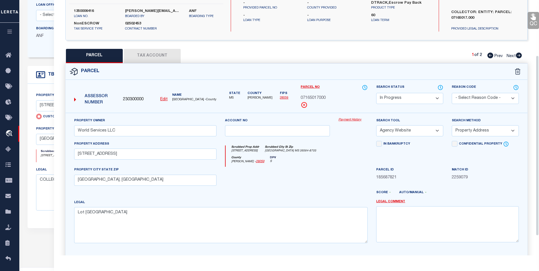
scroll to position [106, 0]
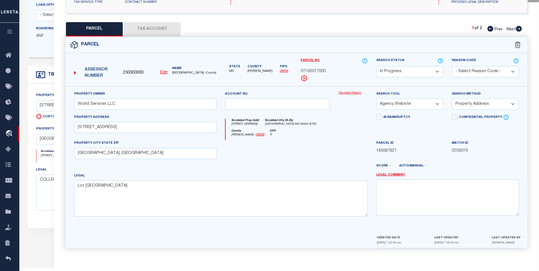
click at [416, 78] on div "Search Status Automated Search Bad Parcel Complete Duplicate Parcel High Dollar…" at bounding box center [410, 72] width 76 height 28
click at [417, 72] on select "Automated Search Bad Parcel Complete Duplicate Parcel High Dollar Reporting In …" at bounding box center [409, 71] width 67 height 11
select select "PC"
click at [376, 66] on select "Automated Search Bad Parcel Complete Duplicate Parcel High Dollar Reporting In …" at bounding box center [409, 71] width 67 height 11
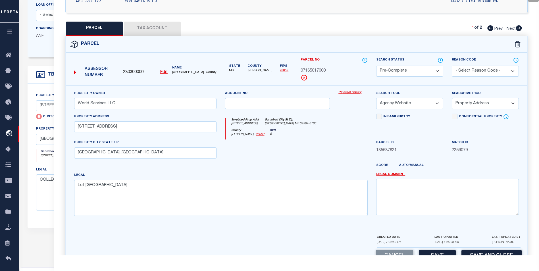
click at [474, 73] on select "- Select Reason Code - 099 - Other (Provide additional detail) ACT - Agency Cha…" at bounding box center [485, 71] width 67 height 11
select select "ACT"
click at [452, 66] on select "- Select Reason Code - 099 - Other (Provide additional detail) ACT - Agency Cha…" at bounding box center [485, 71] width 67 height 11
click at [444, 108] on div "Search Tool -- Select Search Tool -- 3rd Party Website Agency File Agency Websi…" at bounding box center [410, 101] width 76 height 23
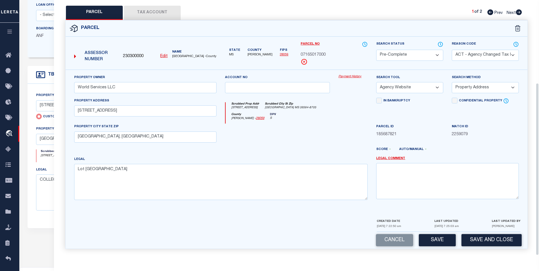
scroll to position [122, 0]
click at [435, 239] on button "Save" at bounding box center [437, 240] width 37 height 12
select select "AS"
select select
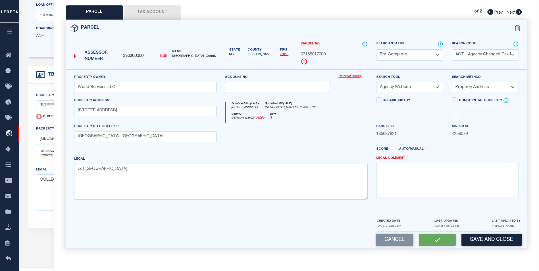
select select
checkbox input "false"
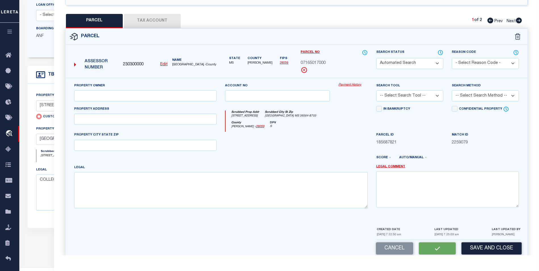
select select "PC"
select select "ACT"
type input "World Services LLC"
select select "AGW"
select select "ADD"
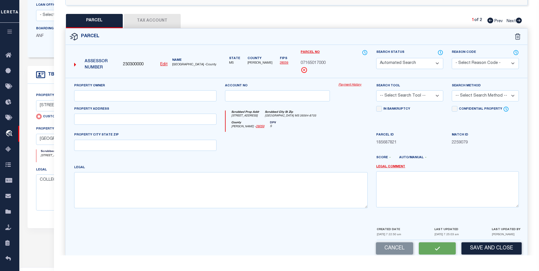
type input "6600 Sunplex Dr."
type input "Ocean springs, MS"
type textarea "Lot 17 Sunplex Industrial Park"
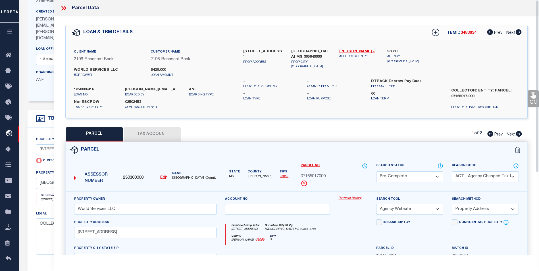
scroll to position [28, 0]
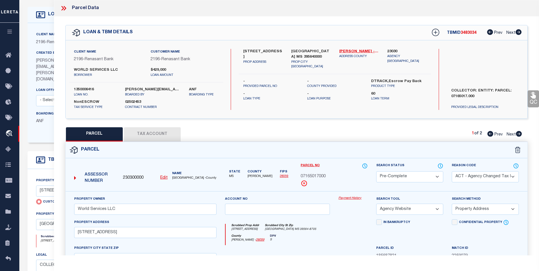
click at [63, 9] on icon at bounding box center [62, 8] width 3 height 5
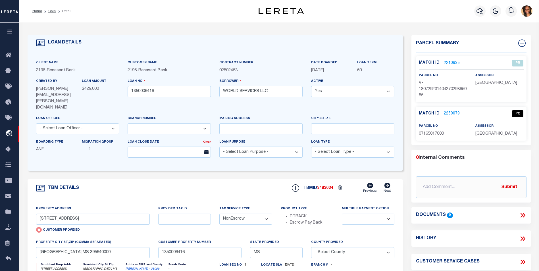
scroll to position [0, 0]
click at [454, 114] on link "2259079" at bounding box center [452, 114] width 16 height 6
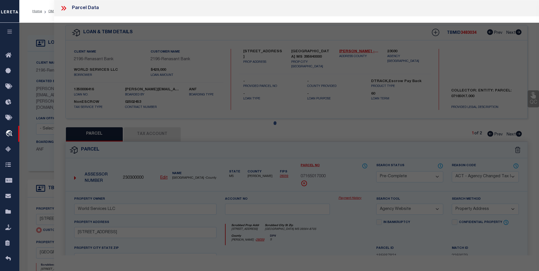
select select "AS"
select select
checkbox input "false"
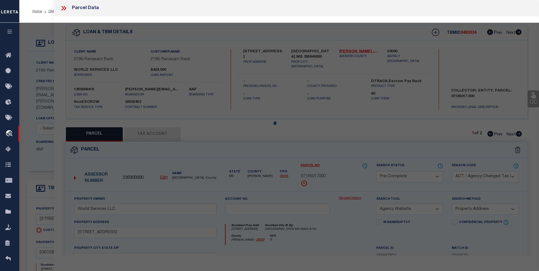
checkbox input "false"
select select "CP"
select select "ACT"
type input "World Services LLC"
select select "AGW"
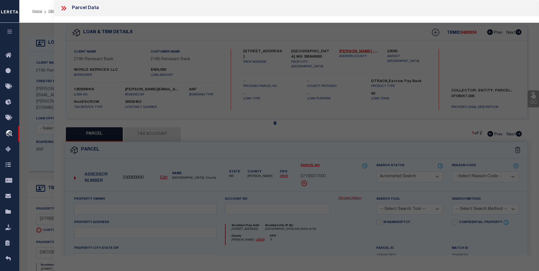
select select "ADD"
type input "6600 Sunplex Dr."
type input "Ocean springs, MS"
type textarea "Lot 17 Sunplex Industrial Park"
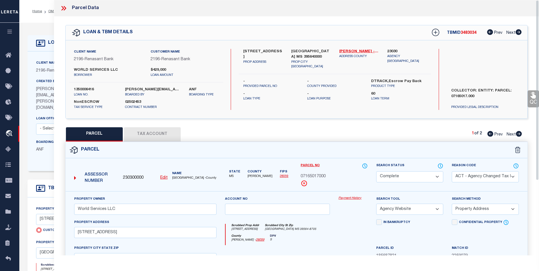
click at [67, 11] on div at bounding box center [66, 8] width 12 height 7
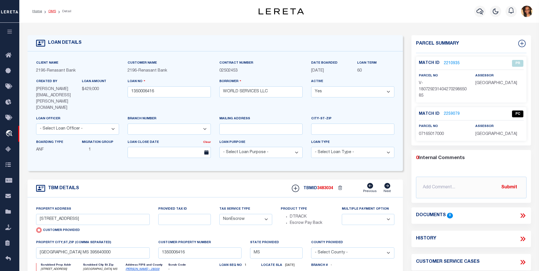
click at [52, 12] on link "OMS" at bounding box center [52, 11] width 8 height 3
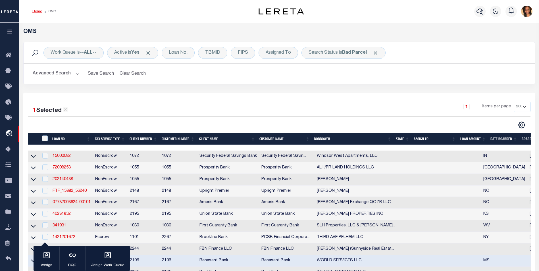
click at [41, 12] on link "Home" at bounding box center [37, 11] width 10 height 3
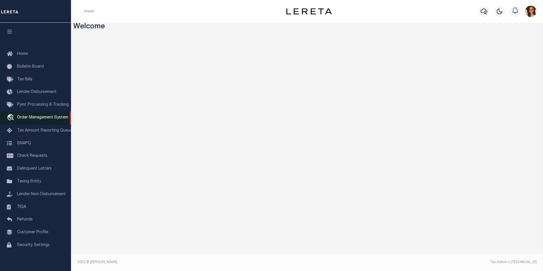
click at [51, 119] on span "Order Management System" at bounding box center [42, 118] width 51 height 4
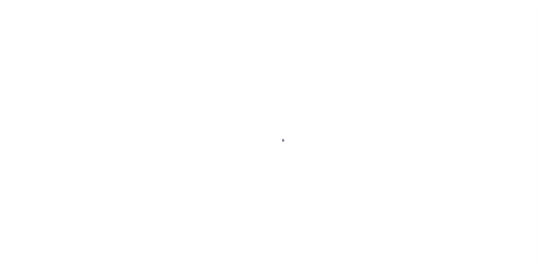
scroll to position [6, 0]
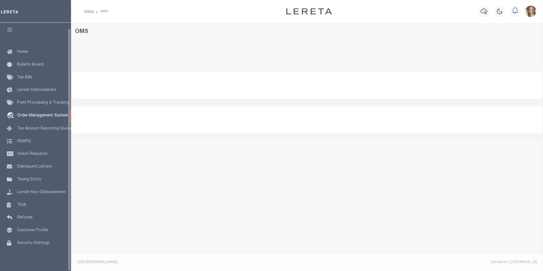
select select "200"
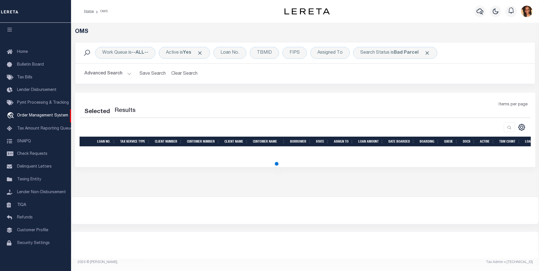
select select "200"
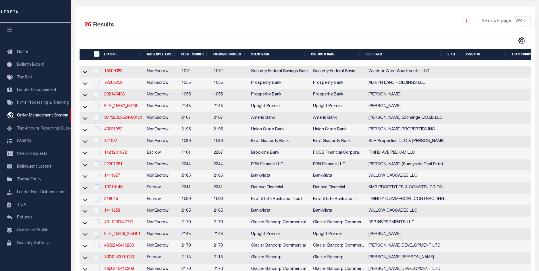
scroll to position [85, 0]
click at [127, 111] on td "FTF_15882_56240" at bounding box center [123, 107] width 43 height 12
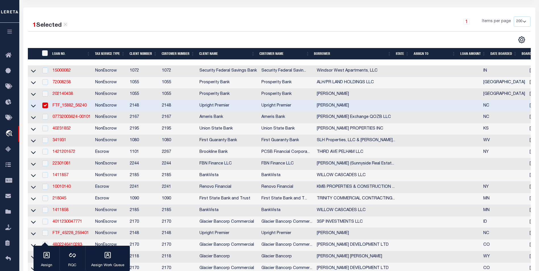
click at [75, 112] on td "FTF_15882_56240" at bounding box center [71, 106] width 43 height 12
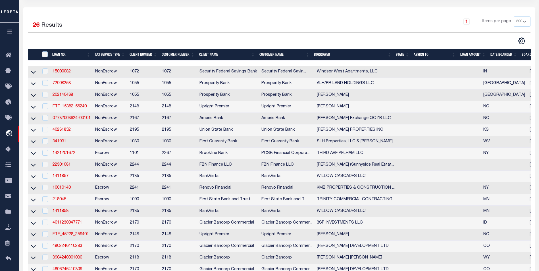
click at [75, 112] on td "FTF_15882_56240" at bounding box center [71, 107] width 43 height 12
checkbox input "true"
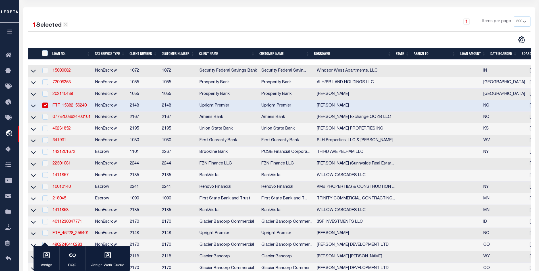
click at [78, 107] on link "FTF_15882_56240" at bounding box center [70, 106] width 34 height 4
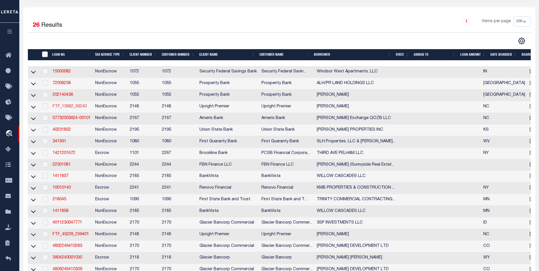
type input "FTF_15882_56240"
type input "[PERSON_NAME]"
select select
select select "NonEscrow"
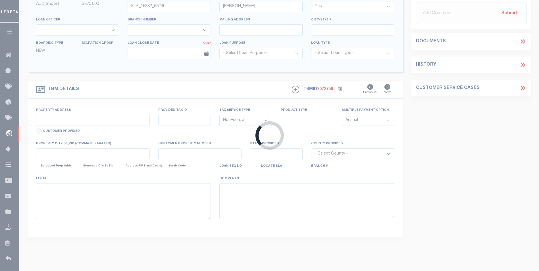
type input "1308 & [STREET_ADDRESS]"
select select
type input "Charlotte NC 28205"
type input "NC"
select select
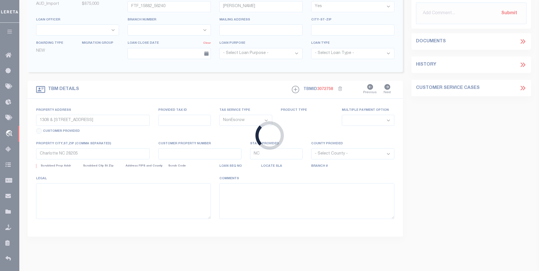
select select "8232"
select select "3237"
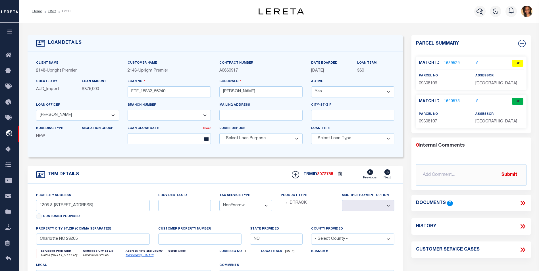
click at [46, 11] on li "OMS" at bounding box center [49, 11] width 14 height 5
click at [41, 15] on ol "Home OMS Detail" at bounding box center [52, 11] width 48 height 12
click at [33, 12] on link "Home" at bounding box center [37, 11] width 10 height 3
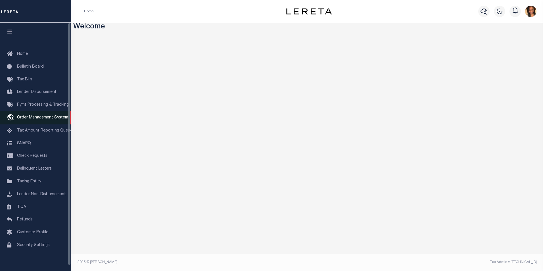
click at [48, 120] on span "Order Management System" at bounding box center [42, 118] width 51 height 4
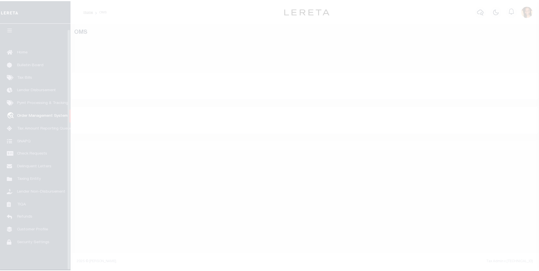
scroll to position [6, 0]
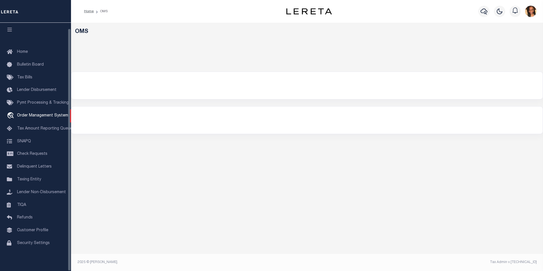
select select "200"
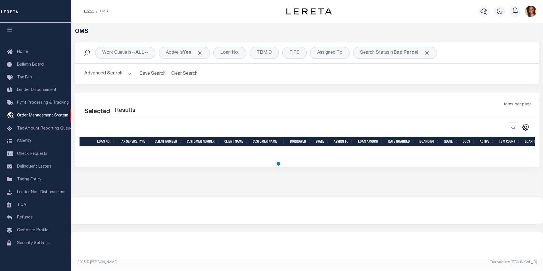
select select "200"
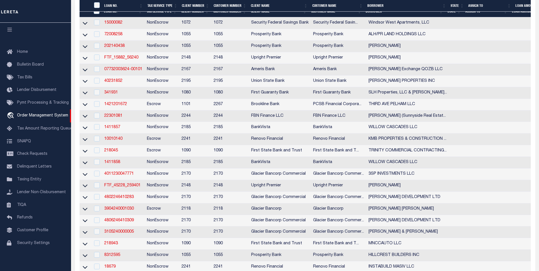
scroll to position [93, 0]
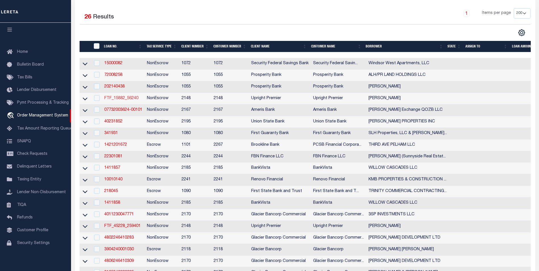
click at [131, 100] on link "FTF_15882_56240" at bounding box center [121, 98] width 34 height 4
type input "FTF_15882_56240"
type input "[PERSON_NAME]"
select select
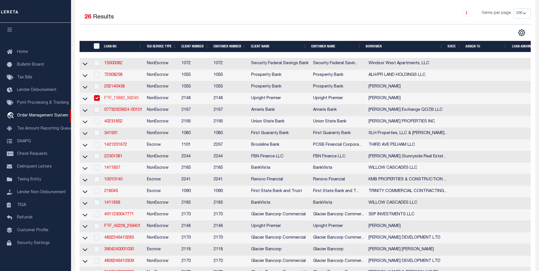
select select "NonEscrow"
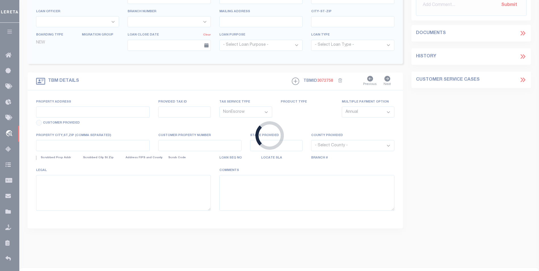
type input "1308 & [STREET_ADDRESS]"
select select
type input "Charlotte NC 28205"
type input "NC"
select select
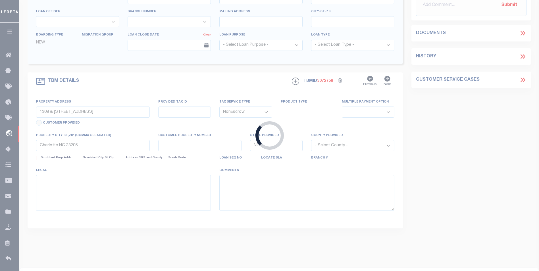
select select "8232"
select select "3237"
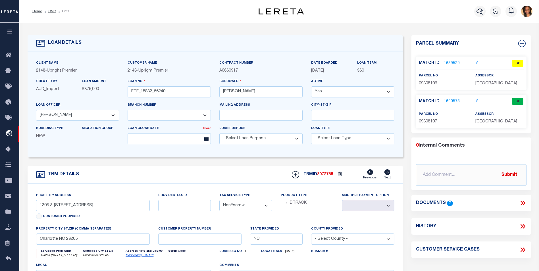
click at [448, 61] on link "1689529" at bounding box center [452, 63] width 16 height 6
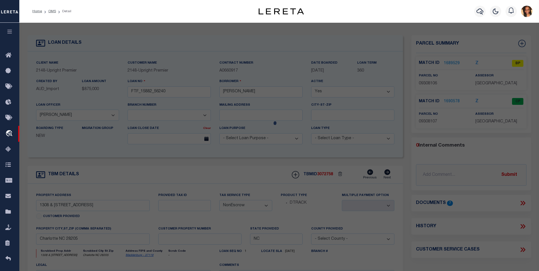
checkbox input "false"
select select "BP"
type input "NEST HOMES LLC"
select select
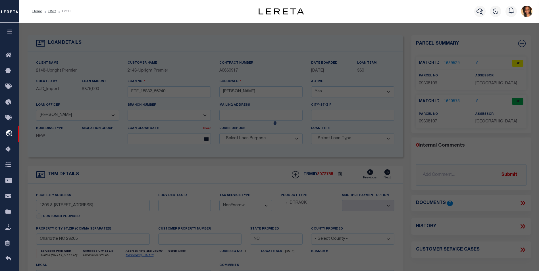
type input "[STREET_ADDRESS]"
checkbox input "false"
type input "CHARLOTTE NC 28205"
type textarea "L15 BH M3-280"
type textarea "Inactive parcel It was last taxed in [DATE]"
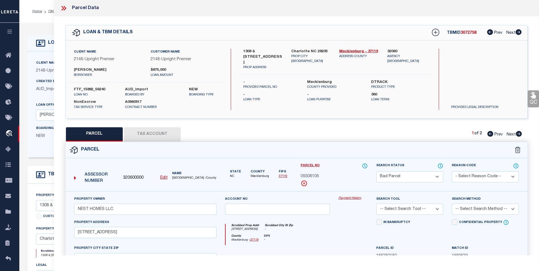
click at [67, 12] on div "Parcel Data" at bounding box center [296, 8] width 485 height 16
click at [62, 3] on div "Parcel Data" at bounding box center [296, 8] width 485 height 16
click at [63, 6] on icon at bounding box center [63, 8] width 7 height 7
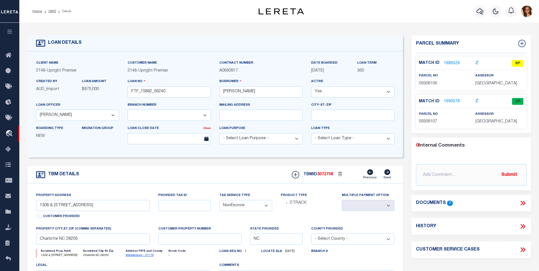
click at [451, 105] on link "1690578" at bounding box center [452, 102] width 16 height 6
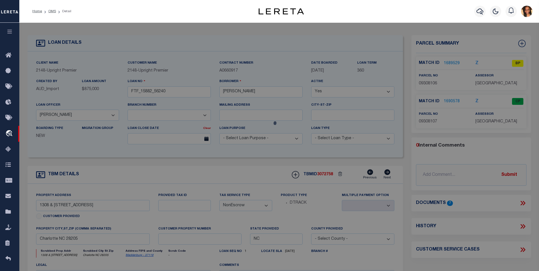
select select "AS"
checkbox input "false"
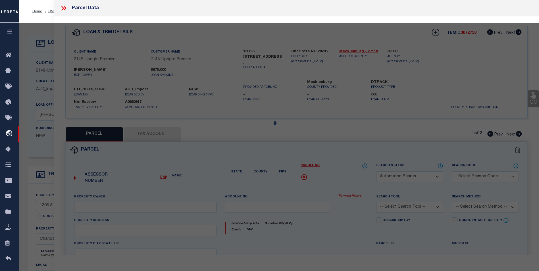
select select "CP"
type input "[PERSON_NAME] [PERSON_NAME],[PERSON_NAME] [PERSON_NAME] [PERSON_NAME]"
select select
type input "[STREET_ADDRESS]"
checkbox input "false"
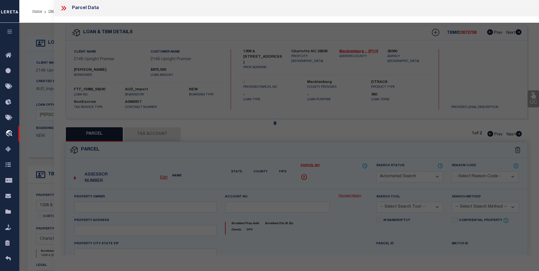
type input "CHARLOTTE NC 28205"
type textarea "L14 BH M3-280"
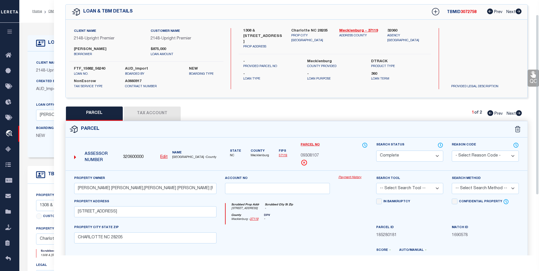
scroll to position [20, 0]
click at [354, 31] on link "Mecklenburg - 37119" at bounding box center [358, 31] width 39 height 6
click at [163, 112] on button "Tax Account" at bounding box center [152, 114] width 57 height 14
select select "100"
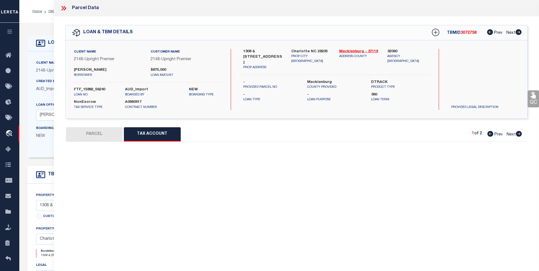
scroll to position [0, 0]
select select "100"
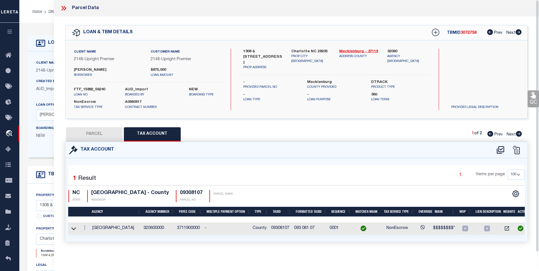
click at [68, 14] on div "Parcel Data" at bounding box center [296, 8] width 485 height 16
click at [63, 6] on icon at bounding box center [63, 8] width 7 height 7
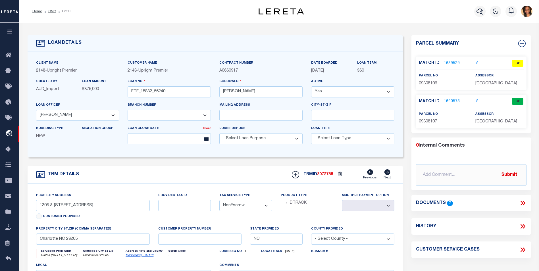
click at [527, 211] on div "Documents 7" at bounding box center [471, 203] width 120 height 16
click at [526, 207] on div "Documents 7" at bounding box center [471, 202] width 120 height 7
click at [527, 207] on div "Documents 7" at bounding box center [471, 202] width 120 height 7
click at [528, 207] on div "Documents 7" at bounding box center [471, 202] width 120 height 7
click at [523, 207] on icon at bounding box center [522, 202] width 7 height 7
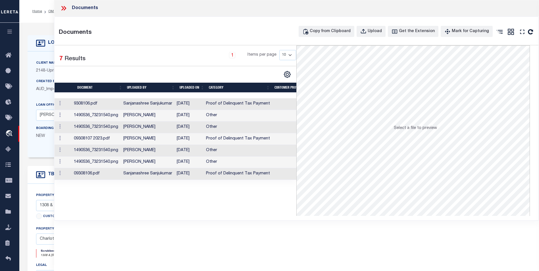
click at [154, 106] on td "Sanjanashree Sanjukumar" at bounding box center [147, 104] width 53 height 12
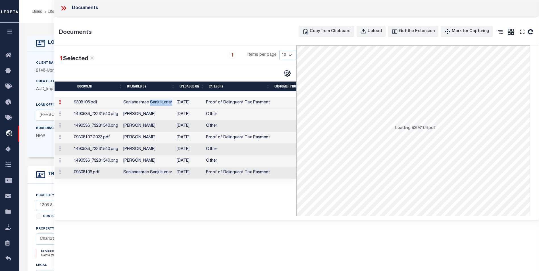
click at [154, 106] on td "Sanjanashree Sanjukumar" at bounding box center [147, 103] width 53 height 12
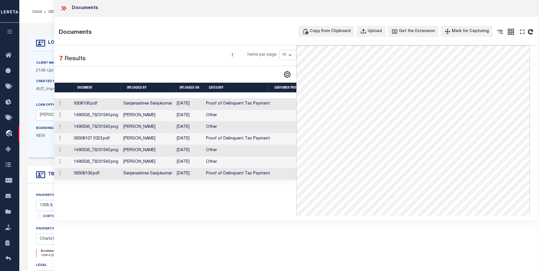
click at [207, 118] on td "Other" at bounding box center [238, 116] width 68 height 12
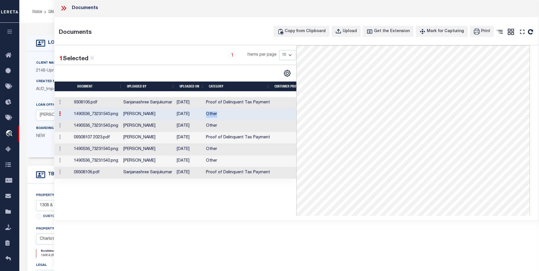
click at [207, 118] on td "Other" at bounding box center [238, 115] width 68 height 12
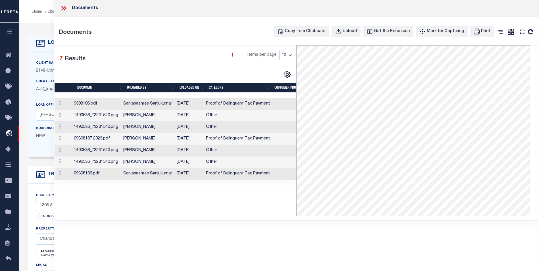
click at [226, 180] on td "Proof of Delinquent Tax Payment" at bounding box center [238, 174] width 68 height 12
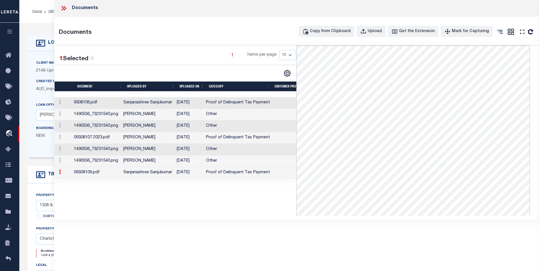
click at [181, 166] on td "[DATE]" at bounding box center [188, 161] width 29 height 12
click at [181, 166] on td "03/08/2024" at bounding box center [188, 161] width 29 height 12
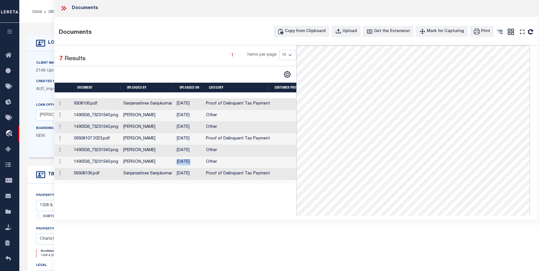
click at [181, 166] on td "03/08/2024" at bounding box center [188, 162] width 29 height 12
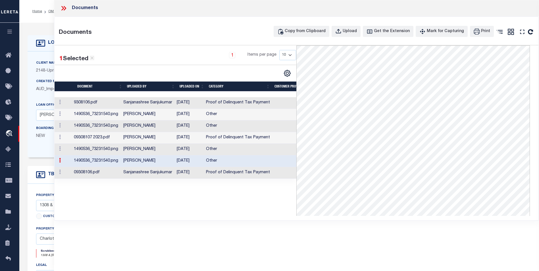
click at [200, 153] on td "03/08/2024" at bounding box center [188, 150] width 29 height 12
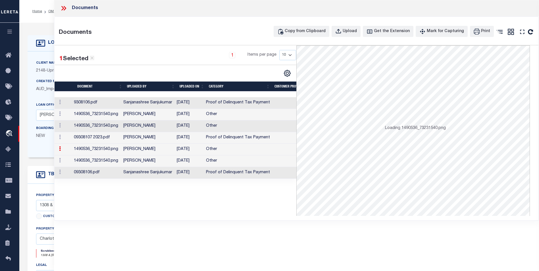
click at [200, 153] on td "03/08/2024" at bounding box center [188, 150] width 29 height 12
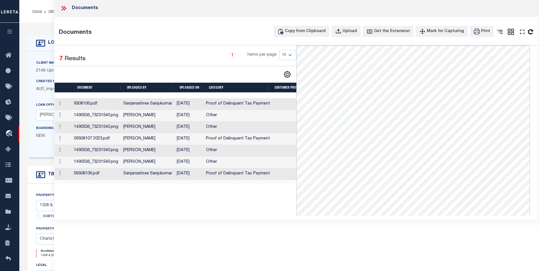
click at [191, 129] on td "03/08/2024" at bounding box center [188, 128] width 29 height 12
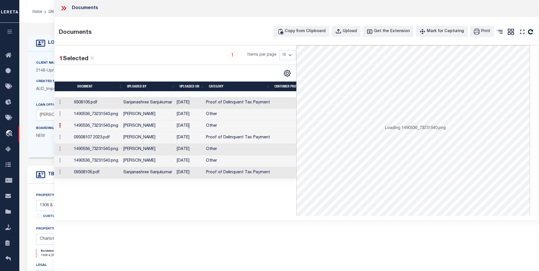
click at [191, 129] on td "03/08/2024" at bounding box center [188, 126] width 29 height 12
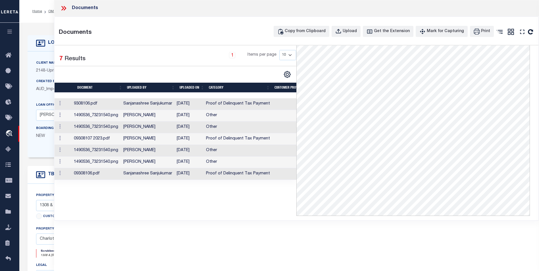
click at [189, 175] on td "09/09/2025" at bounding box center [188, 174] width 29 height 12
click at [174, 165] on td "Hernandez, Araceli" at bounding box center [147, 162] width 53 height 12
click at [217, 156] on td "Other" at bounding box center [238, 151] width 68 height 12
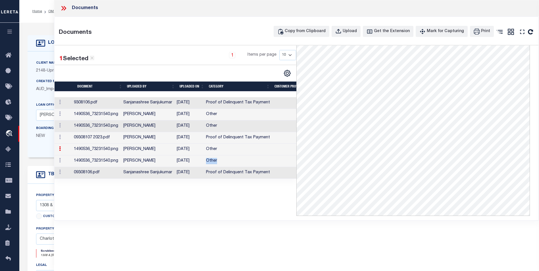
click at [217, 156] on td "Other" at bounding box center [238, 161] width 68 height 12
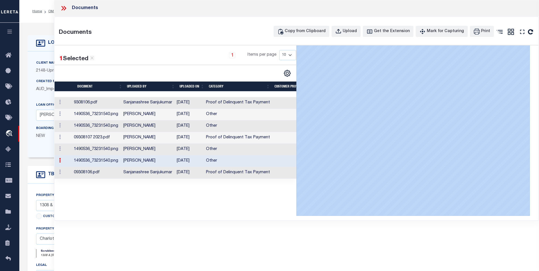
drag, startPoint x: 481, startPoint y: 215, endPoint x: 537, endPoint y: 221, distance: 56.3
click at [537, 221] on div "Documents Documents Copy from Clipboard Upload Get the Extension Mark for Captu…" at bounding box center [296, 127] width 485 height 255
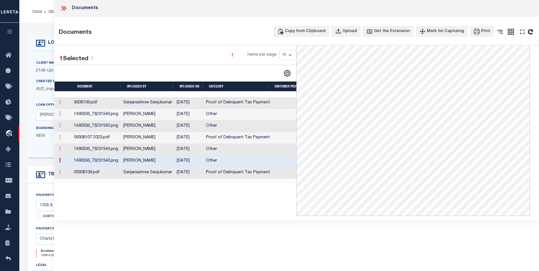
drag, startPoint x: 473, startPoint y: 217, endPoint x: 535, endPoint y: 220, distance: 62.0
click at [535, 220] on div "Documents Copy from Clipboard Upload Get the Extension Mark for Capturing Got i…" at bounding box center [296, 119] width 484 height 204
click at [64, 8] on icon at bounding box center [63, 8] width 7 height 7
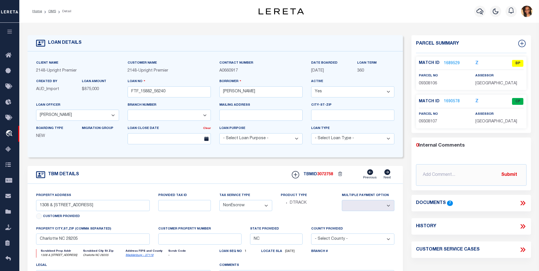
click at [457, 108] on div "Match ID 1690578 Z CP" at bounding box center [471, 103] width 105 height 10
click at [455, 105] on link "1690578" at bounding box center [452, 102] width 16 height 6
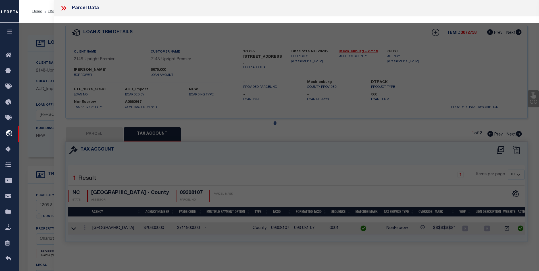
select select "AS"
checkbox input "false"
select select "CP"
type input "WADE DONALD MARK,WADE LANCE ALLEN, DEAN KAREN GOWAN"
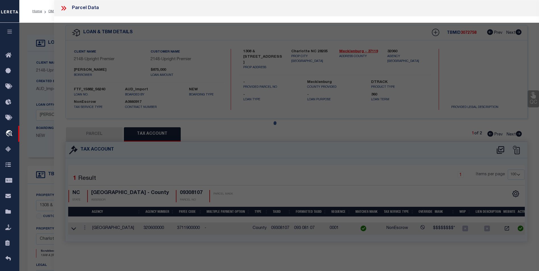
select select
type input "1312 EASTWAY DR"
checkbox input "false"
type input "CHARLOTTE NC 28205"
type textarea "L14 BH M3-280"
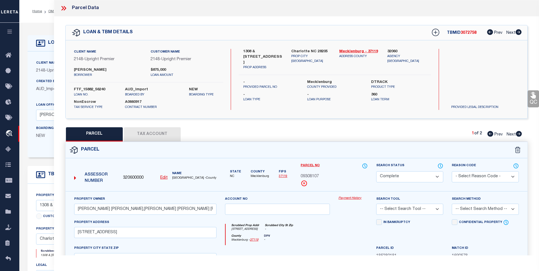
click at [523, 139] on div "PARCEL Tax Account 1 of 2 Prev Next" at bounding box center [296, 134] width 462 height 14
click at [519, 134] on icon at bounding box center [519, 134] width 6 height 6
select select "AS"
checkbox input "false"
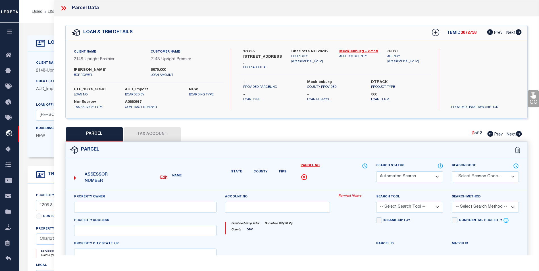
select select "BP"
type input "NEST HOMES LLC"
select select
type input "1308 EASTWAY DR"
checkbox input "false"
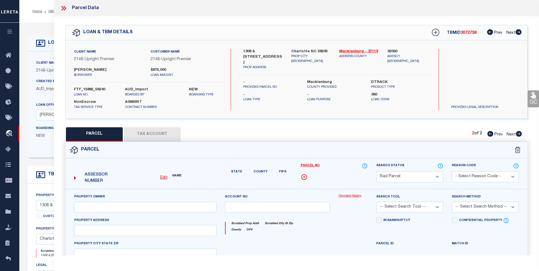
type input "CHARLOTTE NC 28205"
type textarea "L15 BH M3-280"
type textarea "Inactive parcel It was last taxed in 2023"
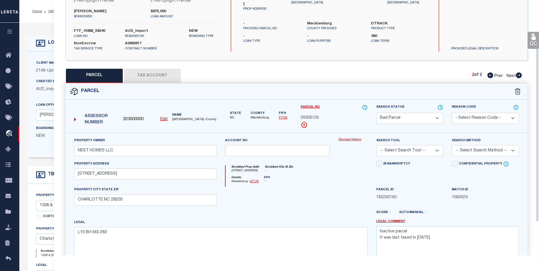
scroll to position [106, 0]
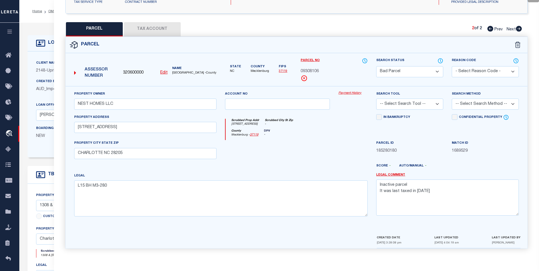
click at [489, 28] on icon at bounding box center [490, 29] width 6 height 6
select select "AS"
checkbox input "false"
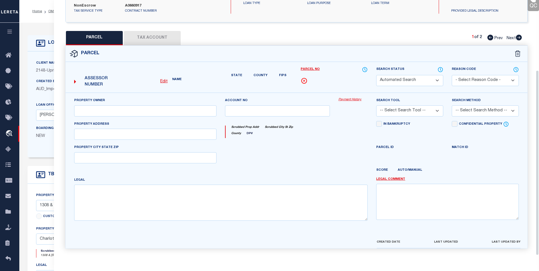
select select "CP"
type input "WADE DONALD MARK,WADE LANCE ALLEN, DEAN KAREN GOWAN"
select select
type input "1312 EASTWAY DR"
checkbox input "false"
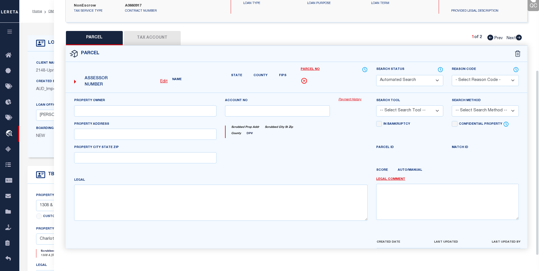
type input "CHARLOTTE NC 28205"
type textarea "L14 BH M3-280"
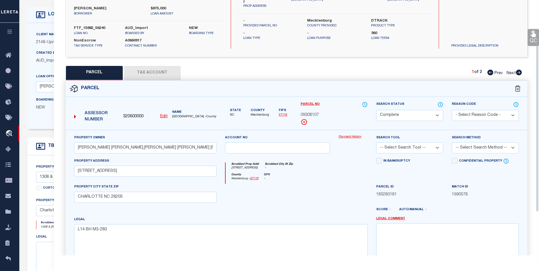
scroll to position [20, 0]
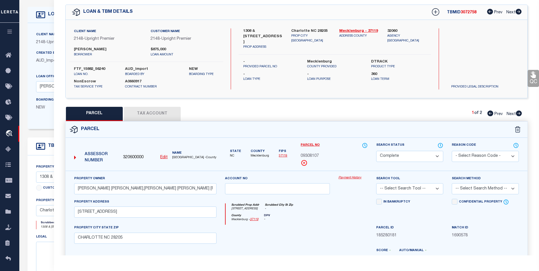
click at [519, 115] on icon at bounding box center [519, 113] width 6 height 6
select select "AS"
checkbox input "false"
select select "BP"
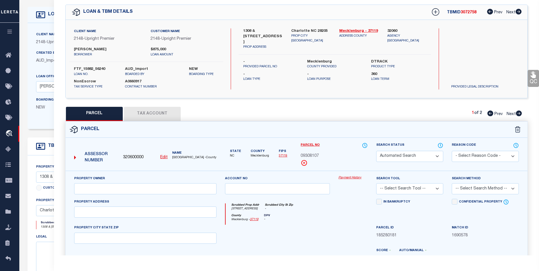
type input "NEST HOMES LLC"
select select
type input "1308 EASTWAY DR"
checkbox input "false"
type input "CHARLOTTE NC 28205"
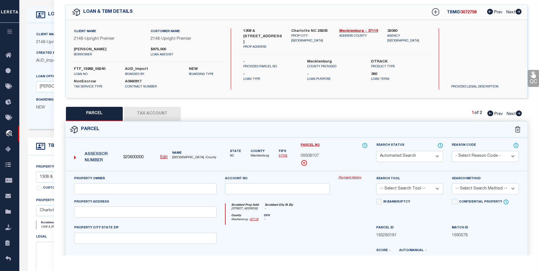
type textarea "L15 BH M3-280"
type textarea "Inactive parcel It was last taxed in 2023"
click at [439, 158] on select "Automated Search Bad Parcel Complete Duplicate Parcel High Dollar Reporting In …" at bounding box center [409, 156] width 67 height 11
click at [376, 151] on select "Automated Search Bad Parcel Complete Duplicate Parcel High Dollar Reporting In …" at bounding box center [409, 156] width 67 height 11
click at [417, 154] on select "Automated Search Bad Parcel Complete Duplicate Parcel High Dollar Reporting In …" at bounding box center [409, 156] width 67 height 11
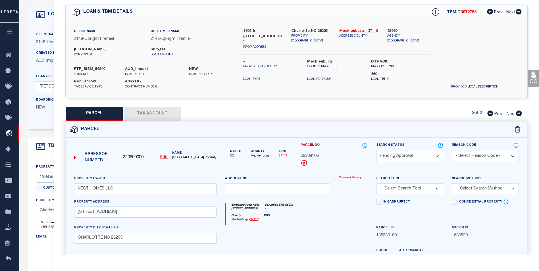
select select "PR"
click at [376, 151] on select "Automated Search Bad Parcel Complete Duplicate Parcel High Dollar Reporting In …" at bounding box center [409, 156] width 67 height 11
click at [489, 158] on select "- Select Reason Code - 099 - Other (Provide additional detail) ACT - Agency Cha…" at bounding box center [485, 156] width 67 height 11
select select "ACT"
click at [452, 151] on select "- Select Reason Code - 099 - Other (Provide additional detail) ACT - Agency Cha…" at bounding box center [485, 156] width 67 height 11
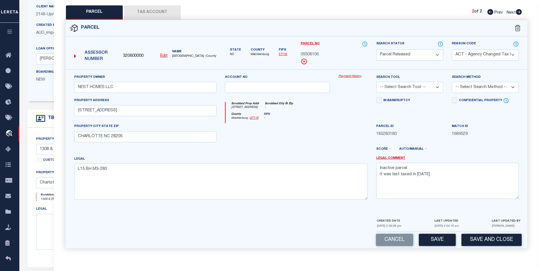
scroll to position [142, 0]
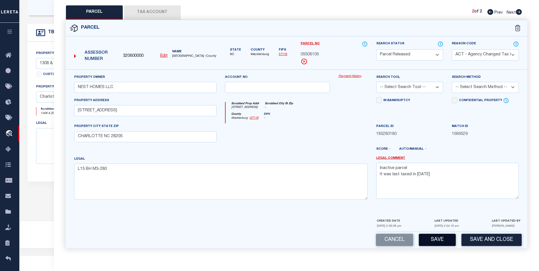
click at [441, 243] on button "Save" at bounding box center [437, 240] width 37 height 12
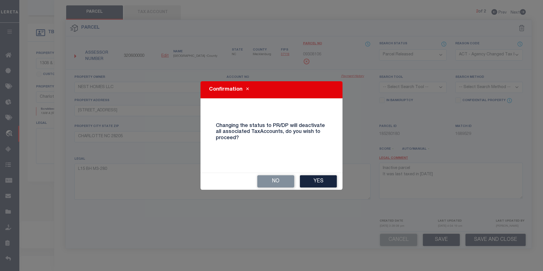
click at [320, 188] on div "No Yes" at bounding box center [272, 181] width 142 height 17
click at [316, 185] on button "Yes" at bounding box center [318, 181] width 37 height 12
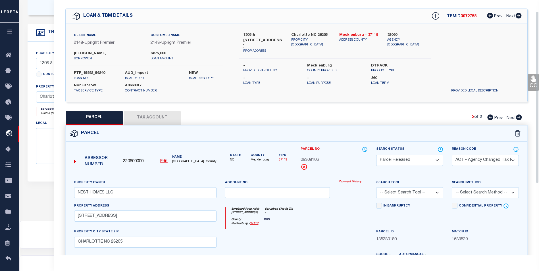
scroll to position [0, 0]
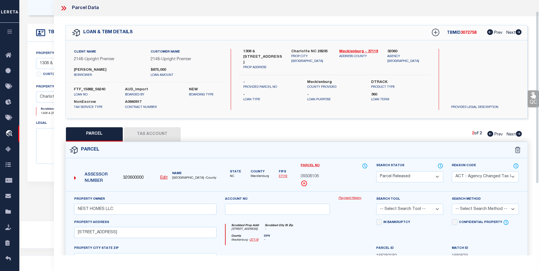
select select "AS"
select select
checkbox input "false"
select select "PR"
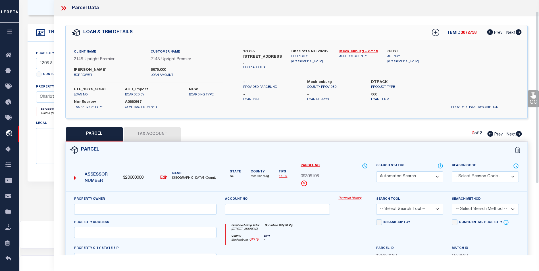
select select "ACT"
type input "NEST HOMES LLC"
select select
type input "1308 EASTWAY DR"
type input "CHARLOTTE NC 28205"
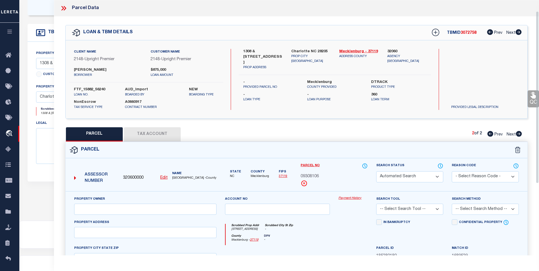
type textarea "L15 BH M3-280"
type textarea "Inactive parcel It was last taxed in 2023"
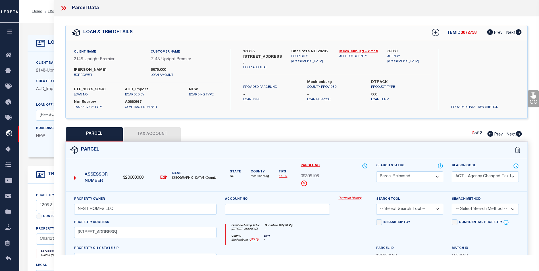
click at [64, 9] on icon at bounding box center [63, 8] width 7 height 7
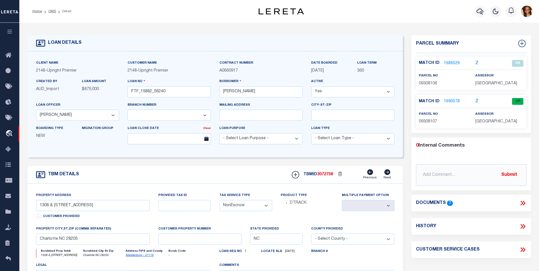
click at [56, 15] on ol "Home OMS Detail" at bounding box center [52, 11] width 48 height 12
click at [38, 11] on link "Home" at bounding box center [37, 11] width 10 height 3
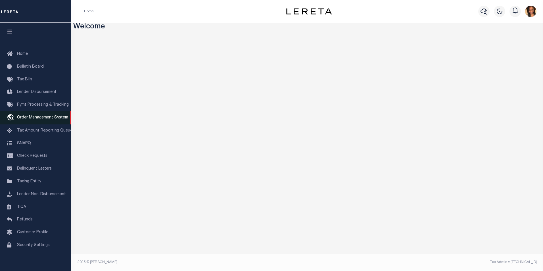
click at [51, 120] on span "Order Management System" at bounding box center [42, 118] width 51 height 4
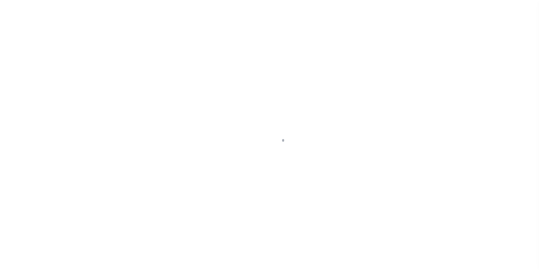
scroll to position [6, 0]
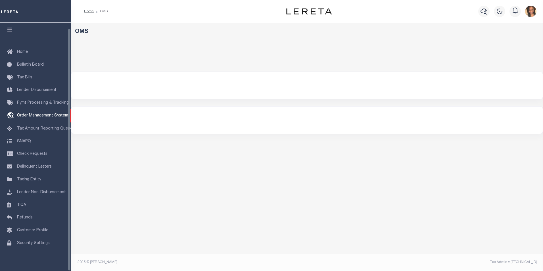
select select "200"
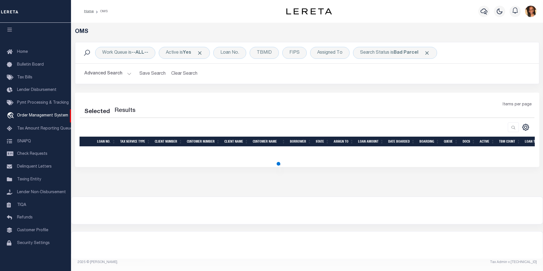
select select "200"
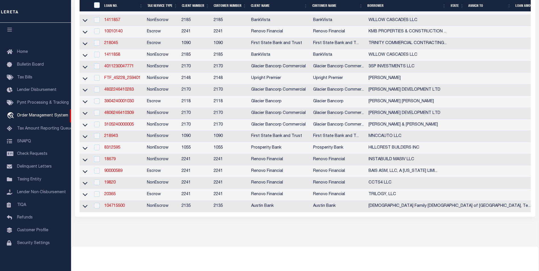
scroll to position [227, 0]
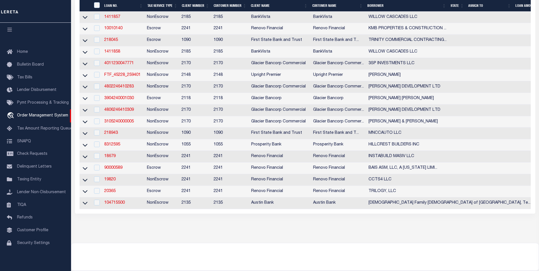
click at [131, 128] on td "3105240000005" at bounding box center [123, 122] width 43 height 12
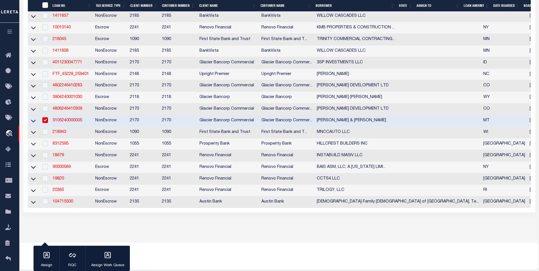
click at [80, 127] on td "3105240000005" at bounding box center [71, 121] width 43 height 12
checkbox input "false"
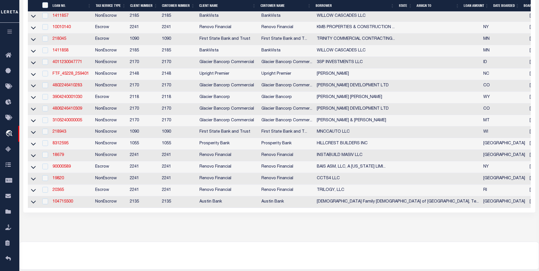
click at [80, 132] on td "218943" at bounding box center [71, 132] width 43 height 12
checkbox input "true"
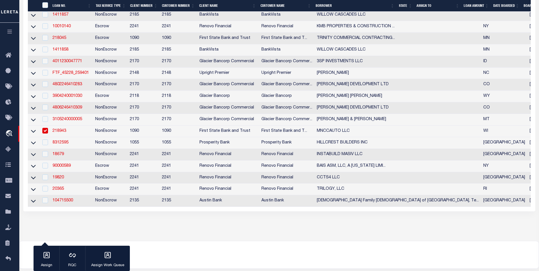
click at [79, 126] on td "3105240000005" at bounding box center [71, 120] width 43 height 12
checkbox input "true"
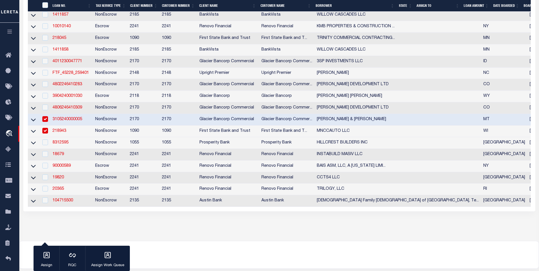
click at [50, 137] on td at bounding box center [45, 132] width 12 height 12
checkbox input "false"
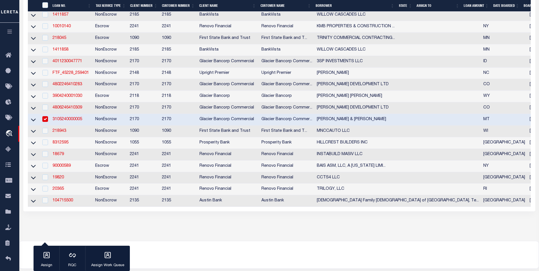
click at [51, 126] on td "3105240000005" at bounding box center [71, 120] width 43 height 12
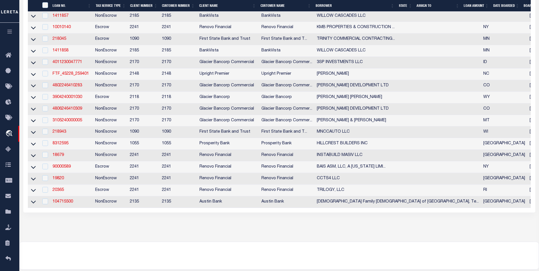
click at [82, 127] on td "3105240000005" at bounding box center [71, 121] width 43 height 12
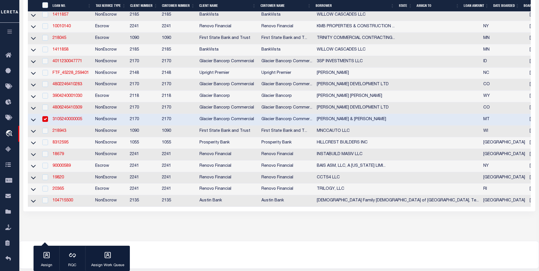
click at [60, 126] on td "3105240000005" at bounding box center [71, 120] width 43 height 12
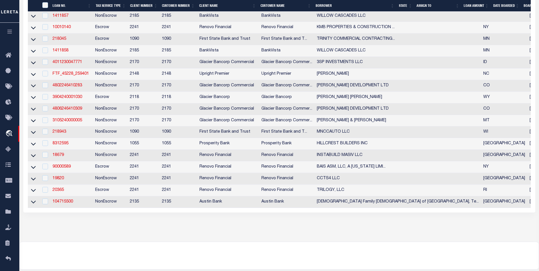
click at [76, 127] on td "3105240000005" at bounding box center [71, 121] width 43 height 12
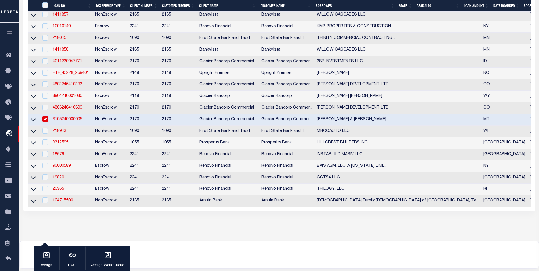
click at [62, 126] on td "3105240000005" at bounding box center [71, 120] width 43 height 12
checkbox input "false"
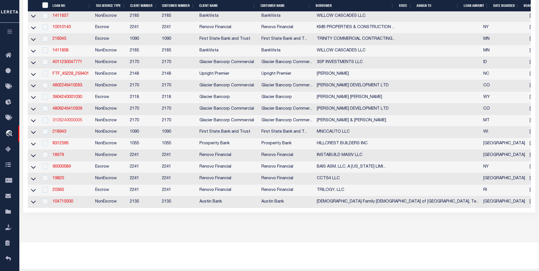
click at [80, 122] on link "3105240000005" at bounding box center [68, 120] width 30 height 4
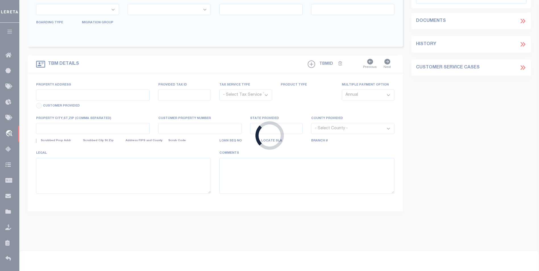
type input "3105240000005"
type input "[PERSON_NAME] & [PERSON_NAME]"
select select
type input "85 EAGLE ROCK"
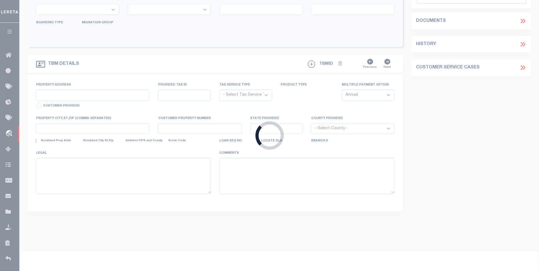
type input "BIGFORK MT 59911-6798"
select select "NonEscrow"
select select "4569"
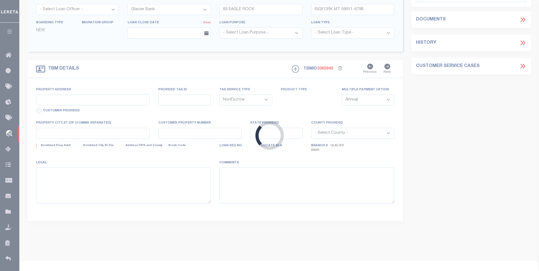
type input "D-2 Eagle Bend [GEOGRAPHIC_DATA]"
type input "0501595"
select select
type input "Bigfork MT 59911"
type input "MT"
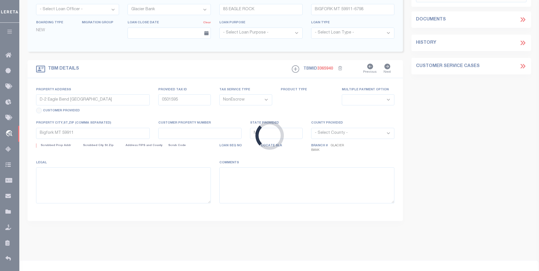
select select "Flathead"
type textarea "All right, title, ownership and interest in, and the exclusive possession, cont…"
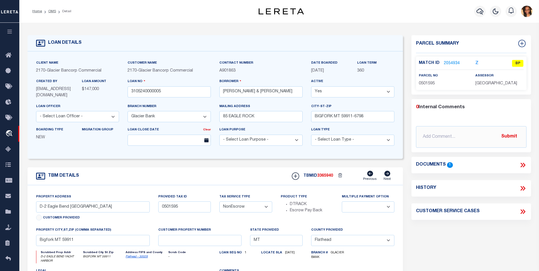
click at [447, 63] on link "2054934" at bounding box center [452, 63] width 16 height 6
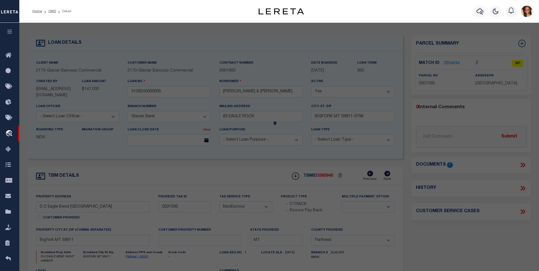
checkbox input "false"
select select "BP"
type input "[PERSON_NAME] A & [PERSON_NAME]"
select select "AGW"
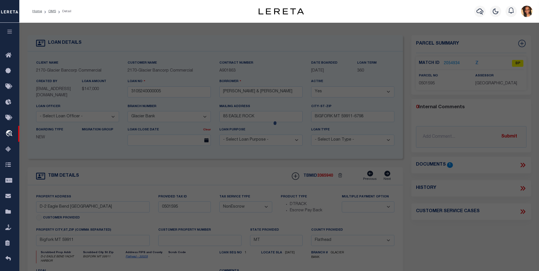
select select
type input "Bigfork MT 59911"
type textarea "EAGLE BEND YACHT HARBOR BOAT SLIPS, S27, T27 N, R20 W, 2 IMP 1697 C"
type textarea "As per Paiten Inactive Parcel for 2024"
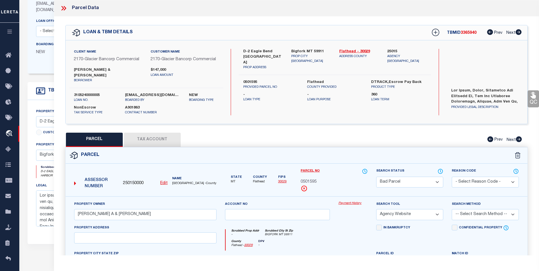
click at [64, 7] on icon at bounding box center [63, 8] width 7 height 7
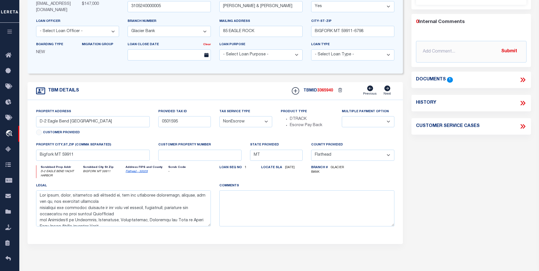
click at [527, 84] on div "Documents 1" at bounding box center [471, 80] width 120 height 16
click at [528, 84] on div "Documents 1" at bounding box center [471, 80] width 120 height 16
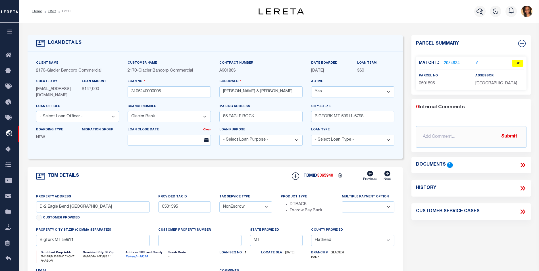
click at [530, 170] on div "Documents 1" at bounding box center [471, 165] width 120 height 16
click at [520, 165] on icon at bounding box center [522, 164] width 7 height 7
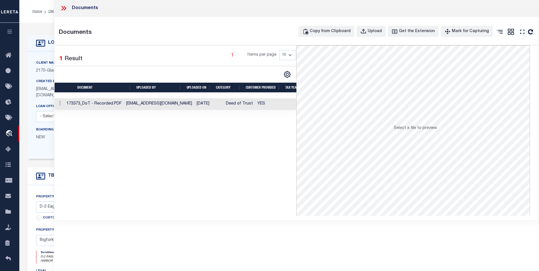
click at [194, 105] on td "[DATE]" at bounding box center [208, 104] width 29 height 12
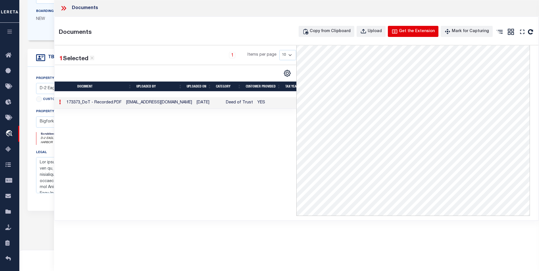
scroll to position [112, 0]
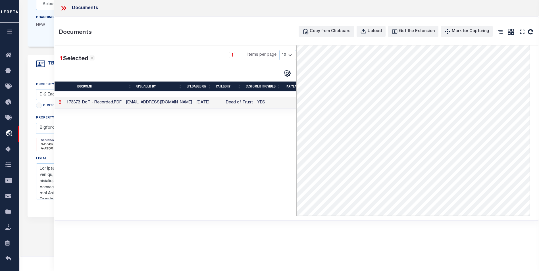
click at [66, 13] on div "Documents" at bounding box center [296, 8] width 485 height 16
click at [64, 7] on icon at bounding box center [65, 8] width 3 height 5
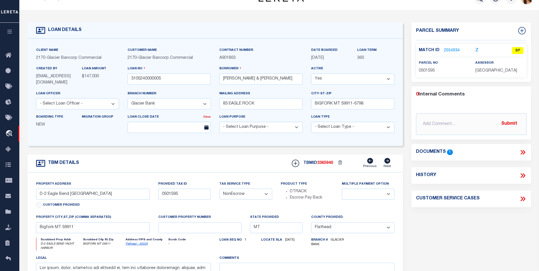
scroll to position [0, 0]
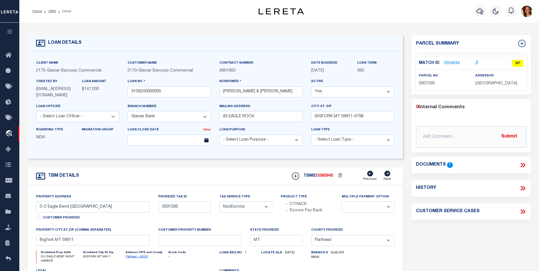
click at [453, 62] on link "2054934" at bounding box center [452, 63] width 16 height 6
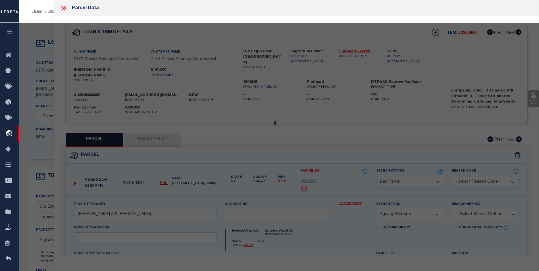
select select "AS"
select select
checkbox input "false"
select select "BP"
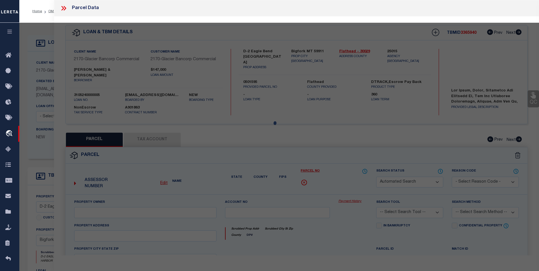
type input "[PERSON_NAME] A & [PERSON_NAME]"
select select "AGW"
select select
type input "Bigfork MT 59911"
type textarea "EAGLE BEND YACHT HARBOR BOAT SLIPS, S27, T27 N, R20 W, 2 IMP 1697 C"
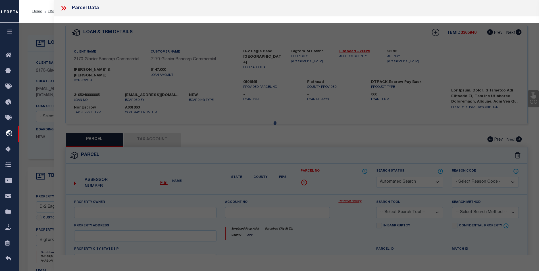
type textarea "As per Paiten Inactive Parcel for 2024"
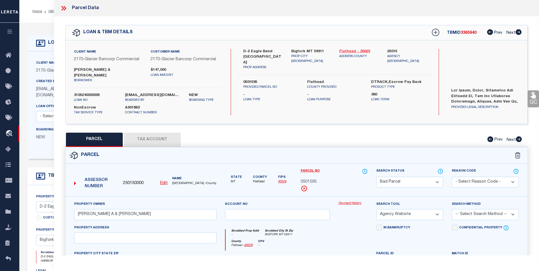
click at [353, 52] on link "Flathead - 30029" at bounding box center [358, 52] width 39 height 6
click at [62, 9] on icon at bounding box center [63, 8] width 7 height 7
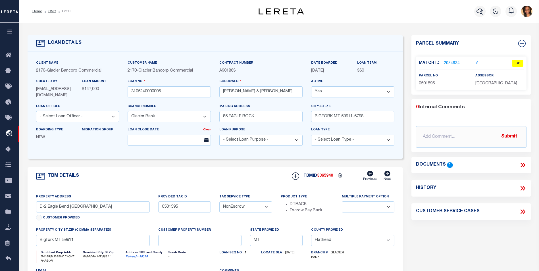
click at [56, 16] on ol "Home OMS Detail" at bounding box center [52, 11] width 48 height 12
click at [37, 11] on link "Home" at bounding box center [37, 11] width 10 height 3
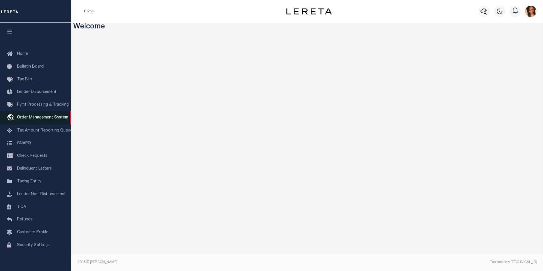
click at [42, 119] on span "Order Management System" at bounding box center [42, 118] width 51 height 4
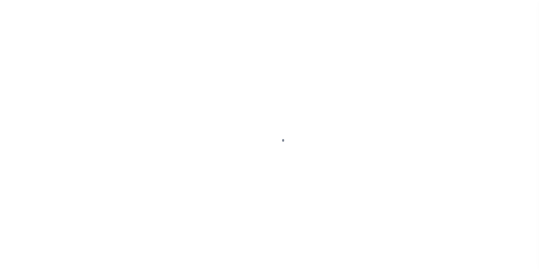
scroll to position [6, 0]
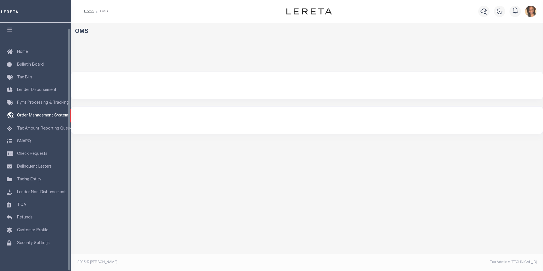
select select "200"
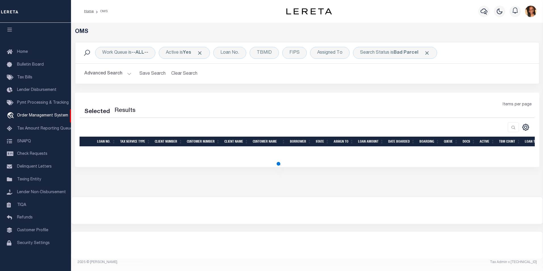
select select "200"
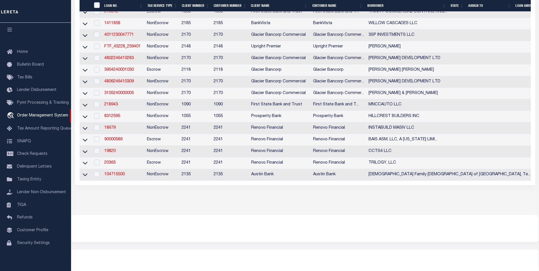
scroll to position [281, 0]
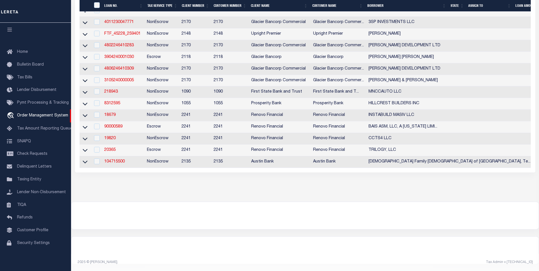
click at [116, 136] on td "19820" at bounding box center [123, 139] width 43 height 12
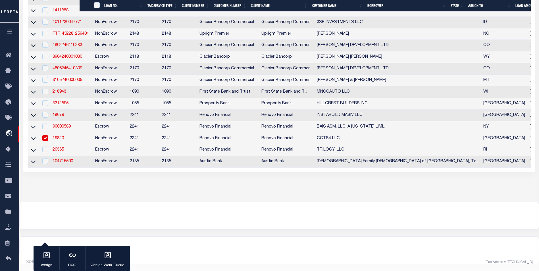
scroll to position [279, 0]
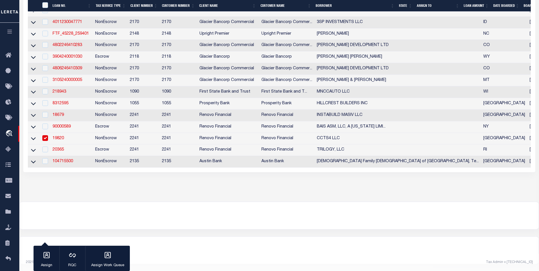
click at [66, 139] on td "19820" at bounding box center [71, 139] width 43 height 12
checkbox input "false"
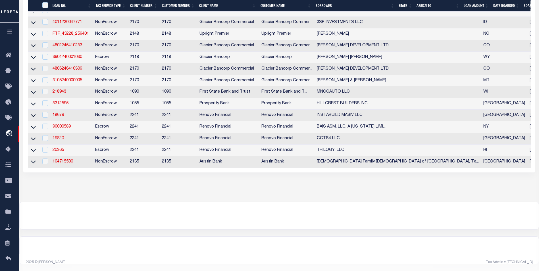
click at [60, 136] on link "19820" at bounding box center [58, 138] width 11 height 4
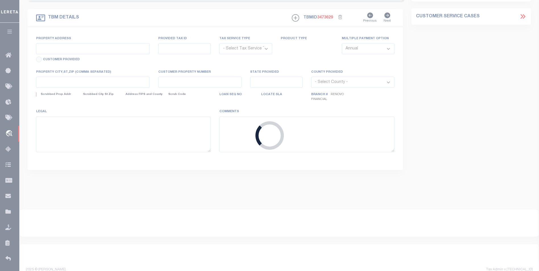
type input "19820"
type input "CCTS4 LLC"
select select
type input "[STREET_ADDRESS]"
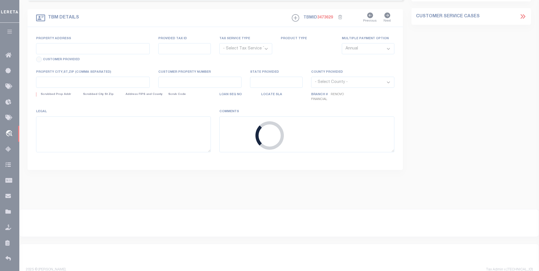
type input "[GEOGRAPHIC_DATA]"
select select "400"
select select "NonEscrow"
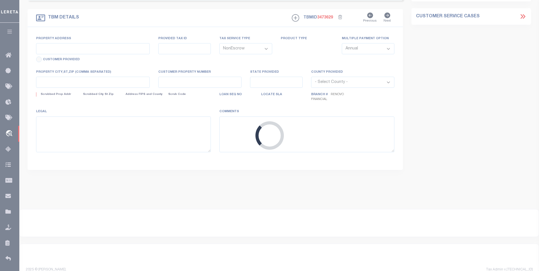
select select "25066"
type input "[STREET_ADDRESS]"
select select
type input "[GEOGRAPHIC_DATA]"
type input "a0kUS00000Bh88r"
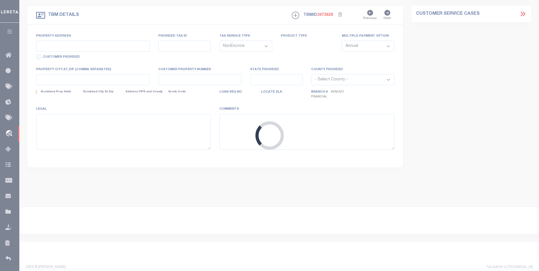
type input "[GEOGRAPHIC_DATA]"
select select
type textarea "LEGAL REQUIRED"
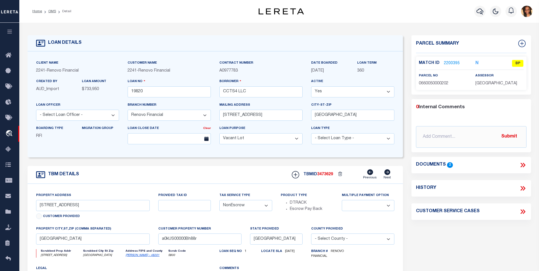
click at [453, 67] on div "Match ID 2200395 N BP" at bounding box center [471, 65] width 105 height 10
click at [450, 64] on link "2200395" at bounding box center [452, 63] width 16 height 6
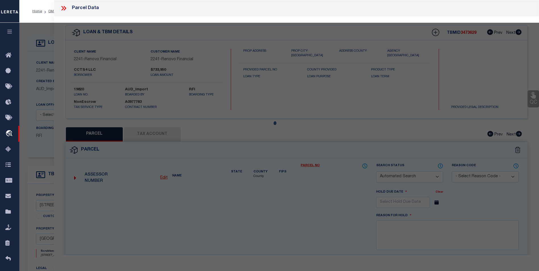
checkbox input "false"
select select "BP"
type input "[PERSON_NAME] & [PERSON_NAME]"
select select "AGW"
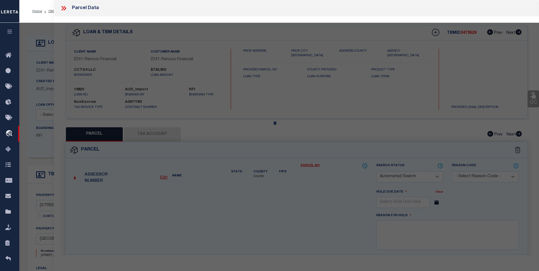
select select
type input "[STREET_ADDRESS]"
checkbox input "false"
type input "[GEOGRAPHIC_DATA]"
type textarea "[GEOGRAPHIC_DATA] 2"
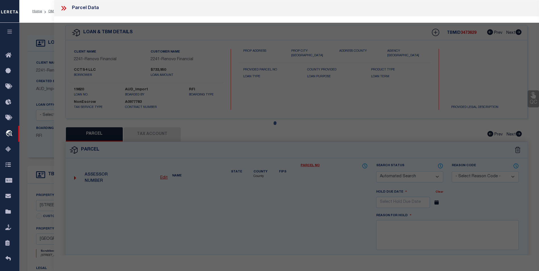
type textarea "Per tax office parcel does not exist"
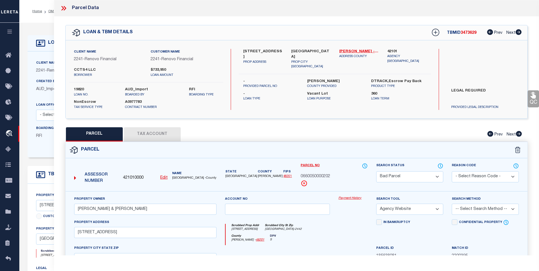
click at [62, 8] on icon at bounding box center [63, 8] width 7 height 7
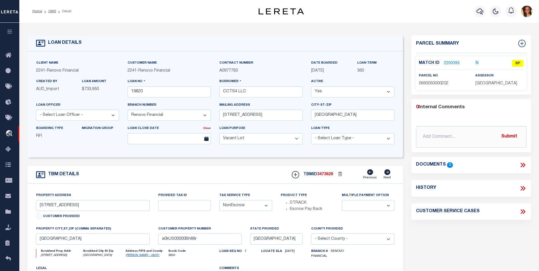
click at [527, 170] on div "Documents 2" at bounding box center [471, 165] width 120 height 16
click at [524, 165] on icon at bounding box center [523, 165] width 3 height 5
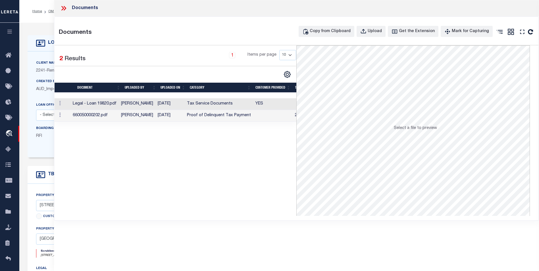
click at [194, 107] on td "Tax Service Documents" at bounding box center [219, 104] width 68 height 12
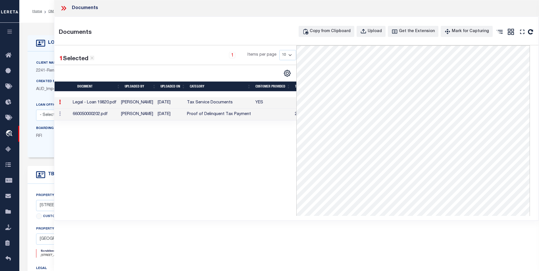
click at [167, 116] on td "[DATE]" at bounding box center [169, 115] width 29 height 12
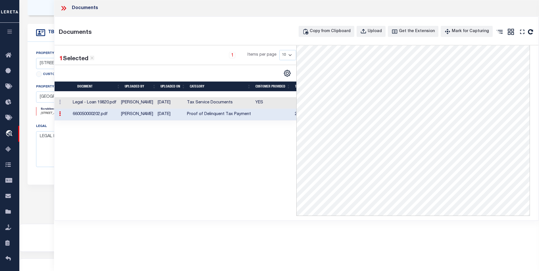
scroll to position [166, 0]
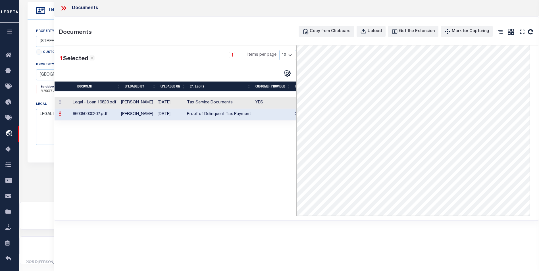
click at [213, 102] on td "Tax Service Documents" at bounding box center [219, 103] width 68 height 12
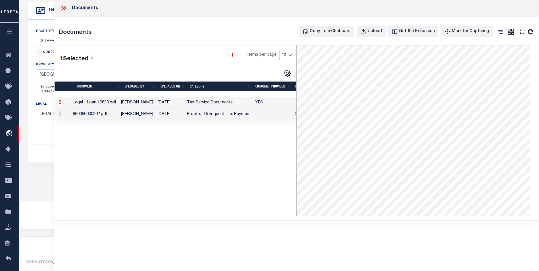
scroll to position [31, 0]
click at [64, 6] on icon at bounding box center [63, 8] width 7 height 7
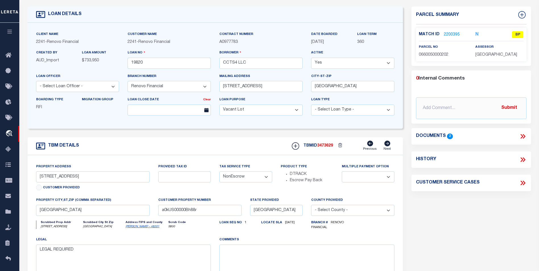
scroll to position [28, 0]
click at [527, 140] on div "Documents 2" at bounding box center [471, 136] width 120 height 16
click at [529, 139] on div "Documents 2" at bounding box center [471, 136] width 120 height 7
click at [524, 138] on icon at bounding box center [522, 136] width 7 height 7
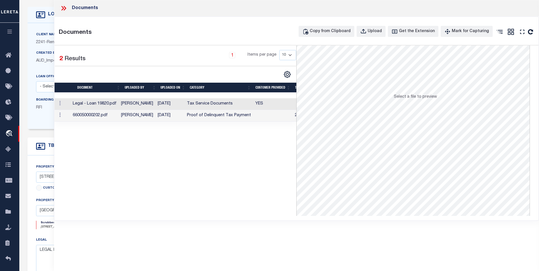
click at [117, 120] on td "660050000202.pdf" at bounding box center [94, 116] width 48 height 12
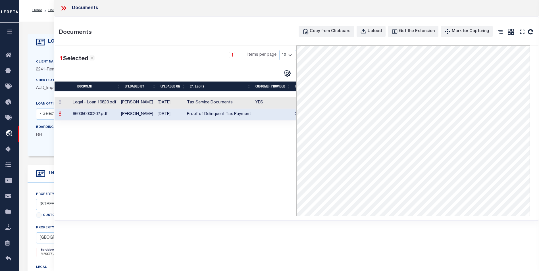
scroll to position [0, 0]
click at [209, 106] on td "Tax Service Documents" at bounding box center [219, 103] width 68 height 12
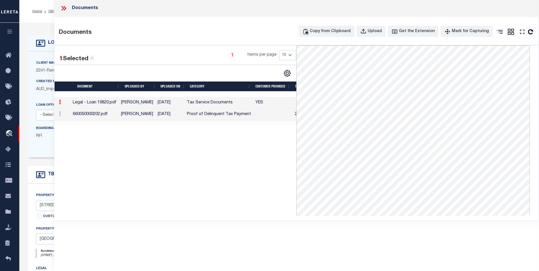
click at [63, 7] on icon at bounding box center [63, 8] width 7 height 7
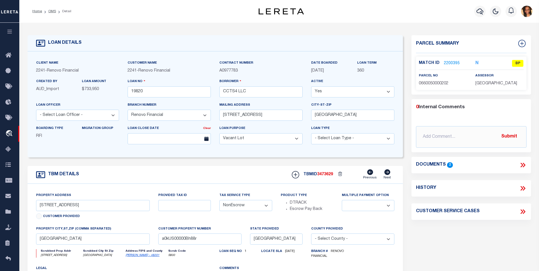
click at [451, 66] on div "Match ID 2200395 N BP" at bounding box center [471, 65] width 105 height 10
click at [454, 63] on link "2200395" at bounding box center [452, 63] width 16 height 6
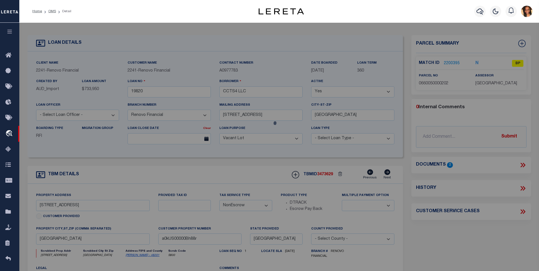
select select "AS"
select select
checkbox input "false"
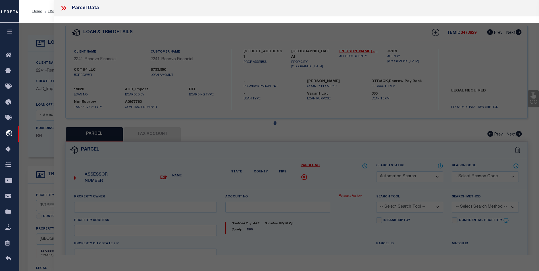
select select "BP"
type input "[PERSON_NAME] & [PERSON_NAME]"
select select "AGW"
select select
type input "[STREET_ADDRESS]"
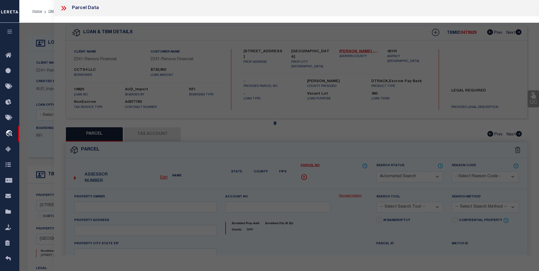
checkbox input "false"
type input "[GEOGRAPHIC_DATA]"
type textarea "[GEOGRAPHIC_DATA] 2"
type textarea "Per tax office parcel does not exist"
